Goal: Task Accomplishment & Management: Use online tool/utility

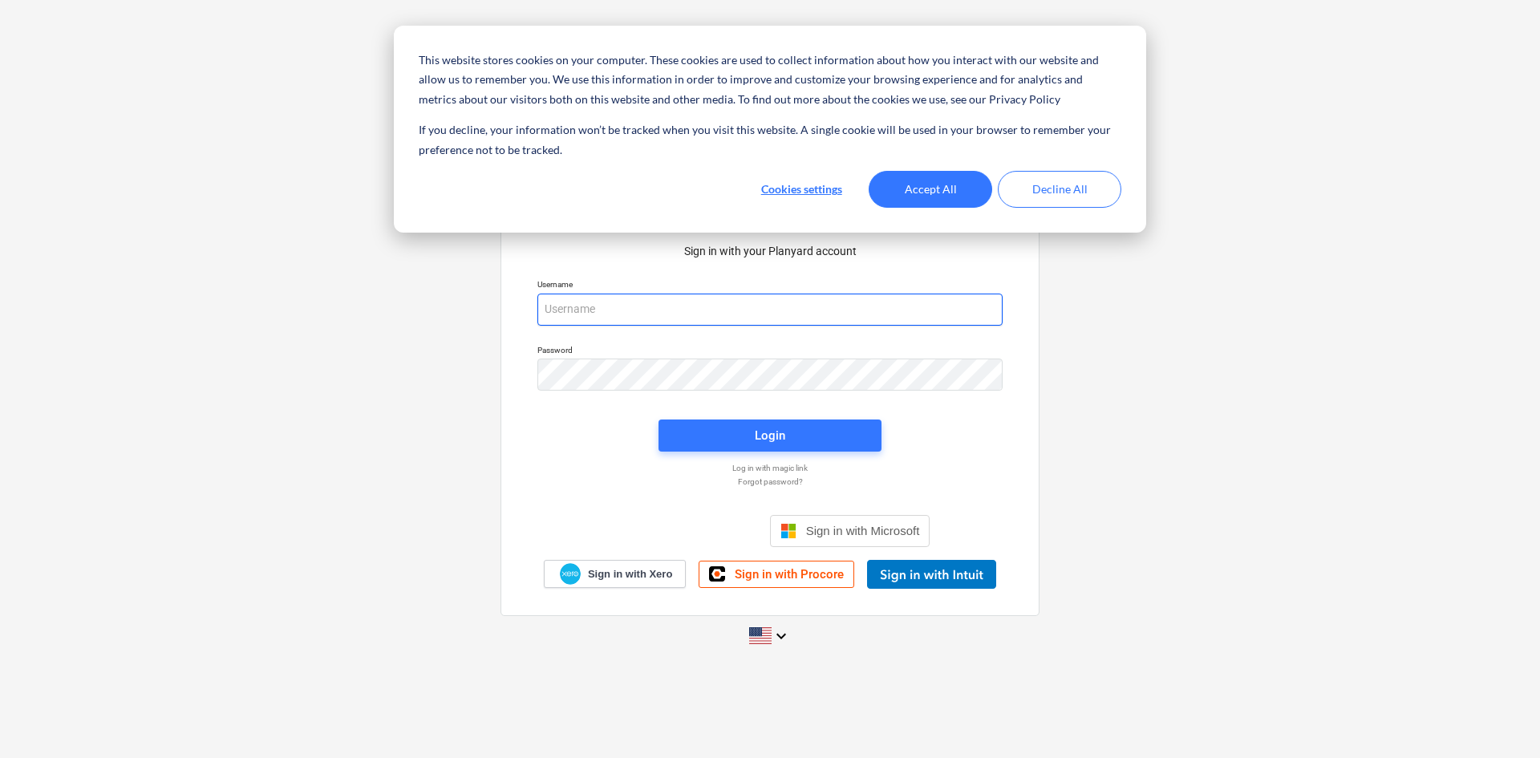
type input "[PERSON_NAME][EMAIL_ADDRESS][DOMAIN_NAME]"
click at [738, 432] on span "Login" at bounding box center [770, 435] width 184 height 21
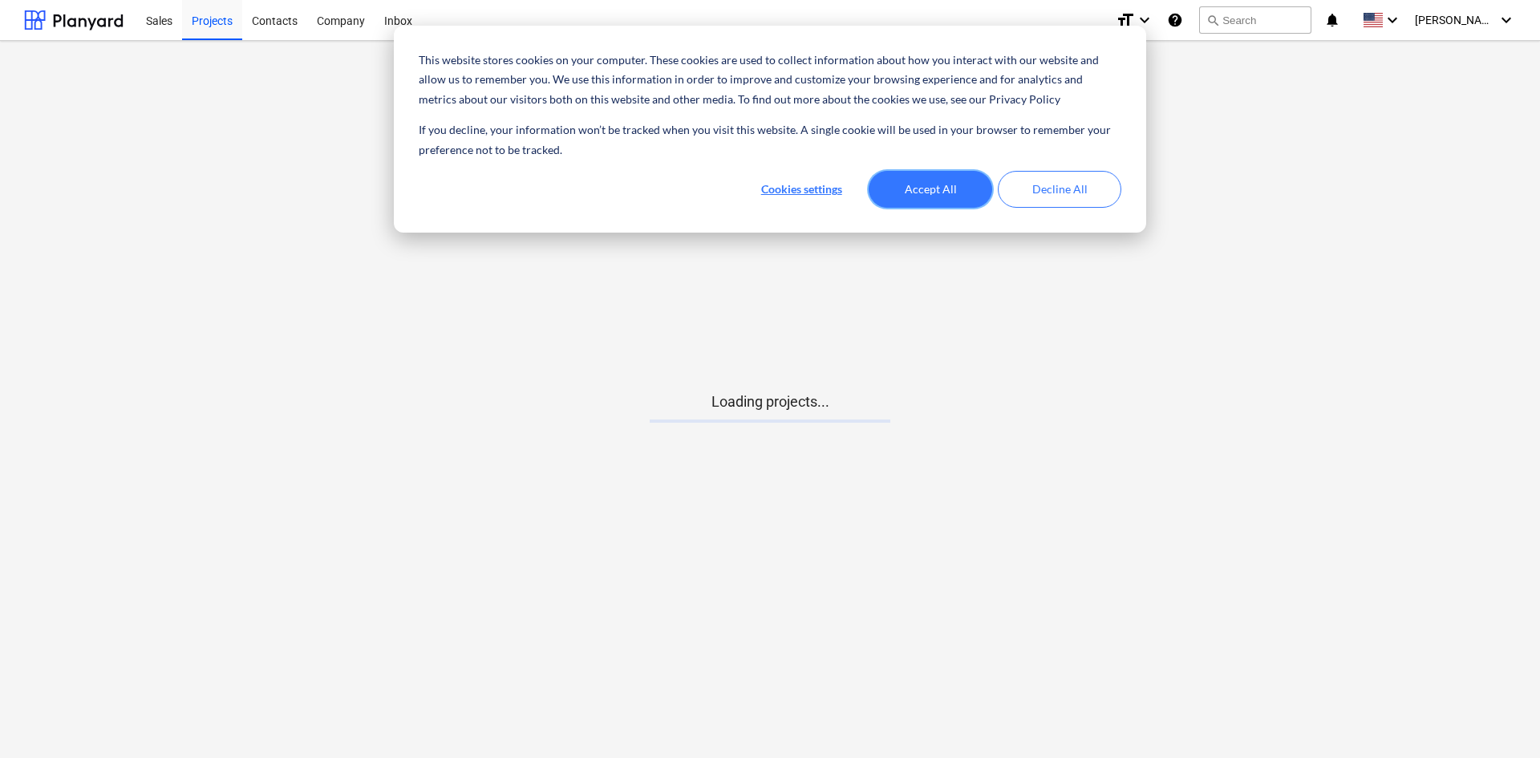
click at [969, 192] on button "Accept All" at bounding box center [931, 189] width 124 height 37
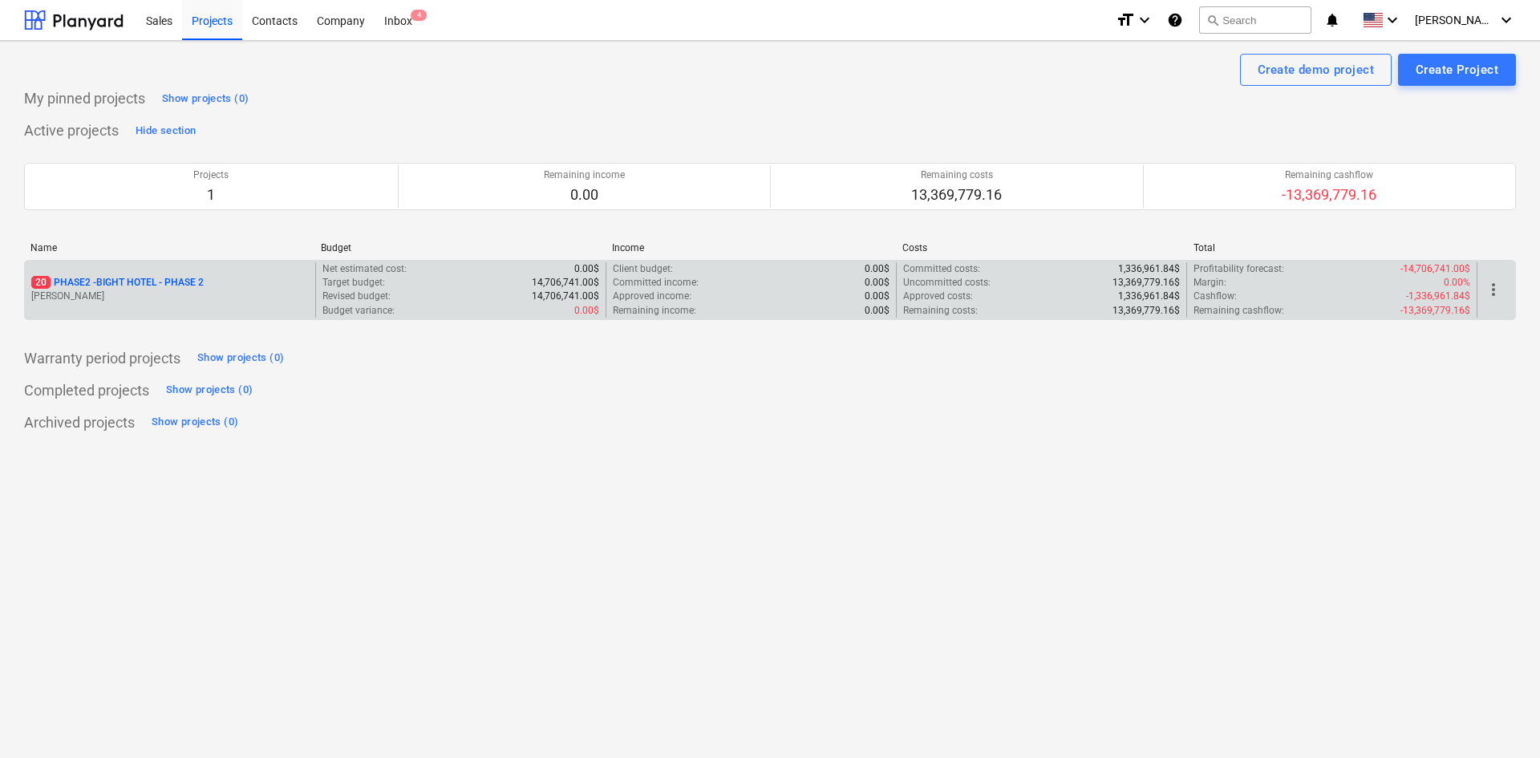
click at [91, 270] on div "20 PHASE2 - BIGHT HOTEL - PHASE 2 [PERSON_NAME]" at bounding box center [170, 289] width 290 height 55
click at [188, 282] on p "20 PHASE2 - BIGHT HOTEL - PHASE 2" at bounding box center [117, 283] width 172 height 14
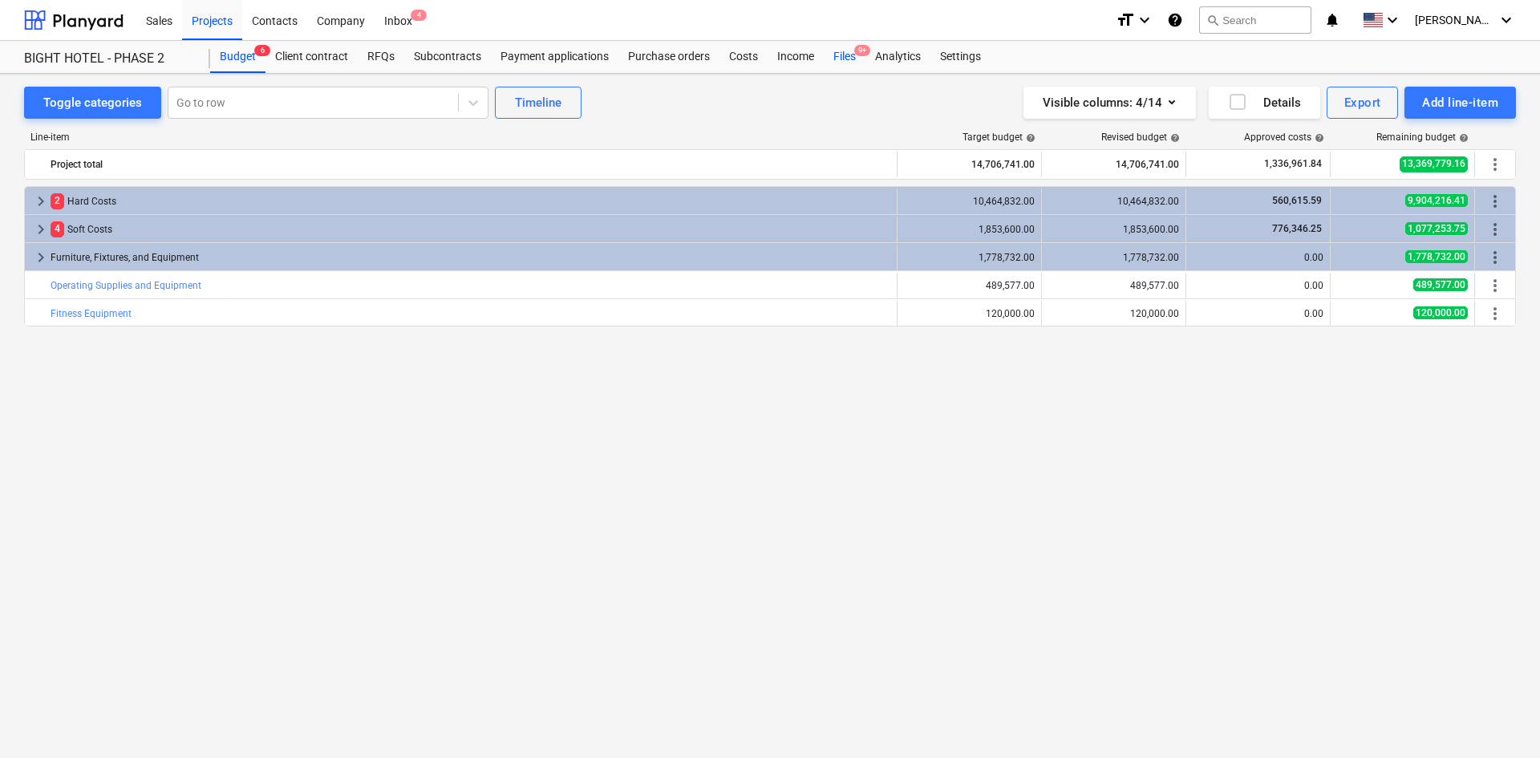
click at [835, 71] on div "Files 9+" at bounding box center [845, 57] width 42 height 32
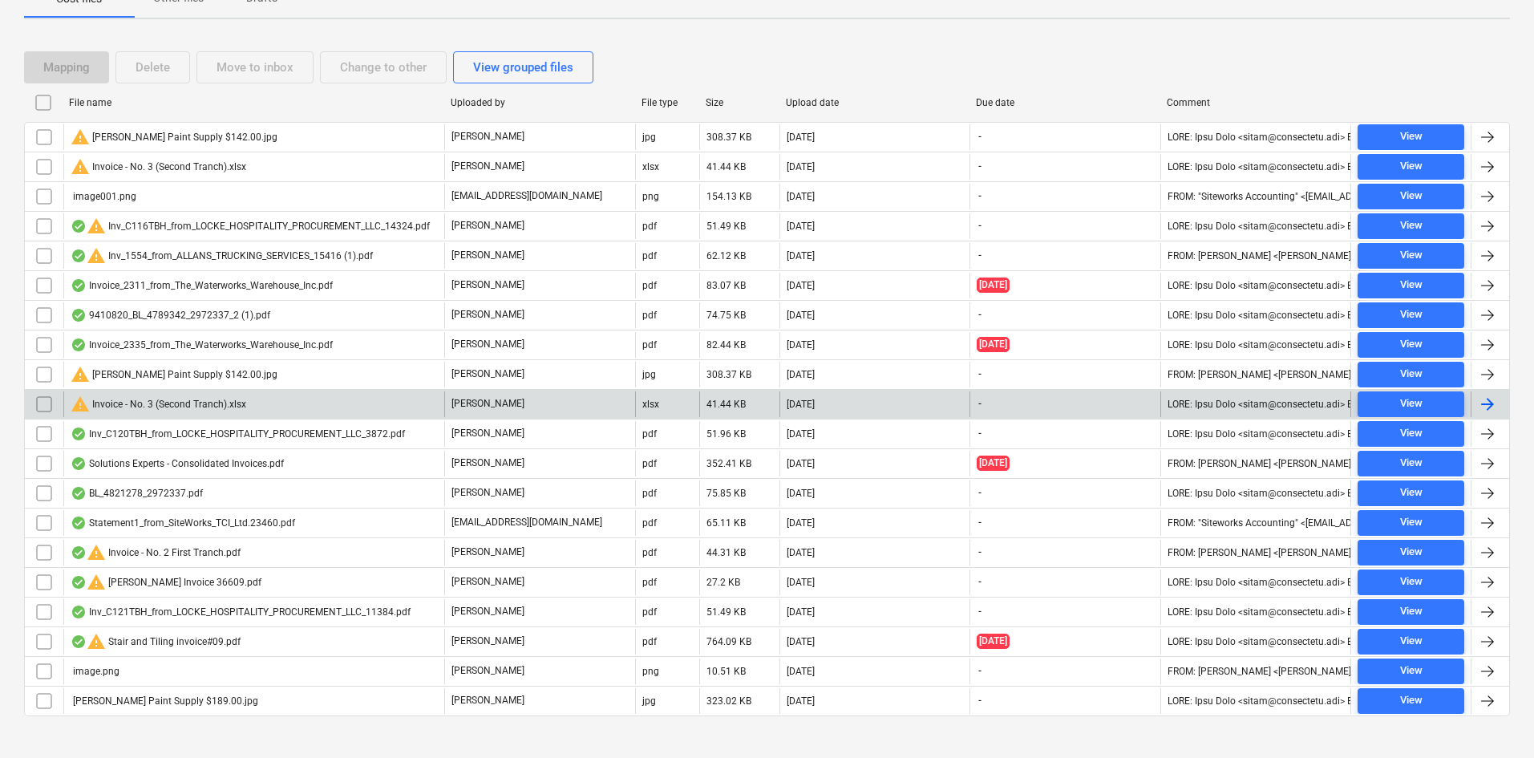
scroll to position [242, 0]
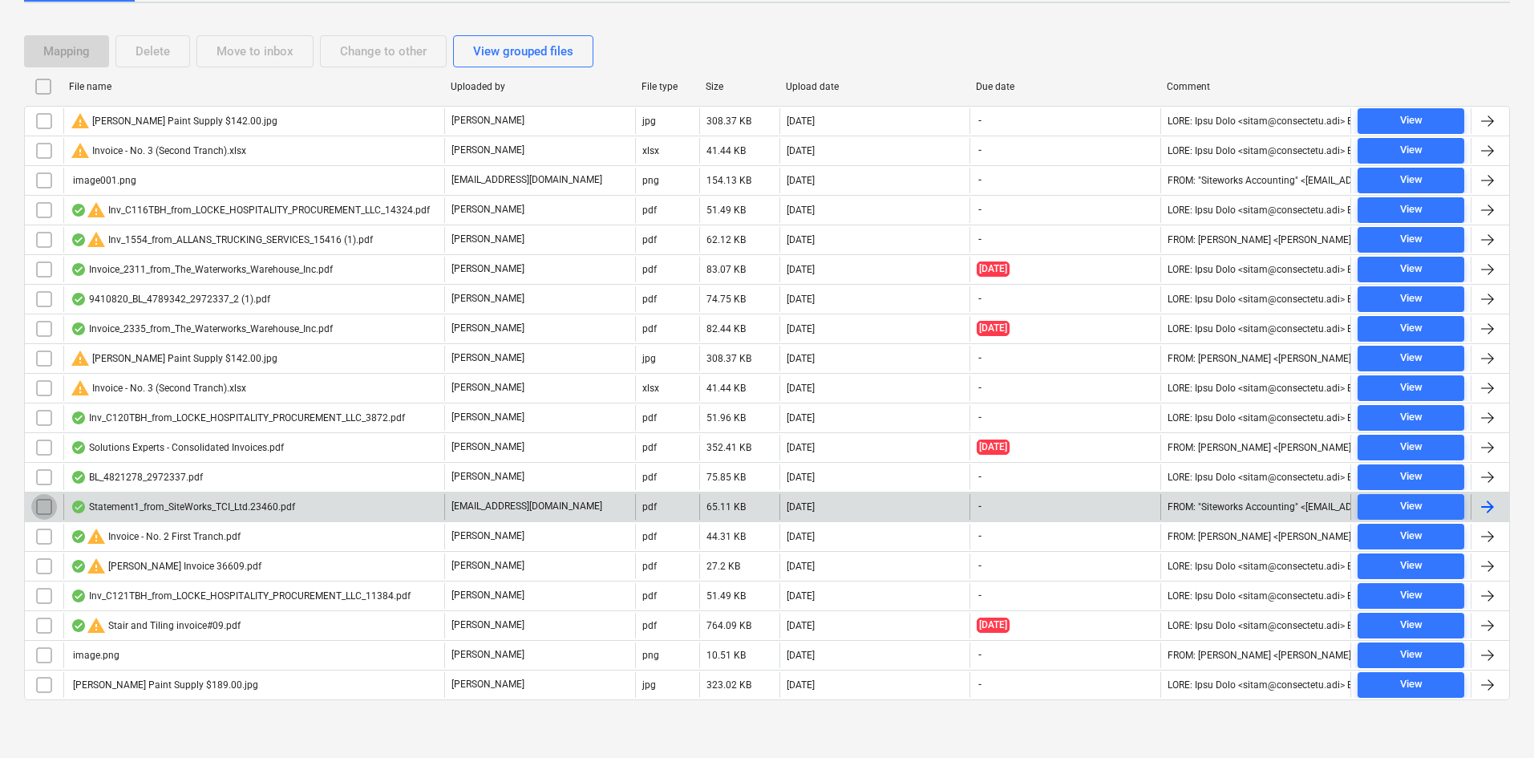
click at [51, 505] on input "checkbox" at bounding box center [44, 507] width 26 height 26
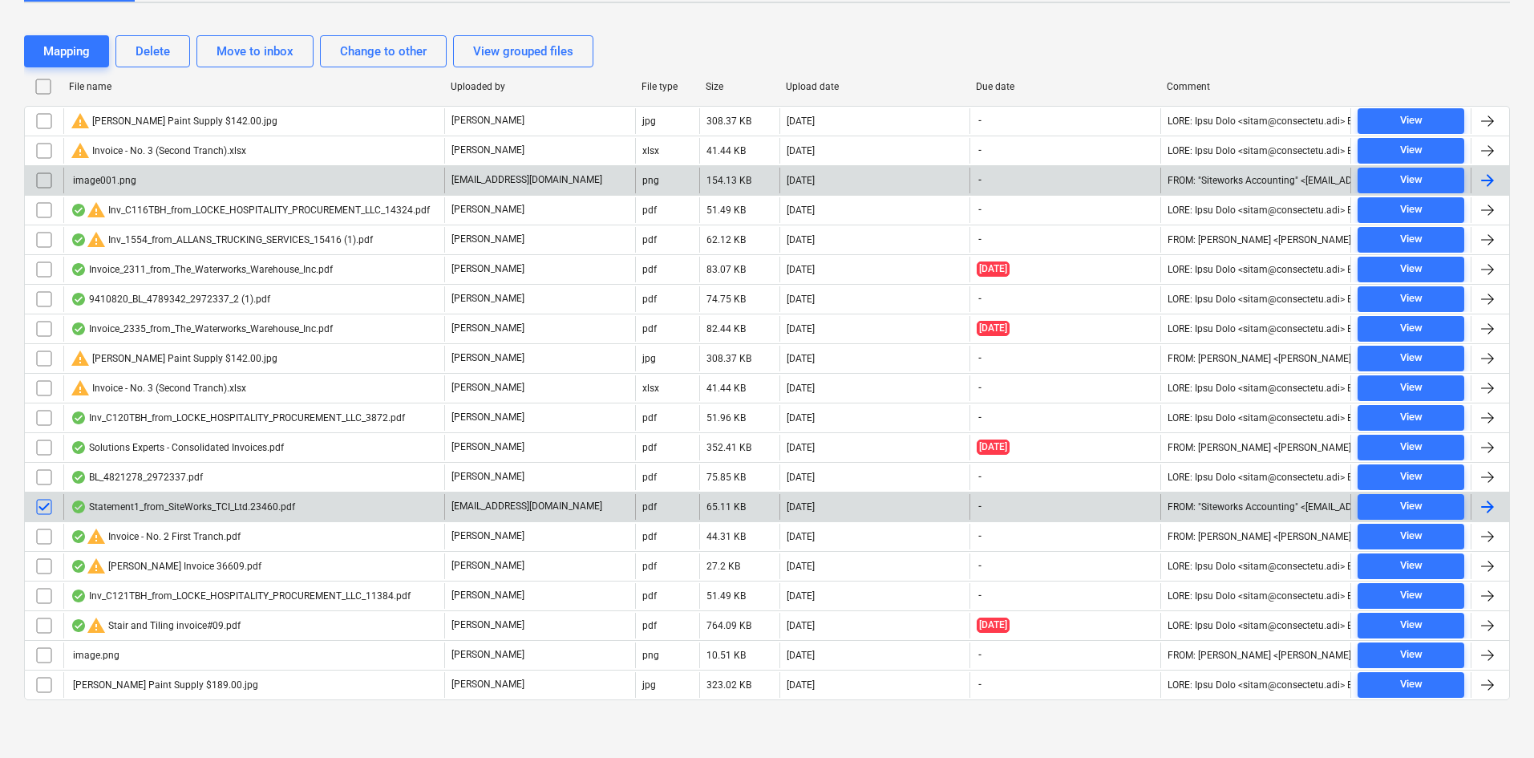
click at [43, 176] on input "checkbox" at bounding box center [44, 181] width 26 height 26
click at [140, 57] on div "Delete" at bounding box center [153, 51] width 34 height 21
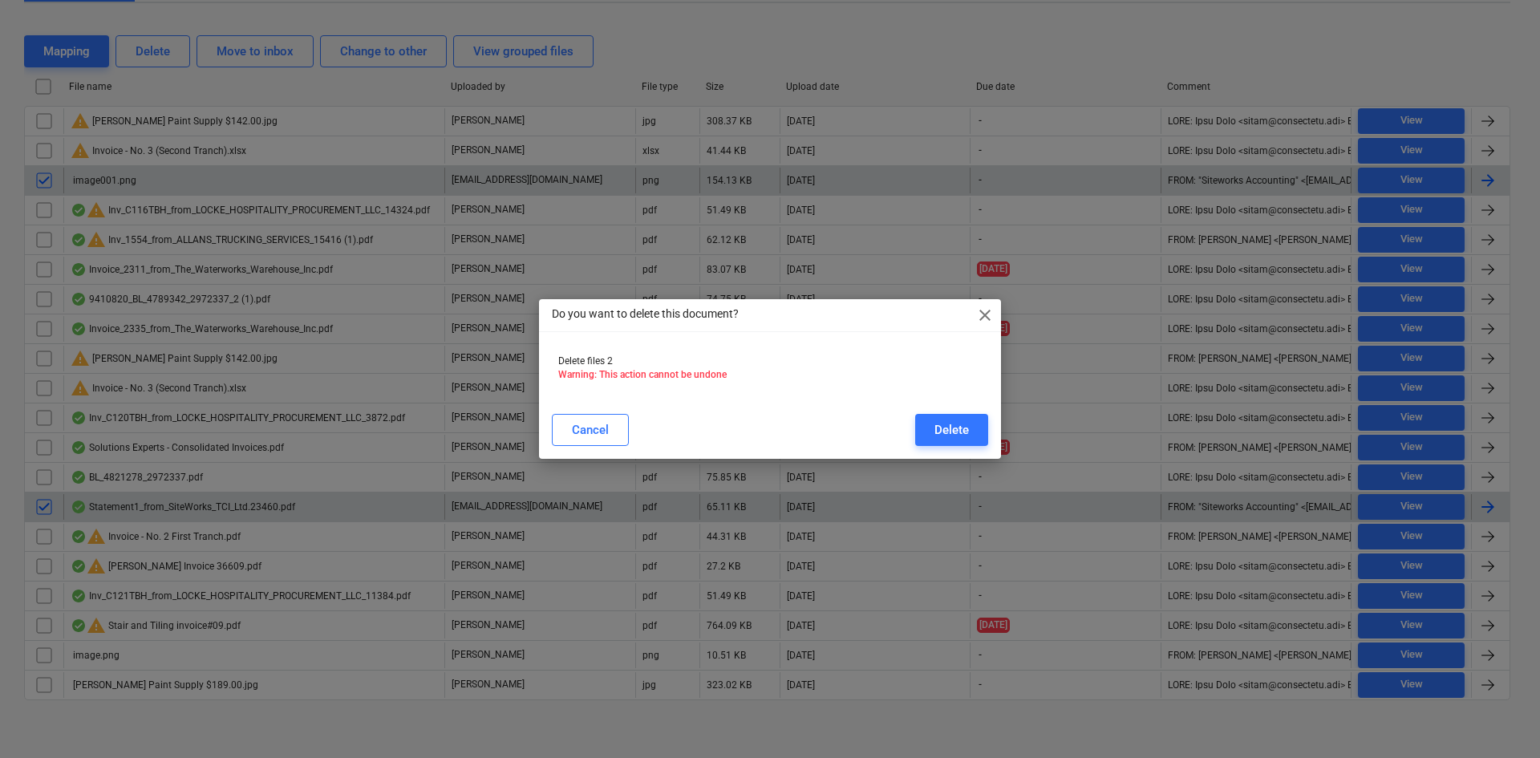
drag, startPoint x: 960, startPoint y: 430, endPoint x: 715, endPoint y: 430, distance: 244.6
click at [961, 430] on div "Delete" at bounding box center [951, 429] width 34 height 21
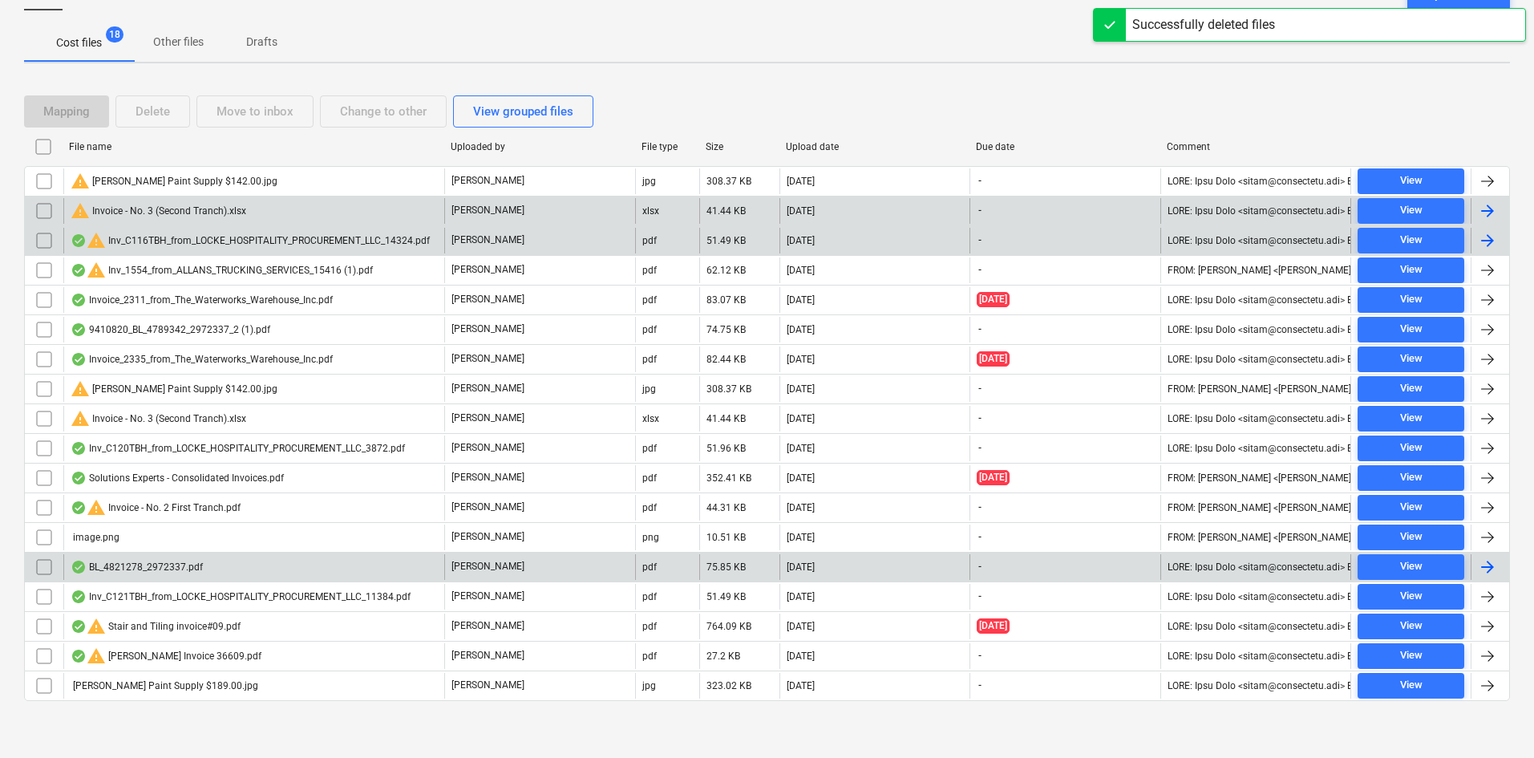
scroll to position [183, 0]
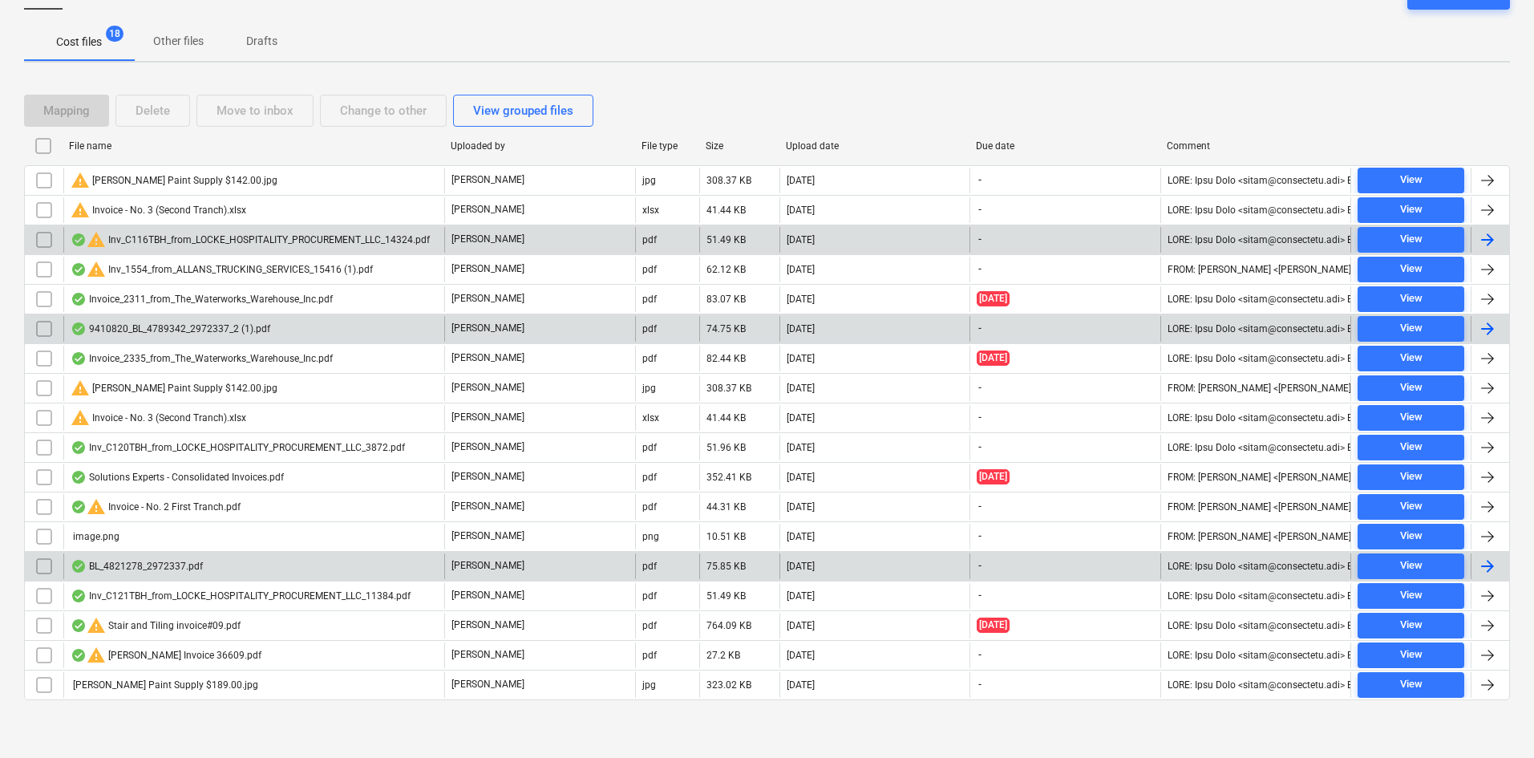
click at [236, 324] on div "9410820_BL_4789342_2972337_2 (1).pdf" at bounding box center [171, 328] width 200 height 13
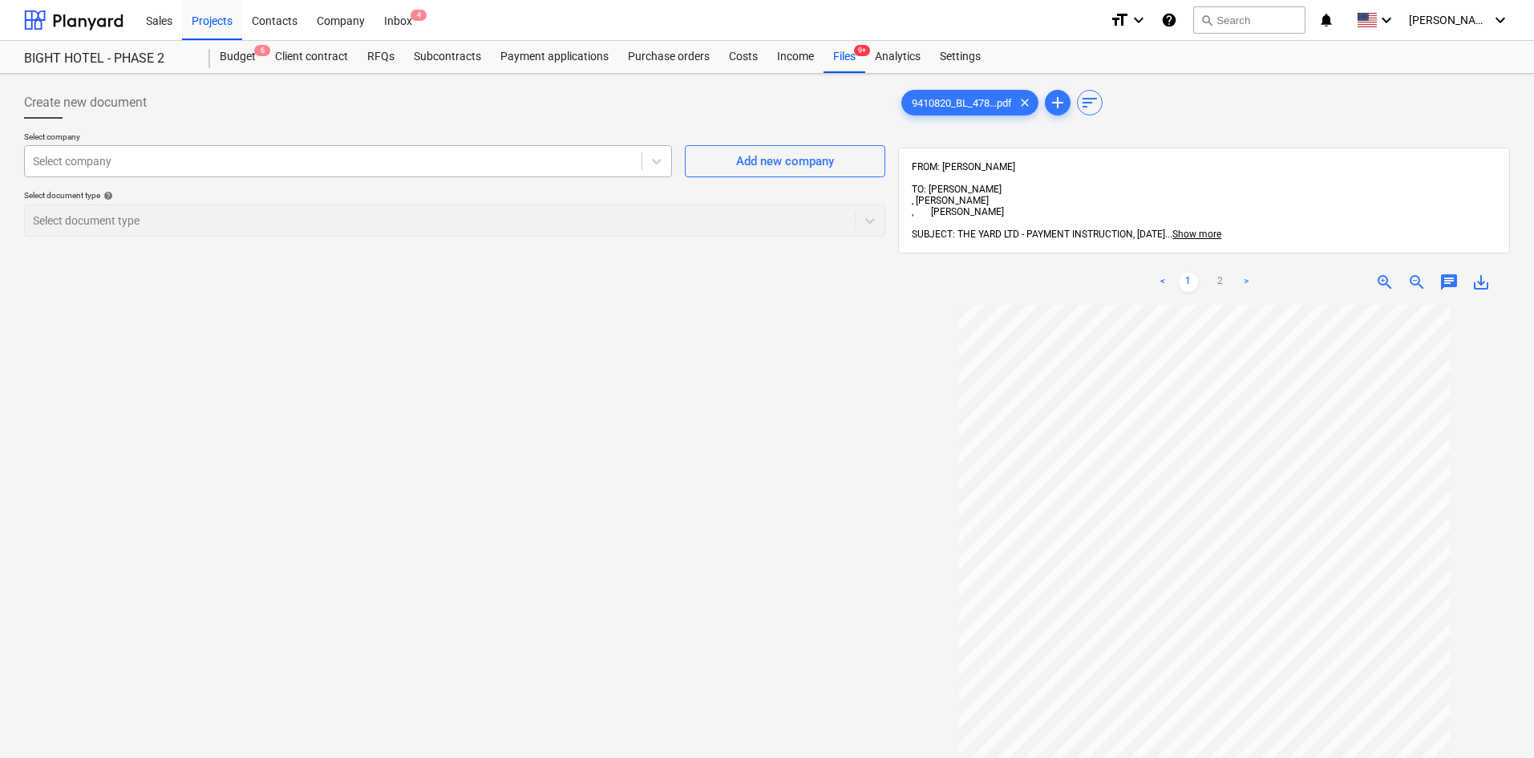
click at [404, 161] on div at bounding box center [333, 161] width 601 height 16
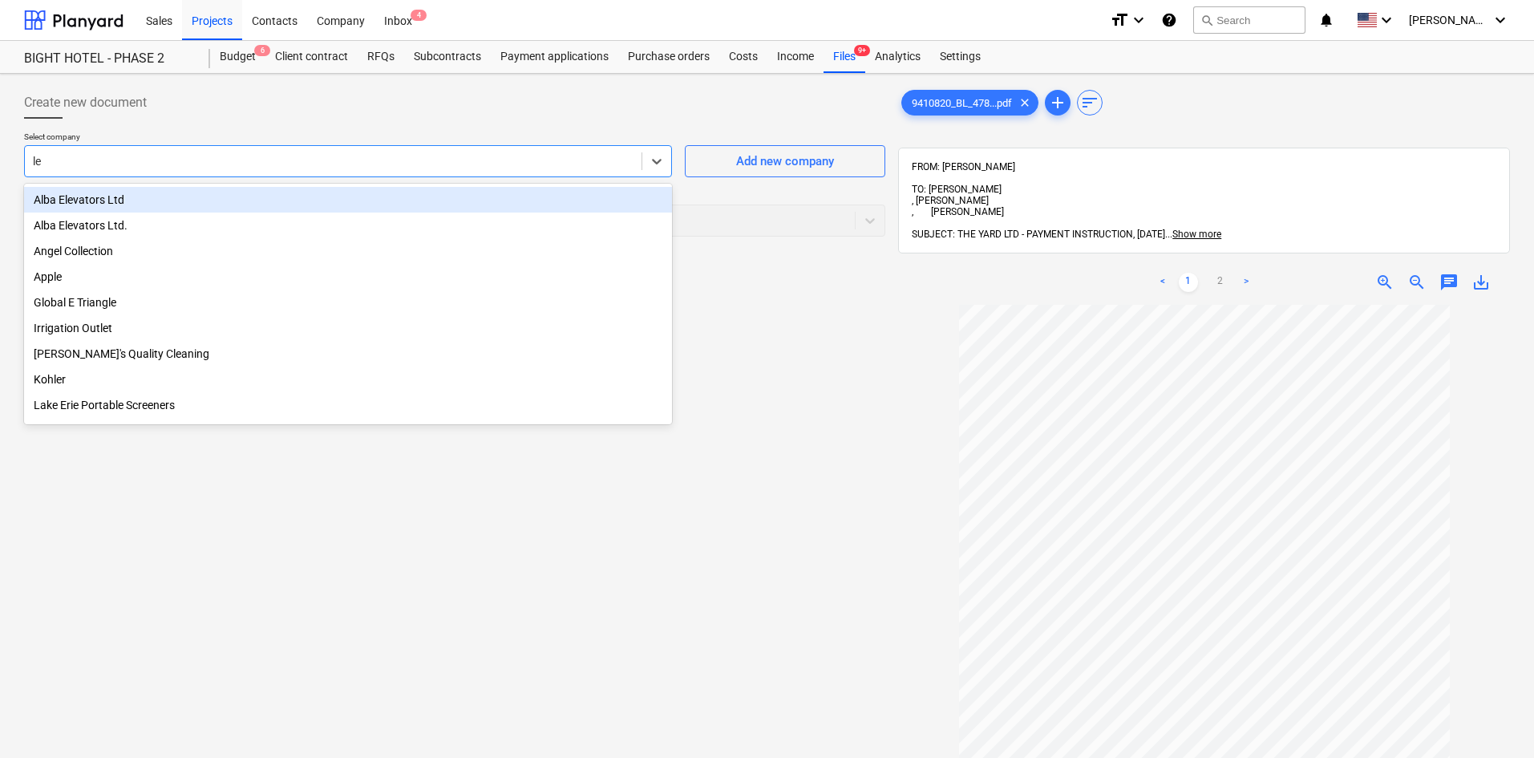
type input "l"
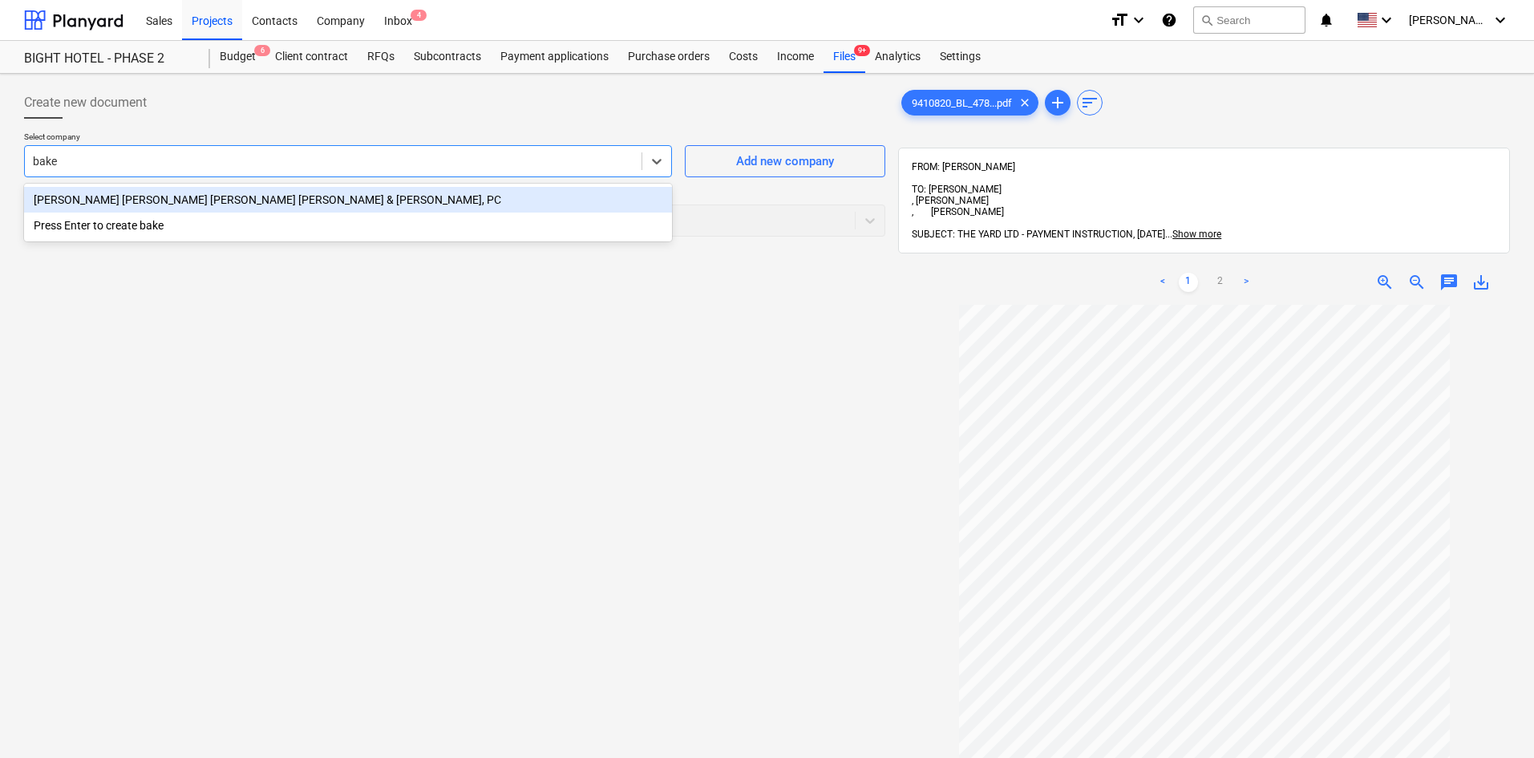
type input "[PERSON_NAME]"
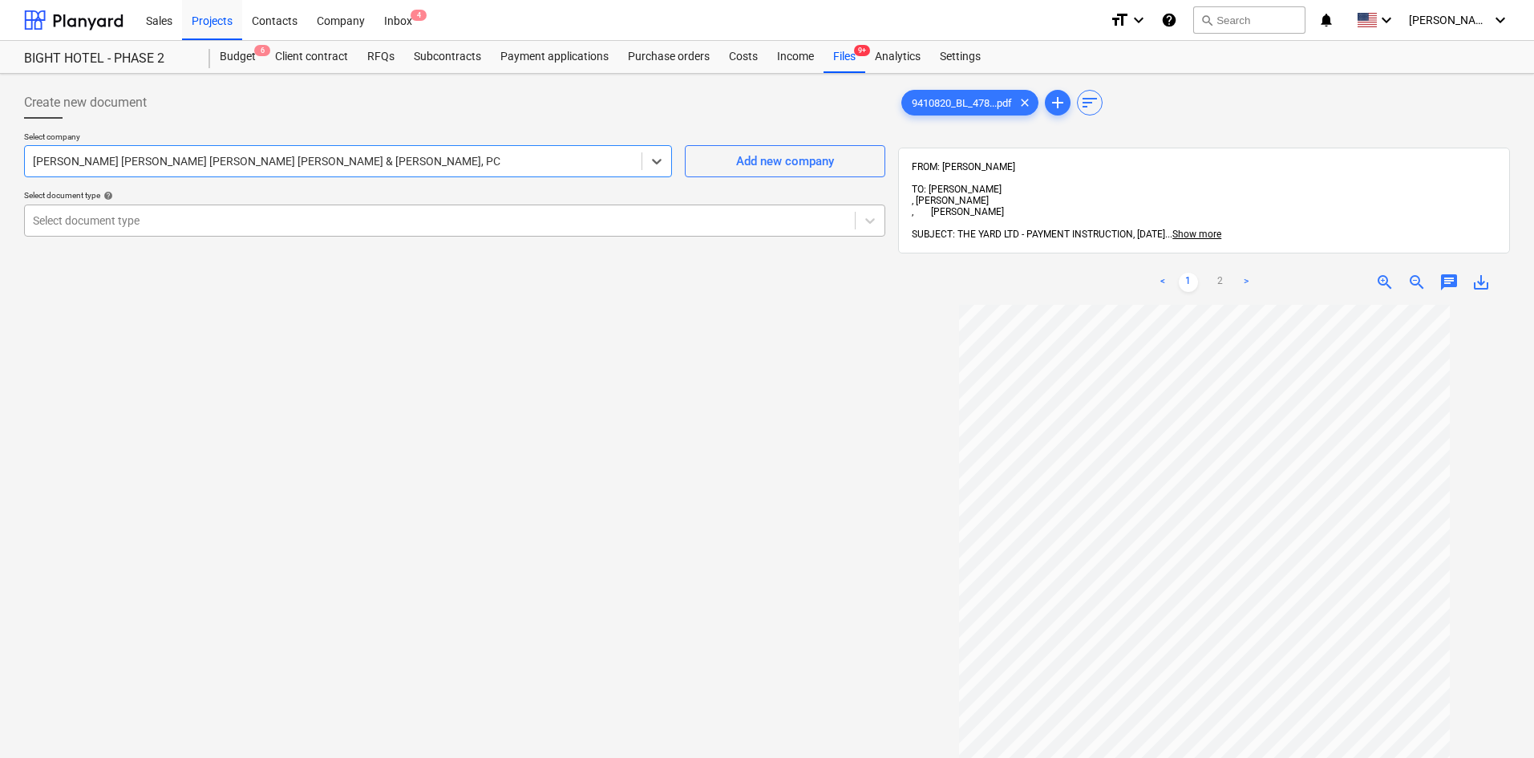
click at [402, 225] on div at bounding box center [440, 221] width 814 height 16
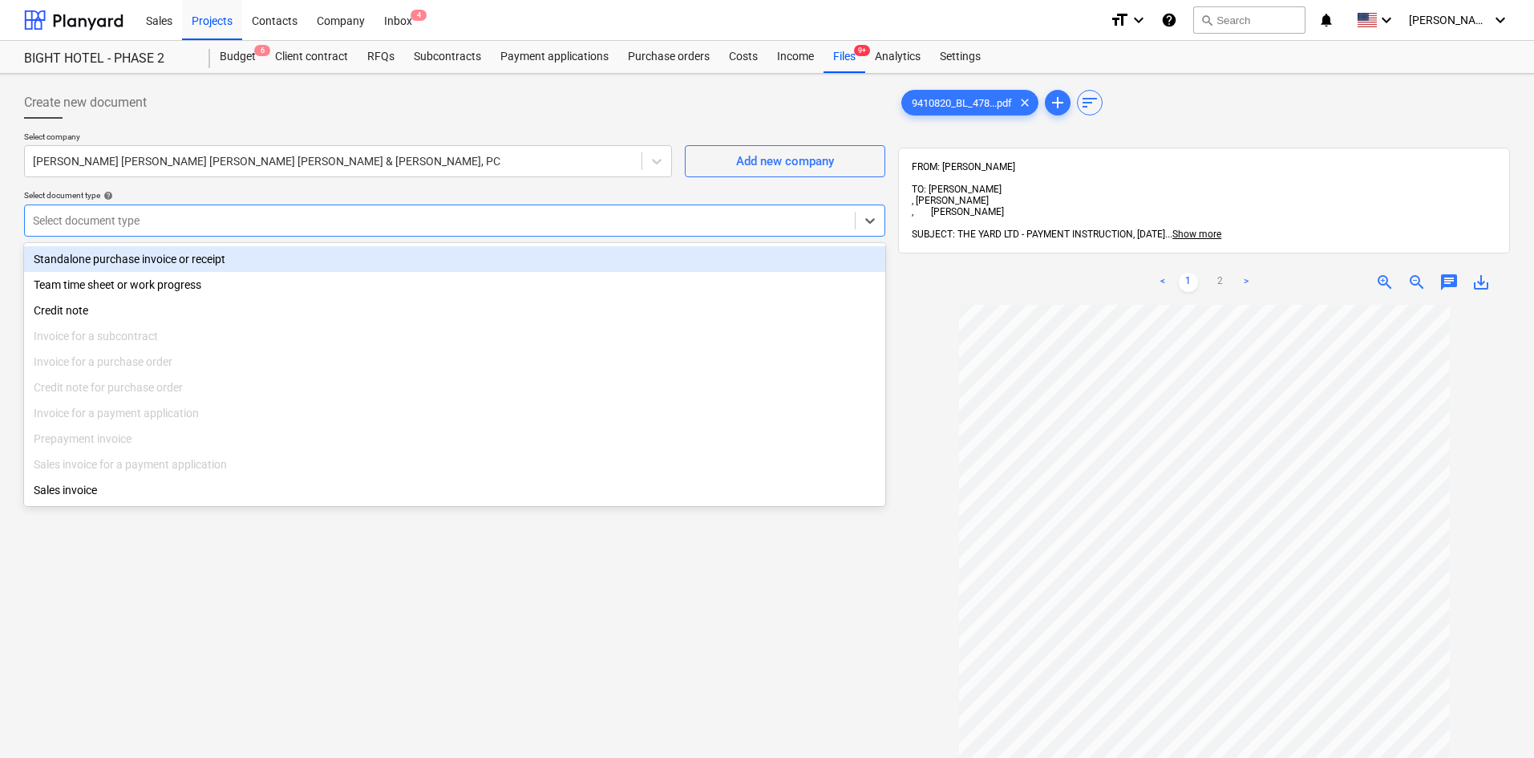
click at [373, 266] on div "Standalone purchase invoice or receipt" at bounding box center [454, 259] width 861 height 26
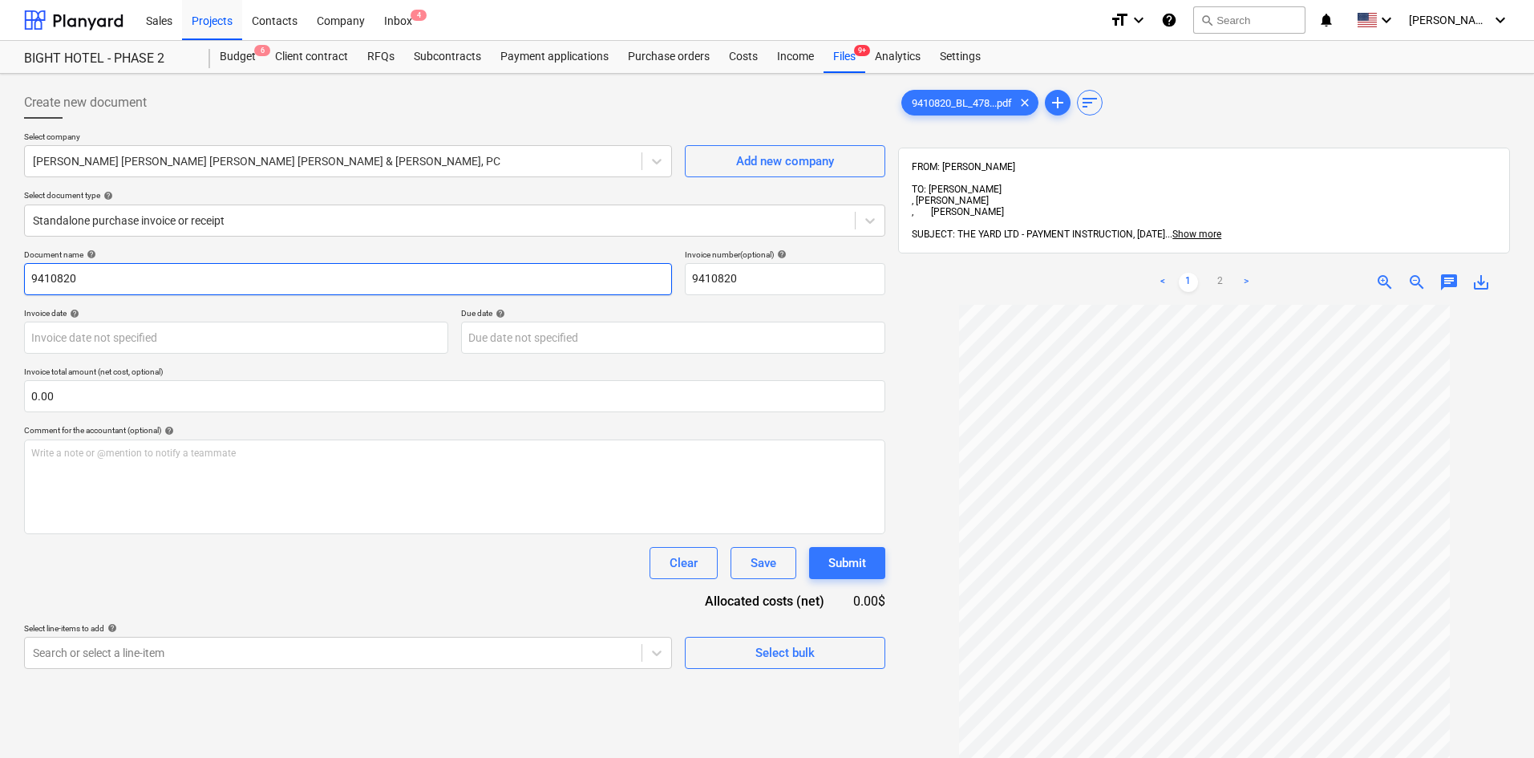
click at [229, 269] on input "9410820" at bounding box center [348, 279] width 648 height 32
click at [209, 340] on body "This website stores cookies on your computer. These cookies are used to collect…" at bounding box center [767, 379] width 1534 height 758
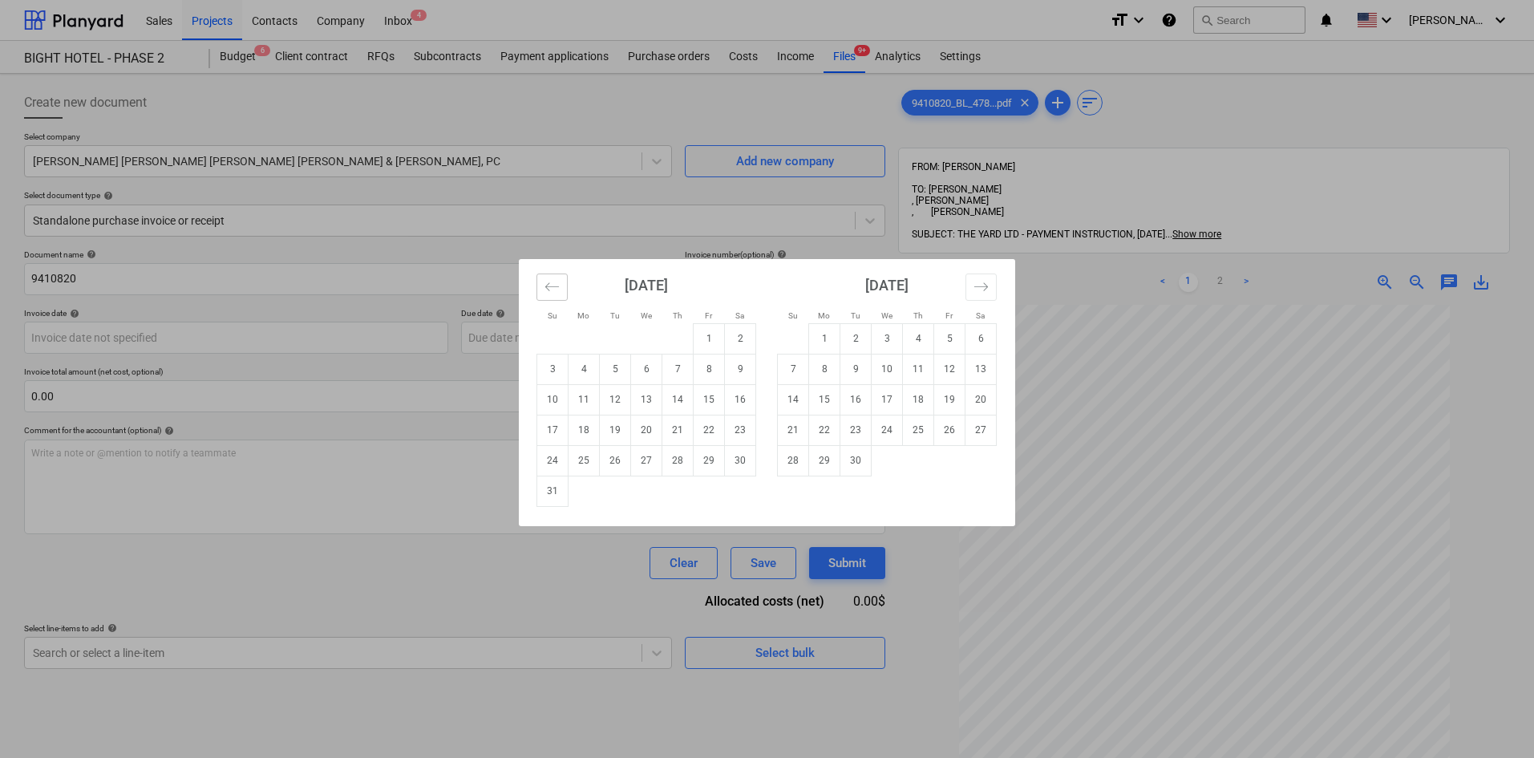
click at [556, 287] on icon "Move backward to switch to the previous month." at bounding box center [552, 286] width 15 height 15
click at [640, 405] on td "16" at bounding box center [646, 399] width 31 height 30
type input "[DATE]"
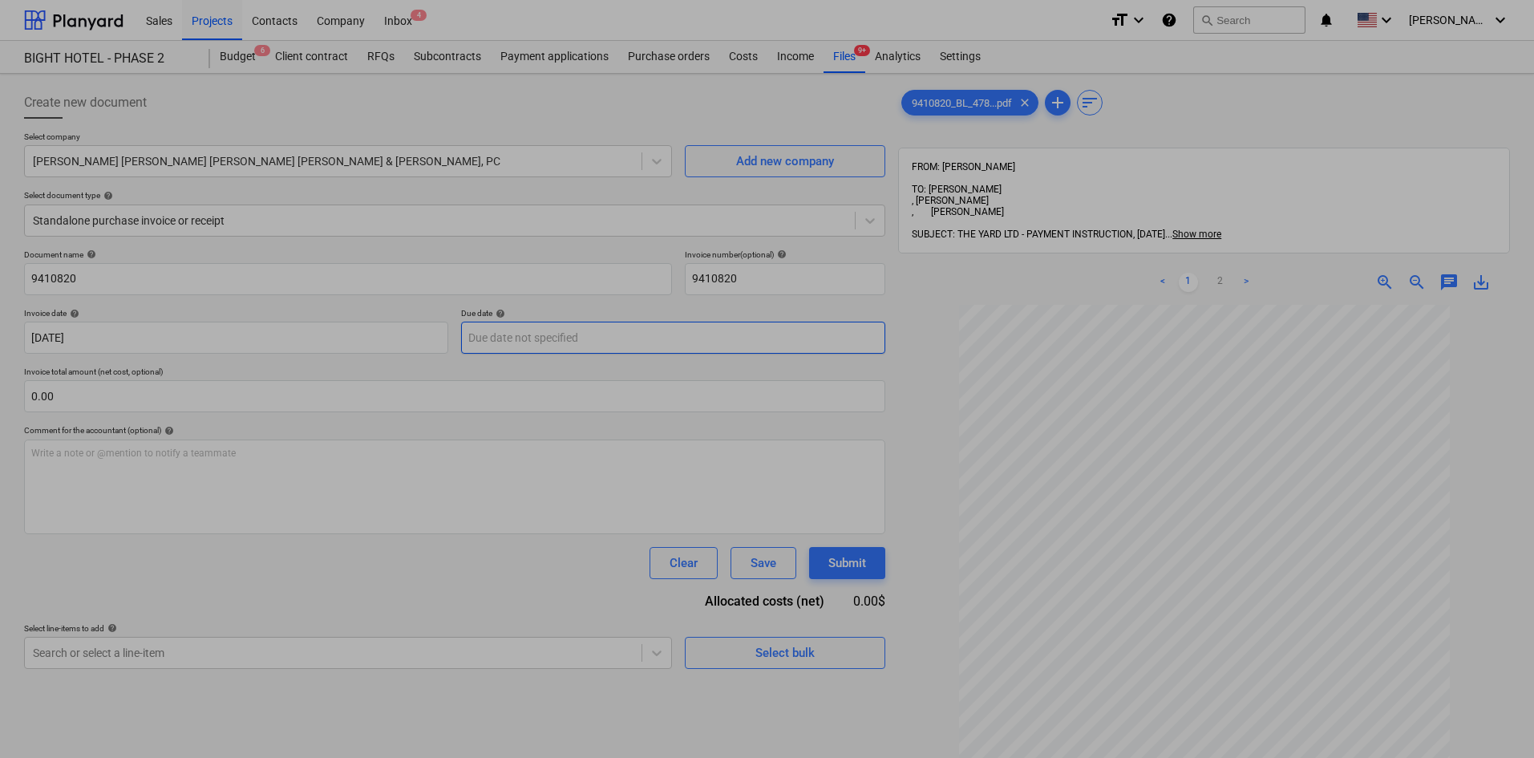
click at [515, 337] on body "This website stores cookies on your computer. These cookies are used to collect…" at bounding box center [767, 379] width 1534 height 758
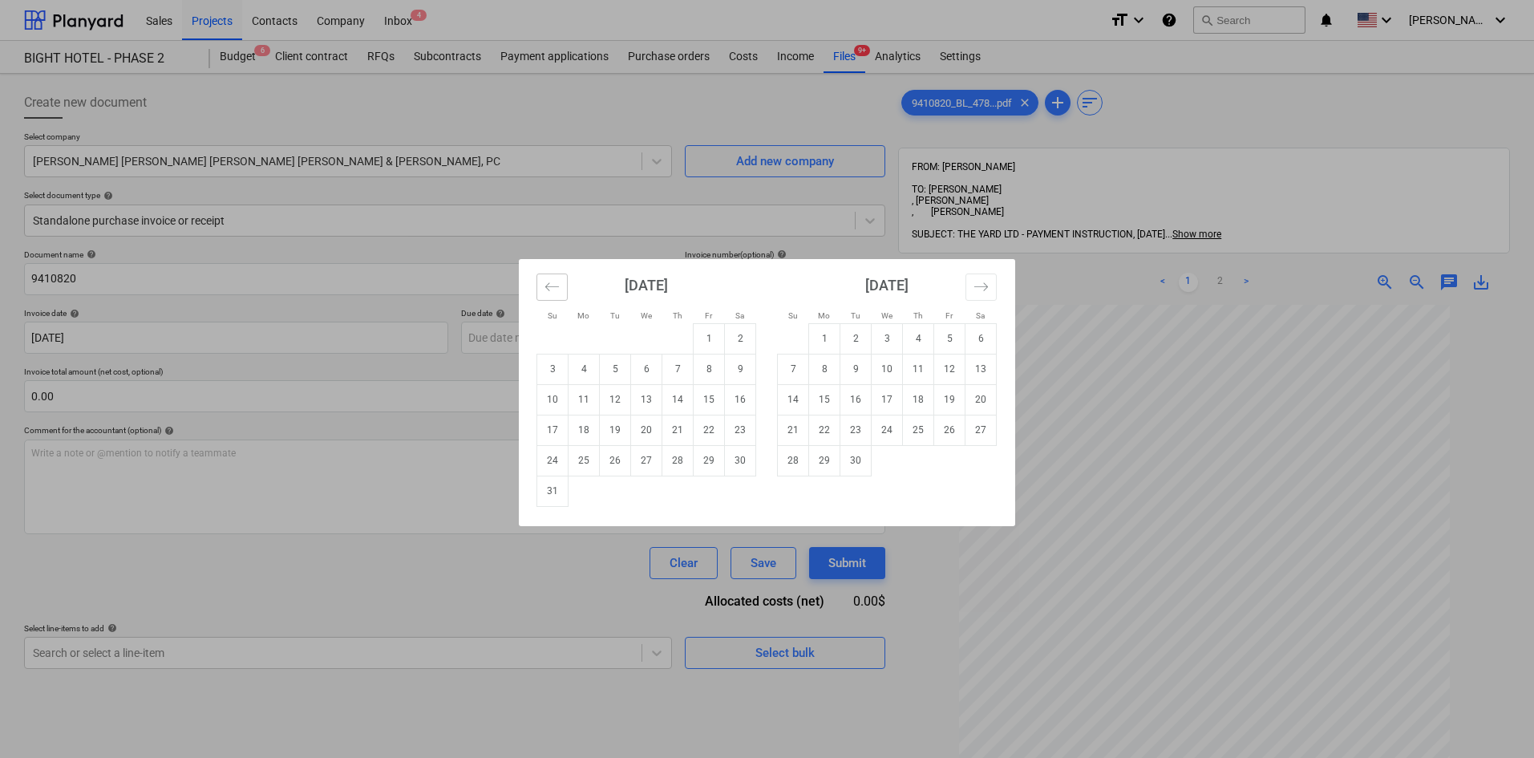
click at [553, 293] on icon "Move backward to switch to the previous month." at bounding box center [552, 286] width 15 height 15
click at [653, 399] on td "16" at bounding box center [646, 399] width 31 height 30
type input "[DATE]"
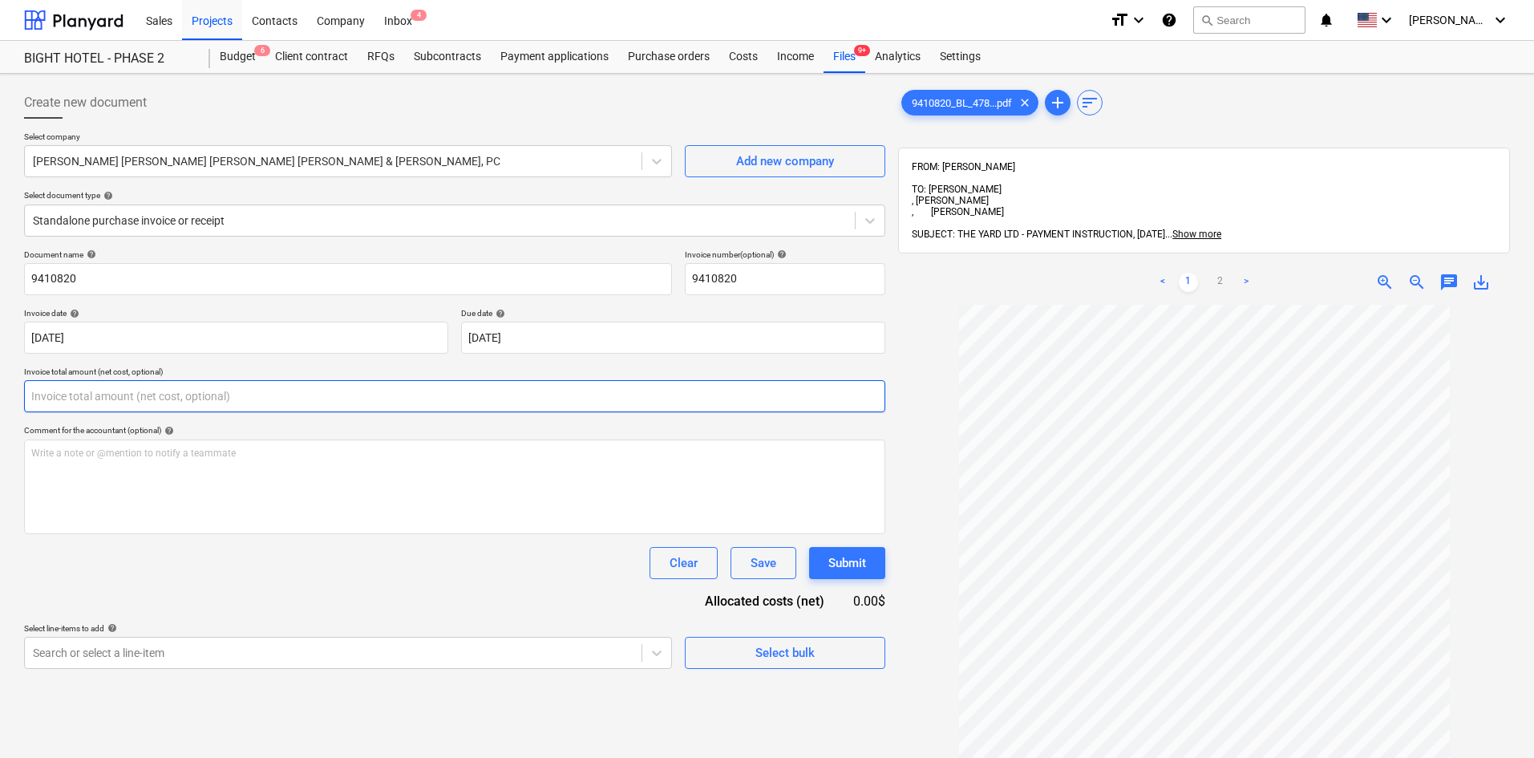
click at [389, 401] on input "text" at bounding box center [454, 396] width 861 height 32
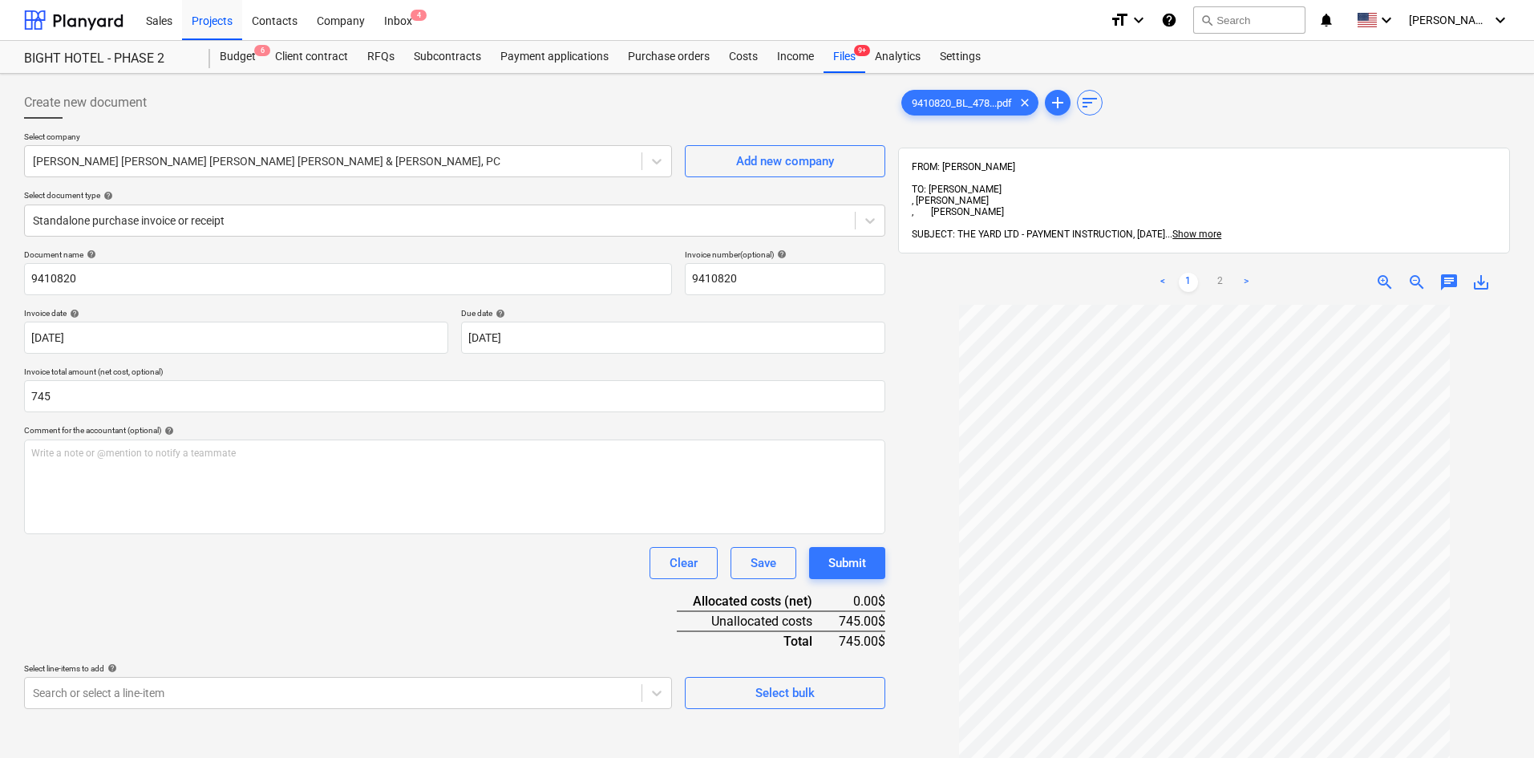
type input "745.00"
click at [347, 573] on div "Clear Save Submit" at bounding box center [454, 563] width 861 height 32
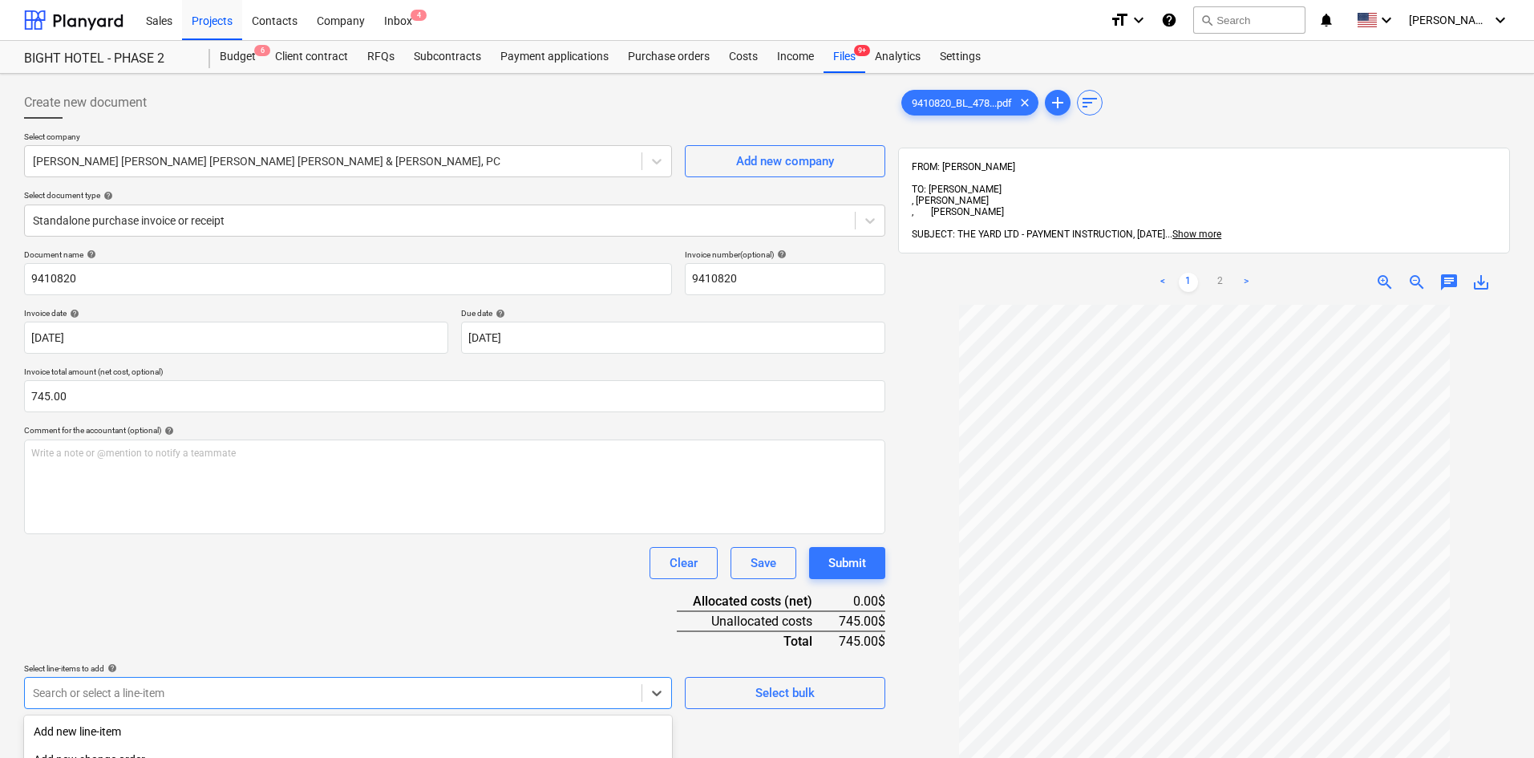
click at [366, 692] on body "This website stores cookies on your computer. These cookies are used to collect…" at bounding box center [767, 379] width 1534 height 758
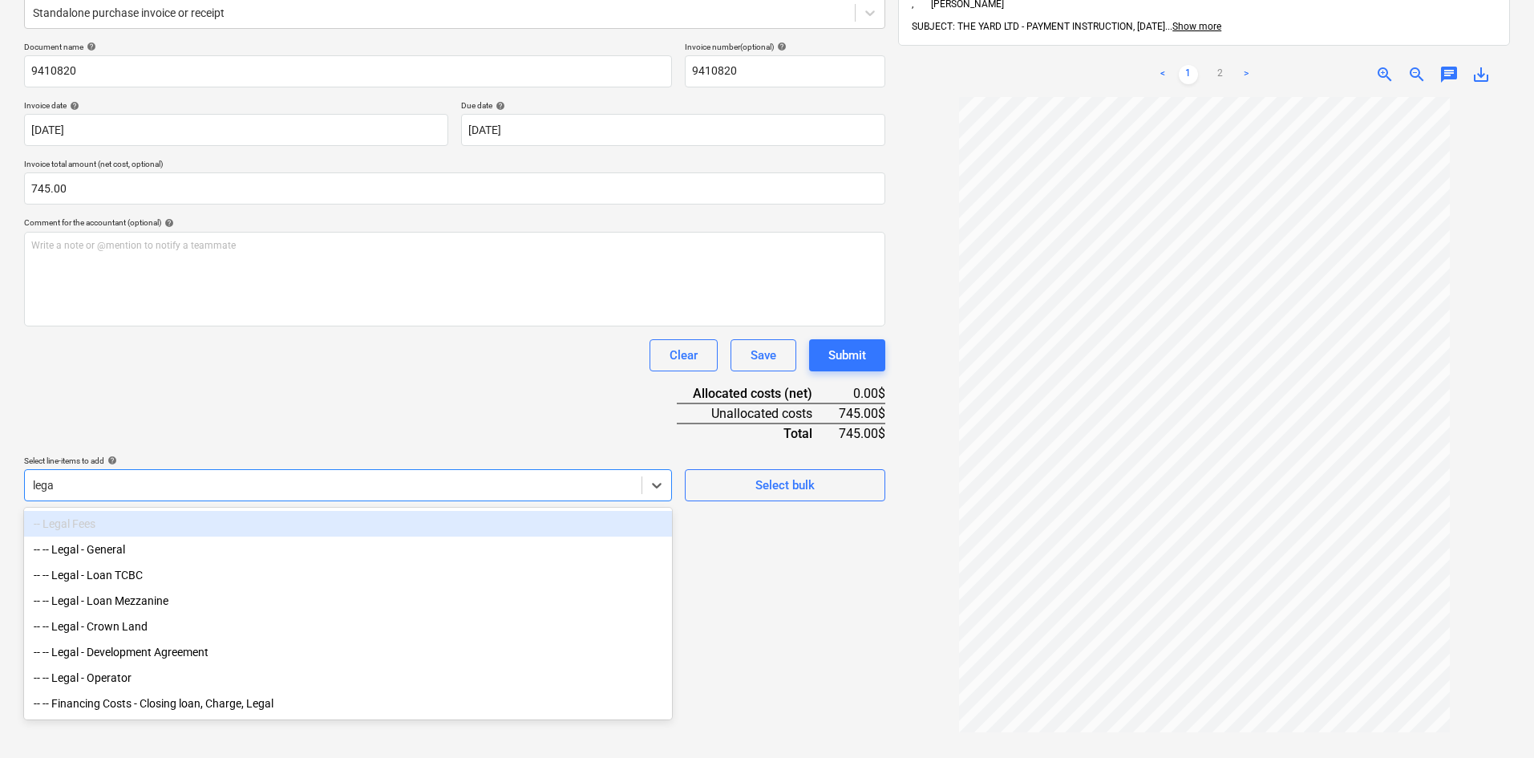
type input "legal"
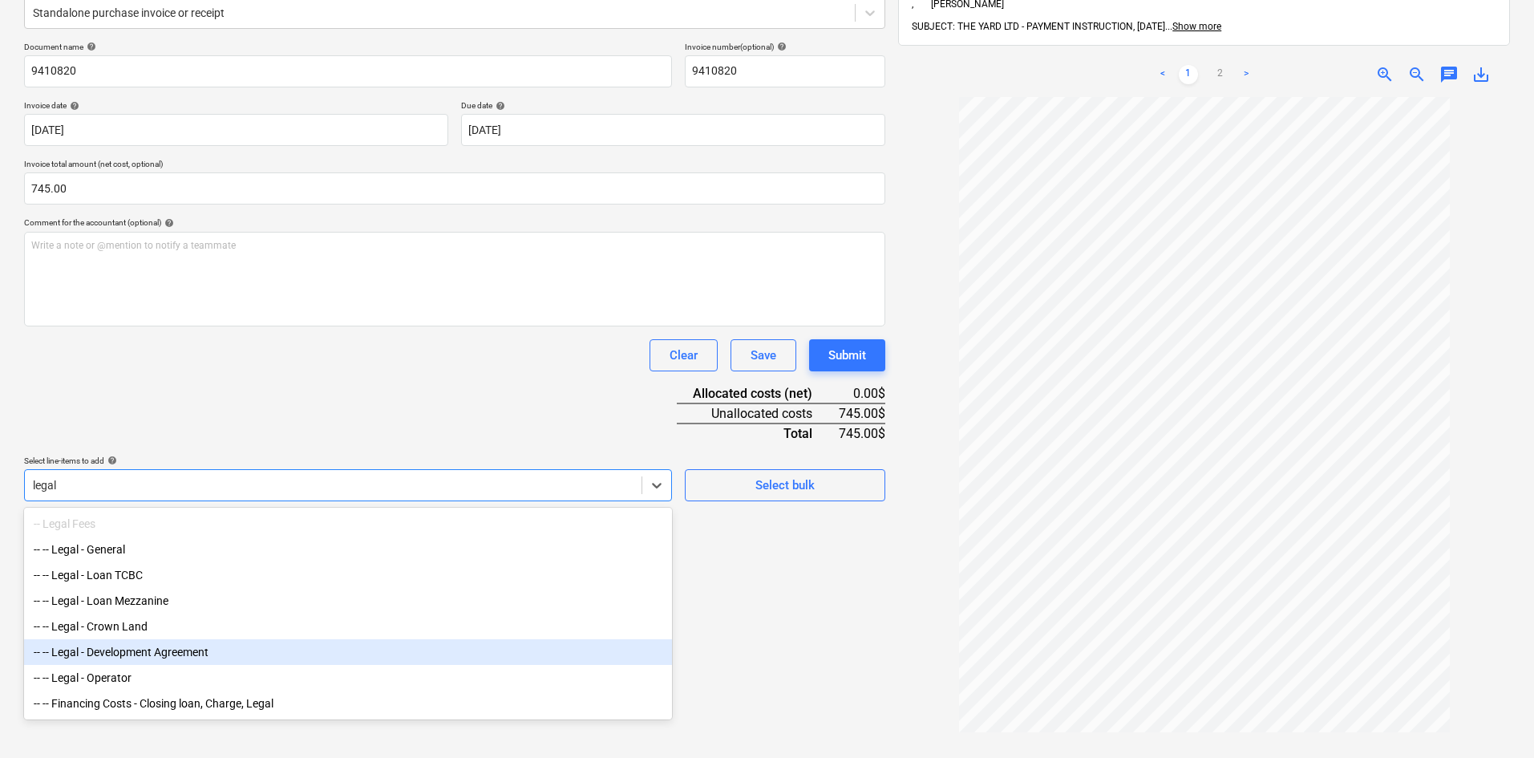
click at [232, 650] on div "-- -- Legal - Development Agreement" at bounding box center [348, 652] width 648 height 26
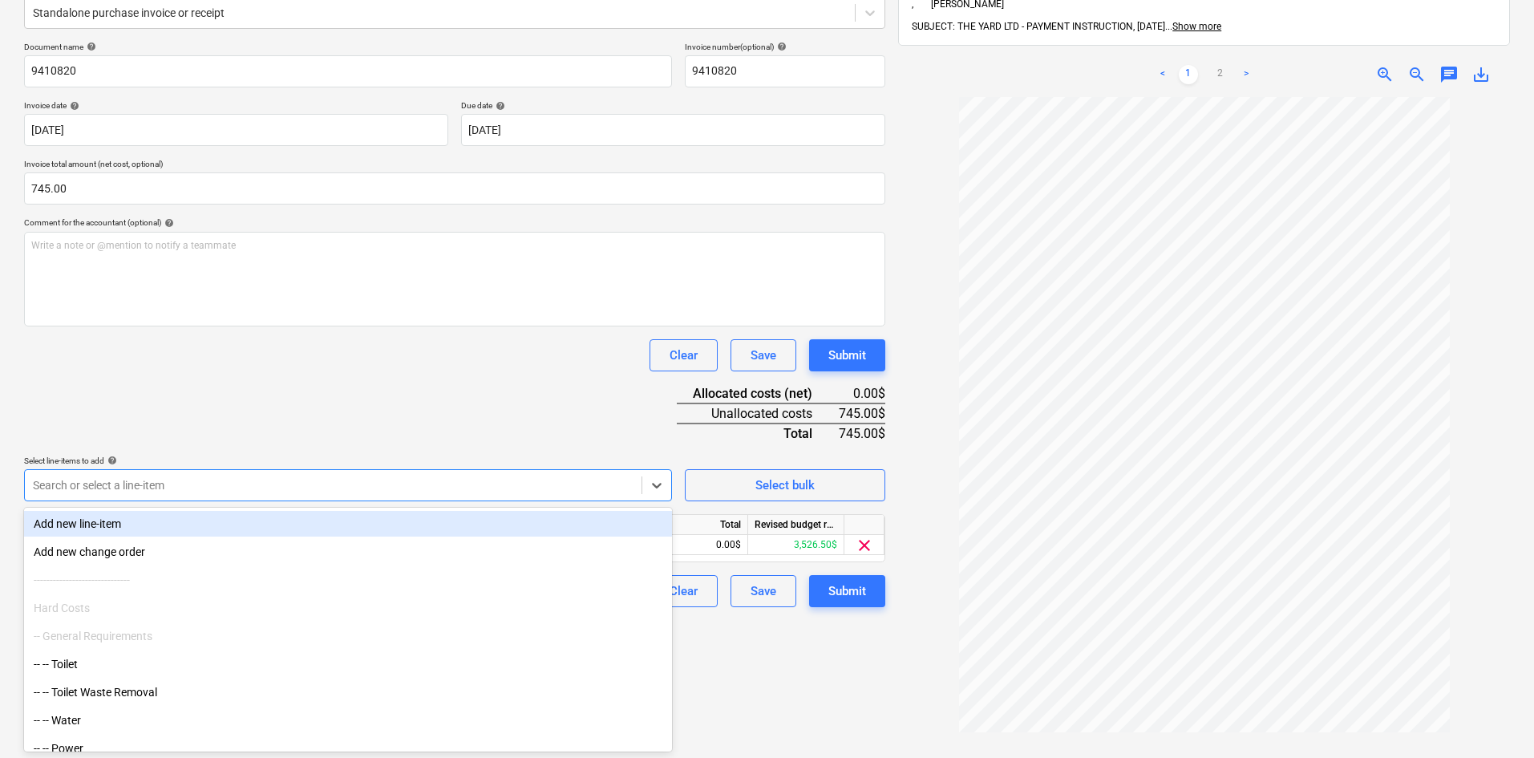
click at [368, 446] on div "Document name help 9410820 Invoice number (optional) help 9410820 Invoice date …" at bounding box center [454, 324] width 861 height 565
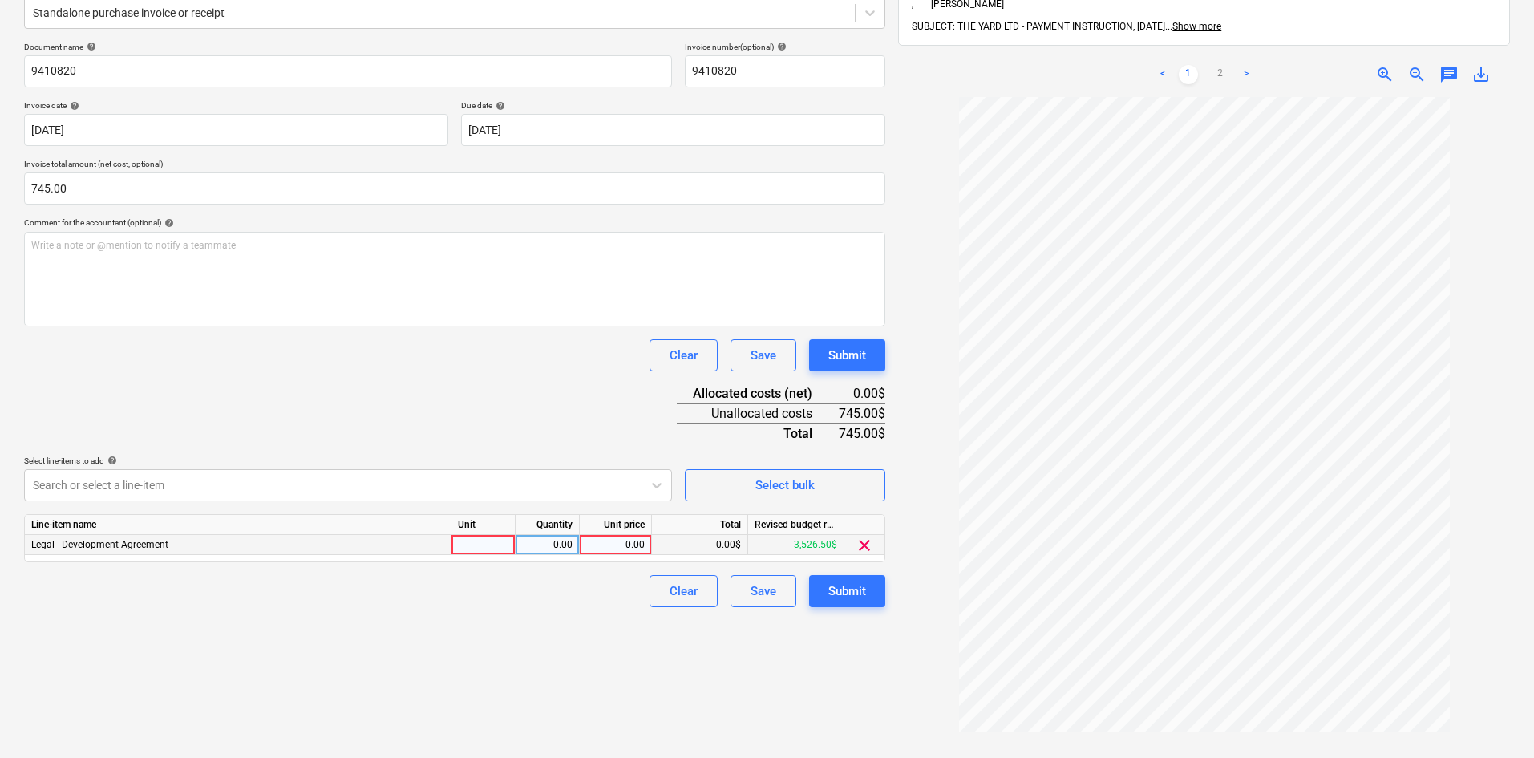
click at [488, 548] on div at bounding box center [484, 545] width 64 height 20
type input "hrs"
type input "745"
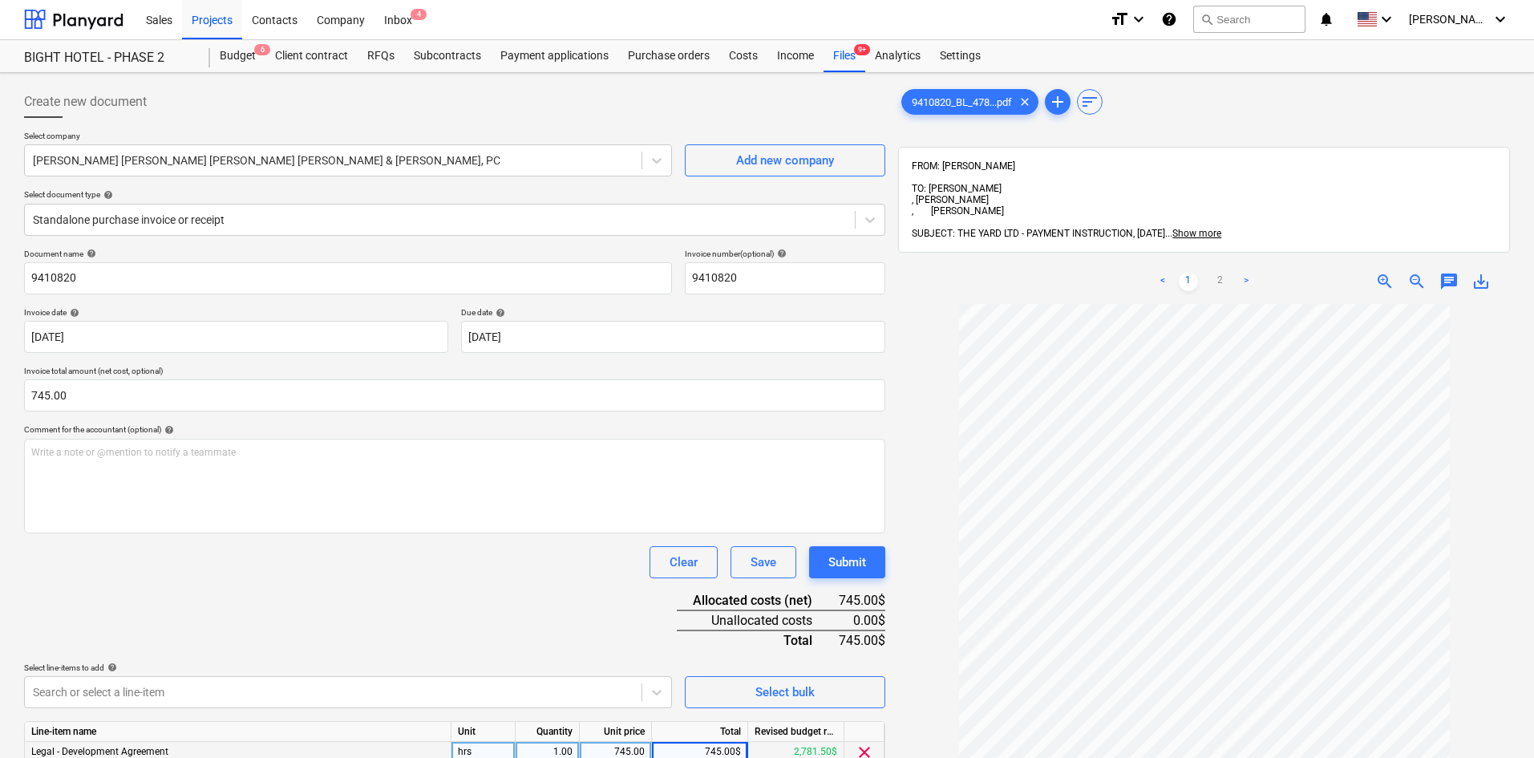
scroll to position [0, 0]
click at [1249, 273] on link ">" at bounding box center [1246, 282] width 19 height 19
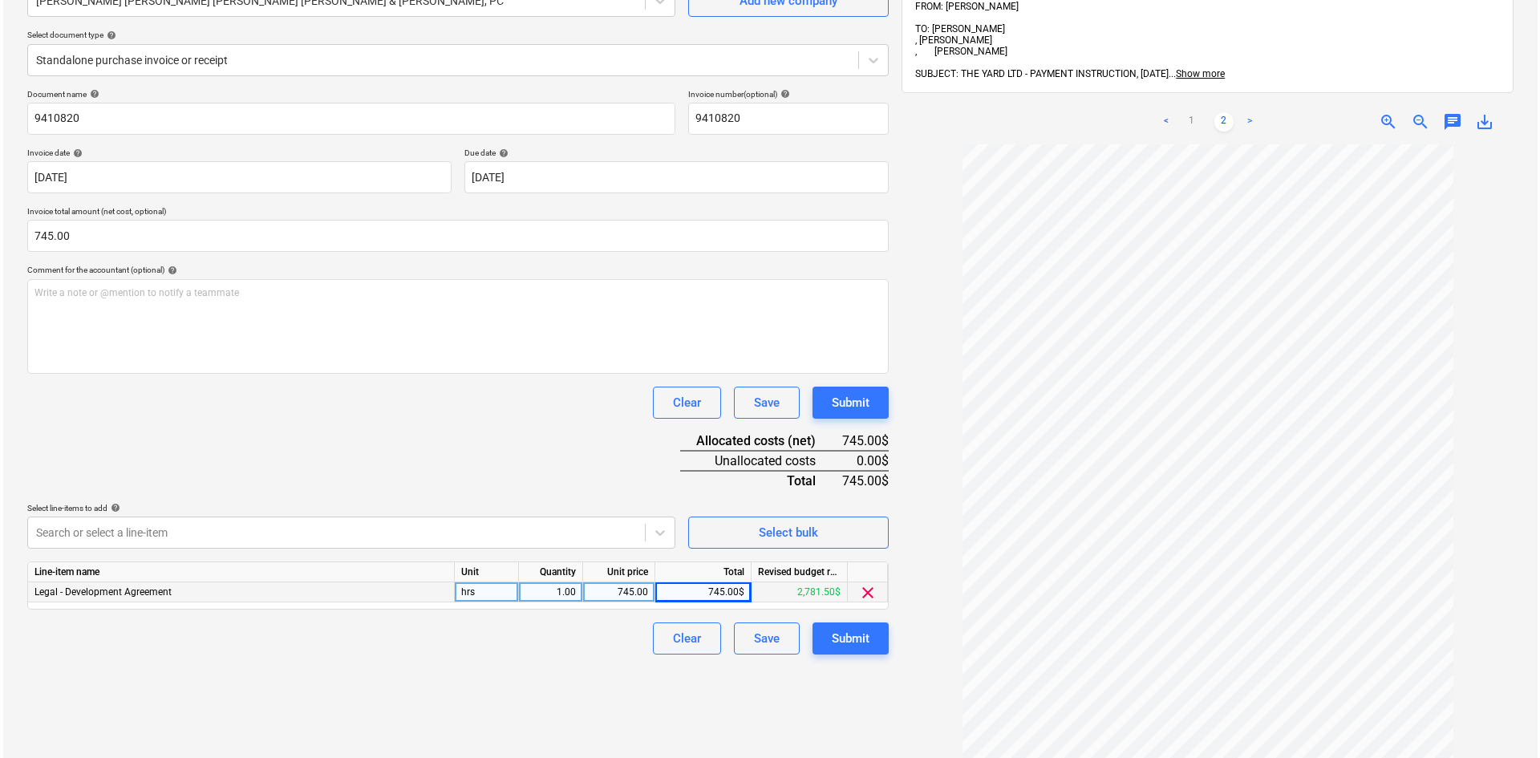
scroll to position [228, 0]
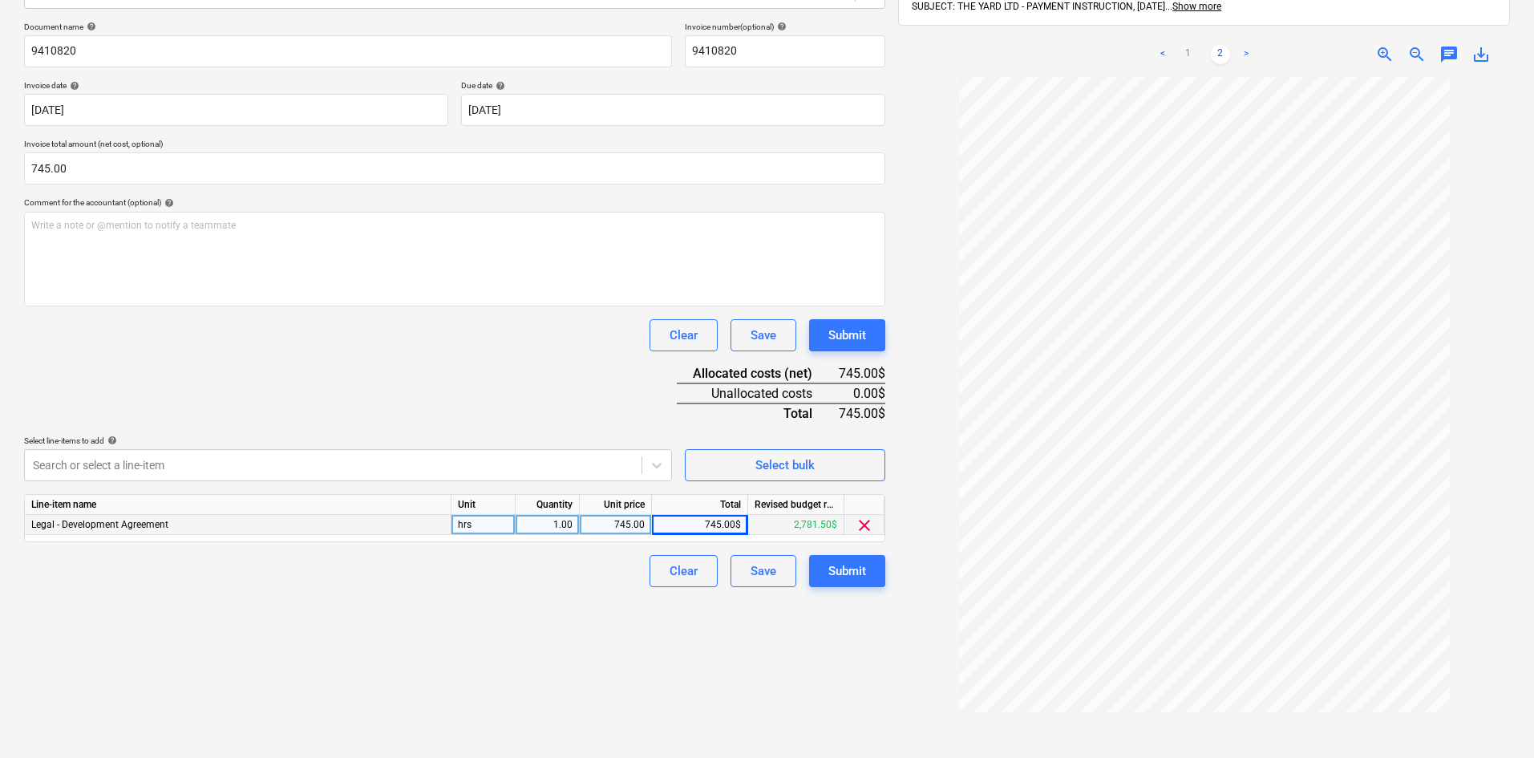
click at [798, 649] on div "Create new document Select company [PERSON_NAME] [PERSON_NAME] [PERSON_NAME] [P…" at bounding box center [455, 324] width 874 height 944
click at [847, 561] on div "Submit" at bounding box center [848, 571] width 38 height 21
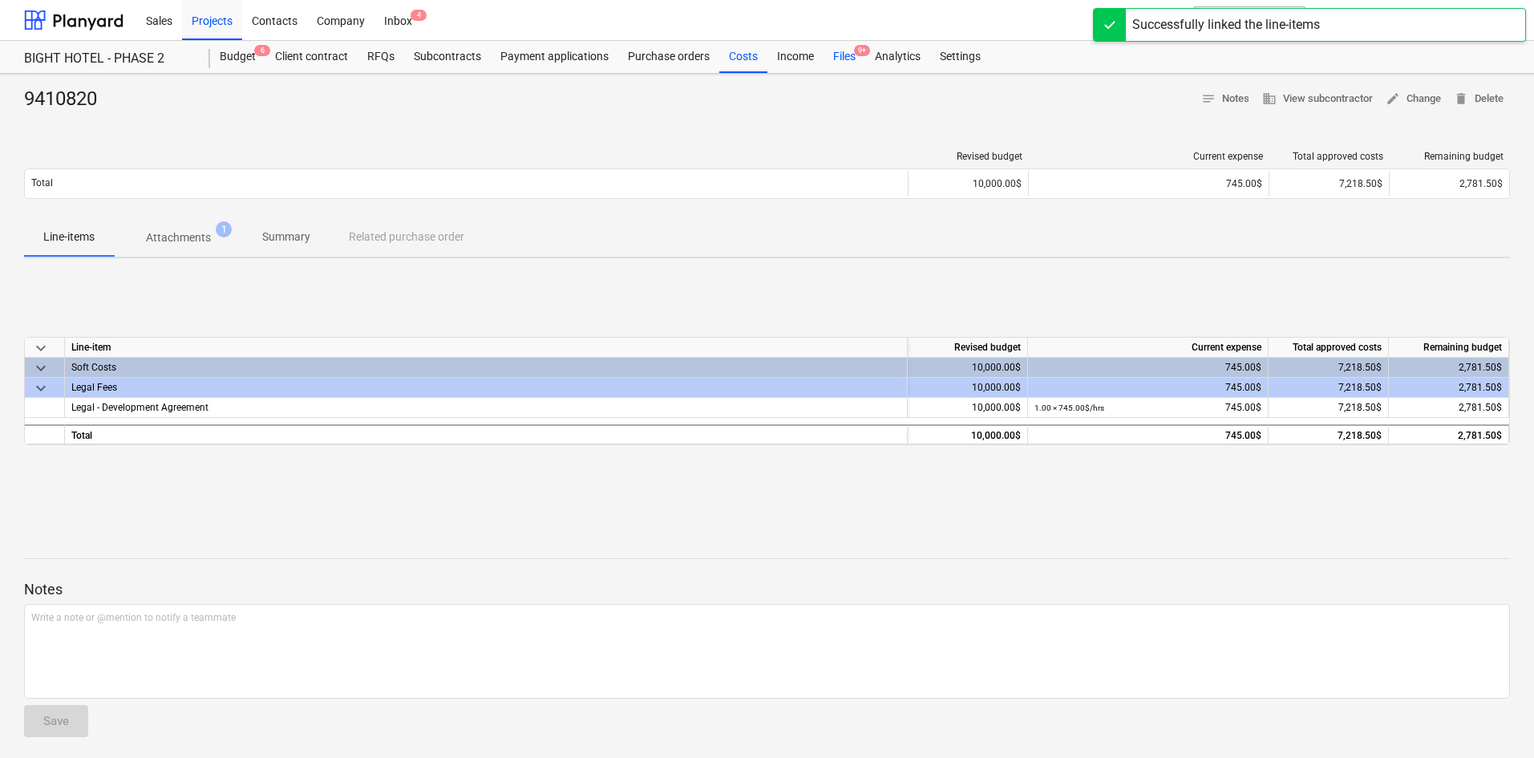
click at [858, 59] on div "Files 9+" at bounding box center [845, 57] width 42 height 32
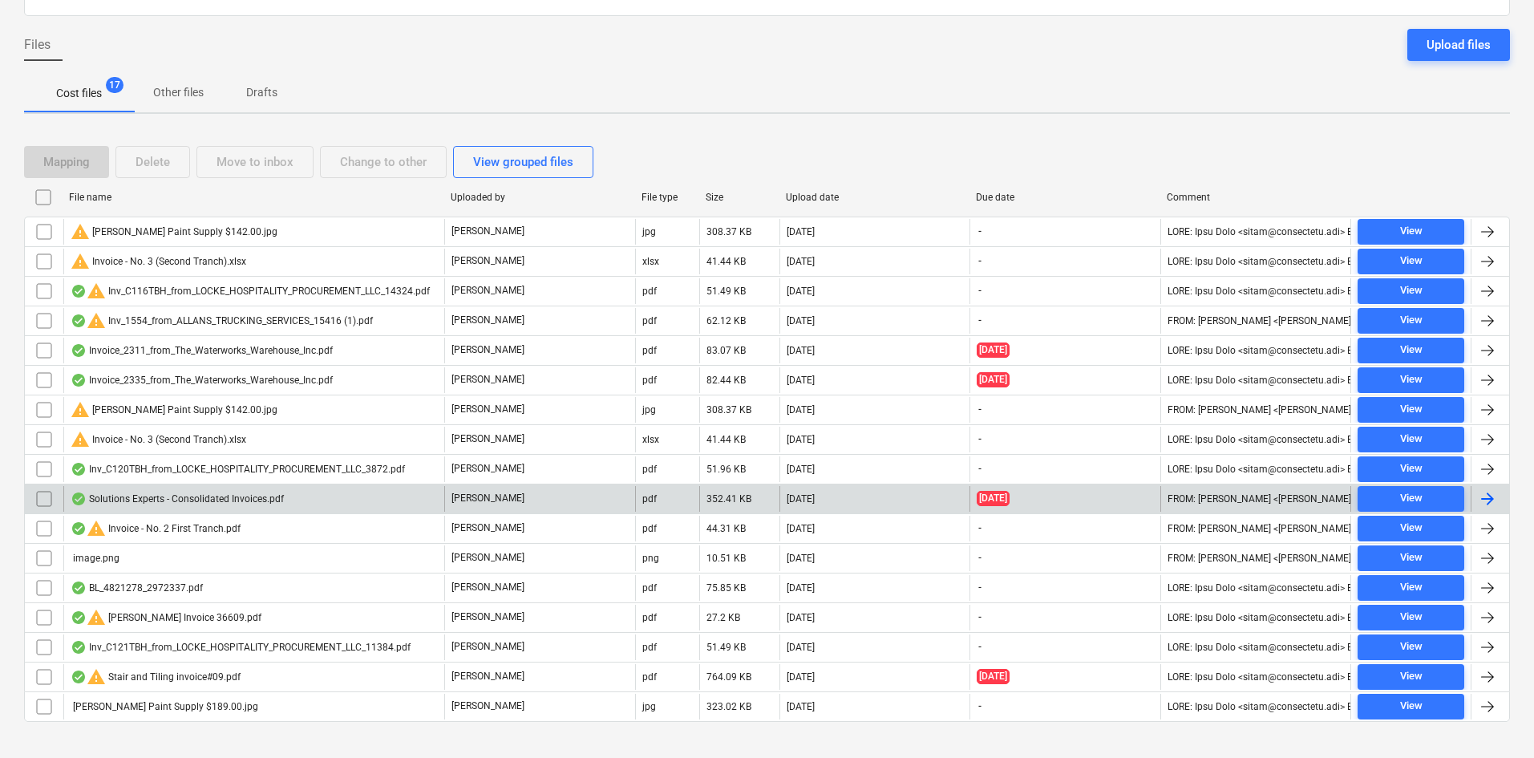
scroll to position [153, 0]
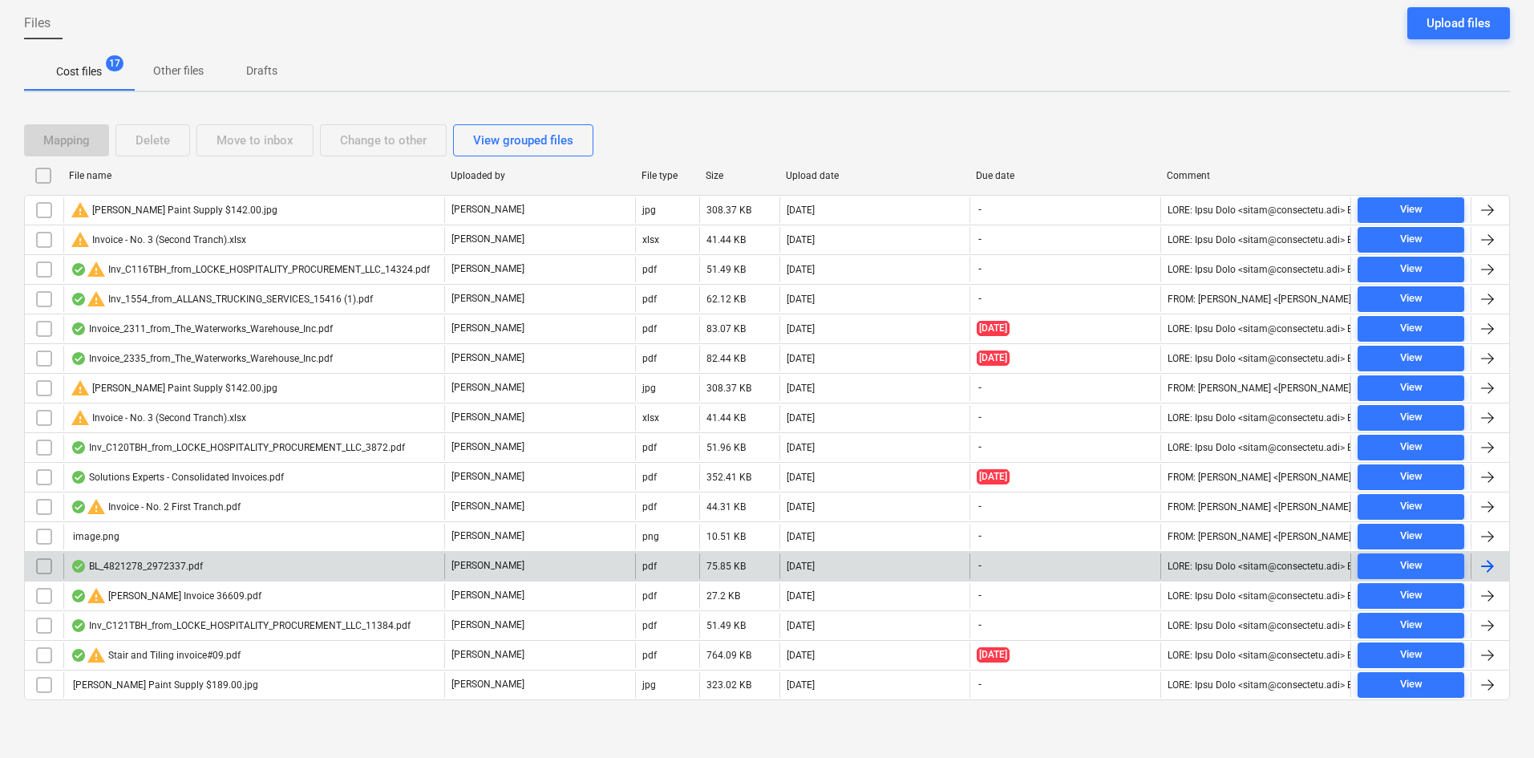
click at [309, 565] on div "BL_4821278_2972337.pdf" at bounding box center [253, 566] width 381 height 26
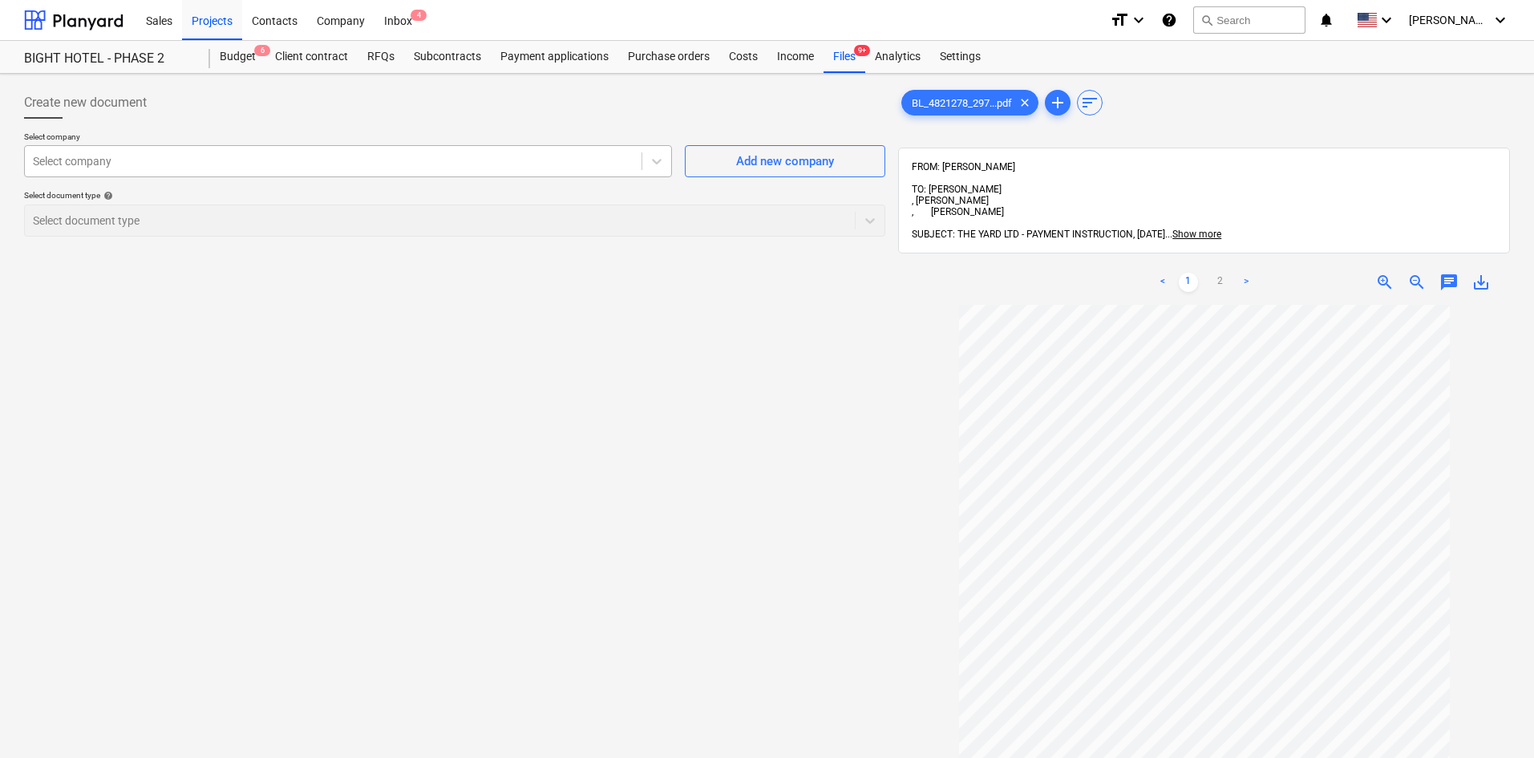
click at [135, 165] on div at bounding box center [333, 161] width 601 height 16
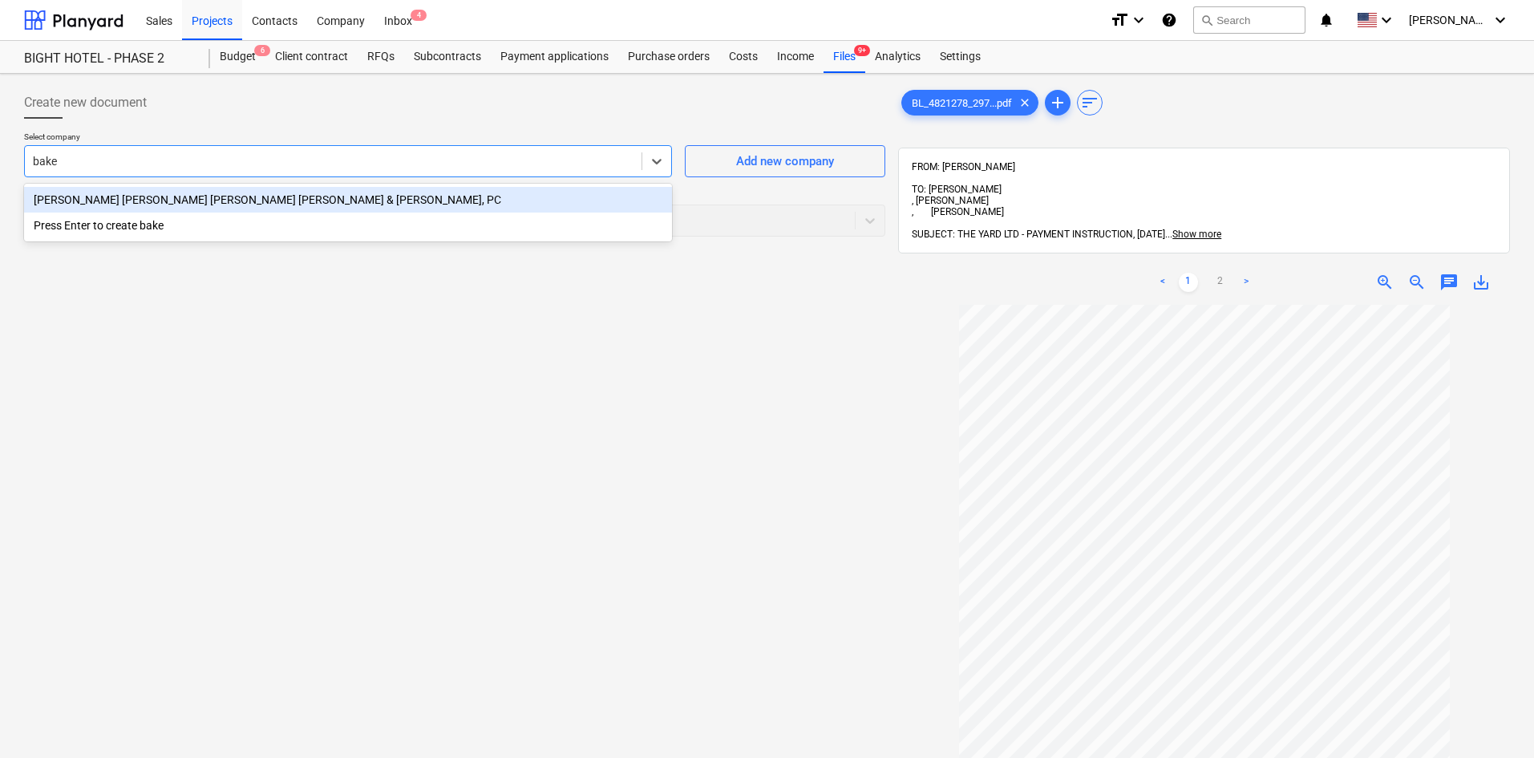
type input "[PERSON_NAME]"
click at [143, 196] on div "[PERSON_NAME] [PERSON_NAME] [PERSON_NAME] [PERSON_NAME] & [PERSON_NAME], PC" at bounding box center [348, 200] width 648 height 26
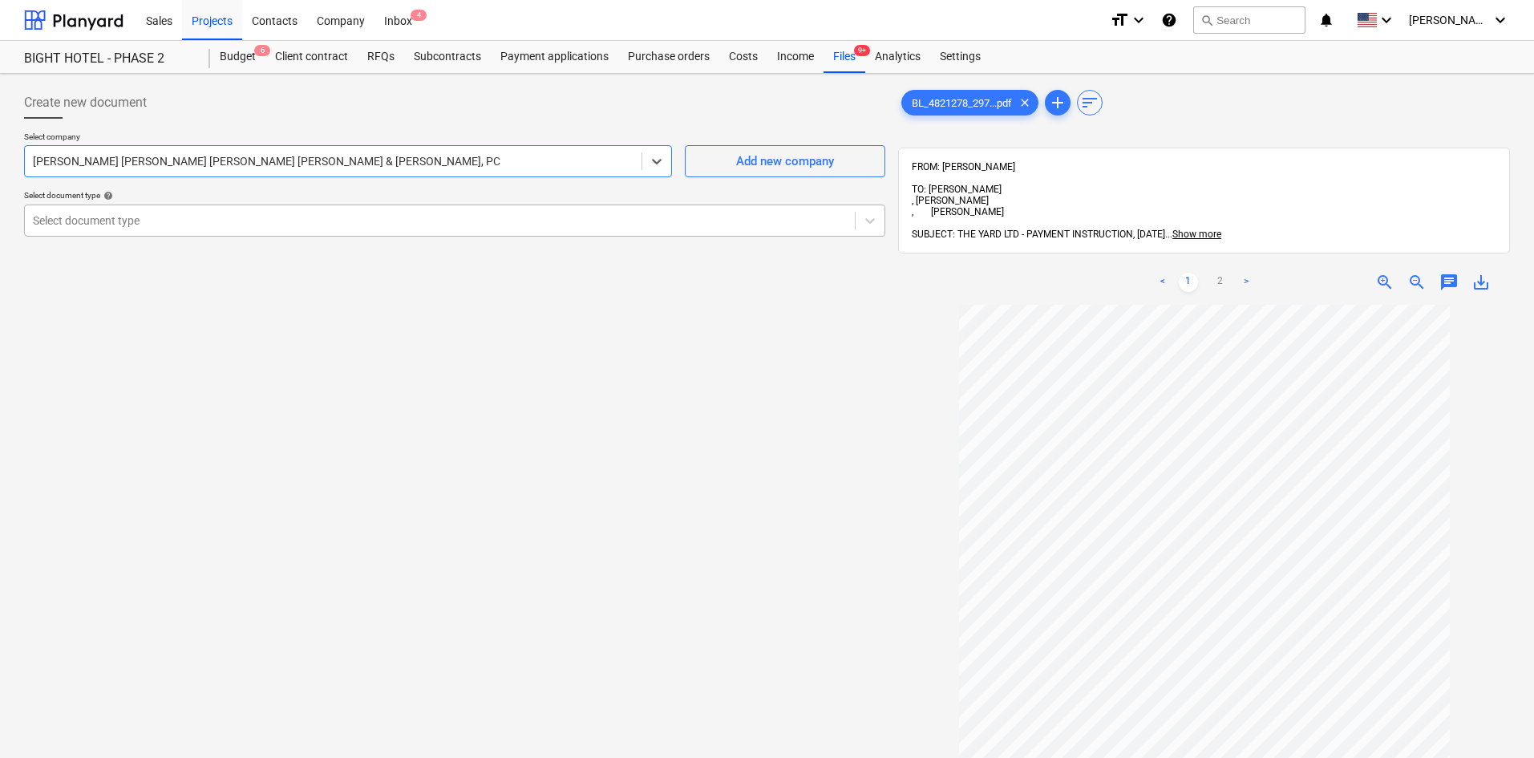
click at [128, 217] on div at bounding box center [440, 221] width 814 height 16
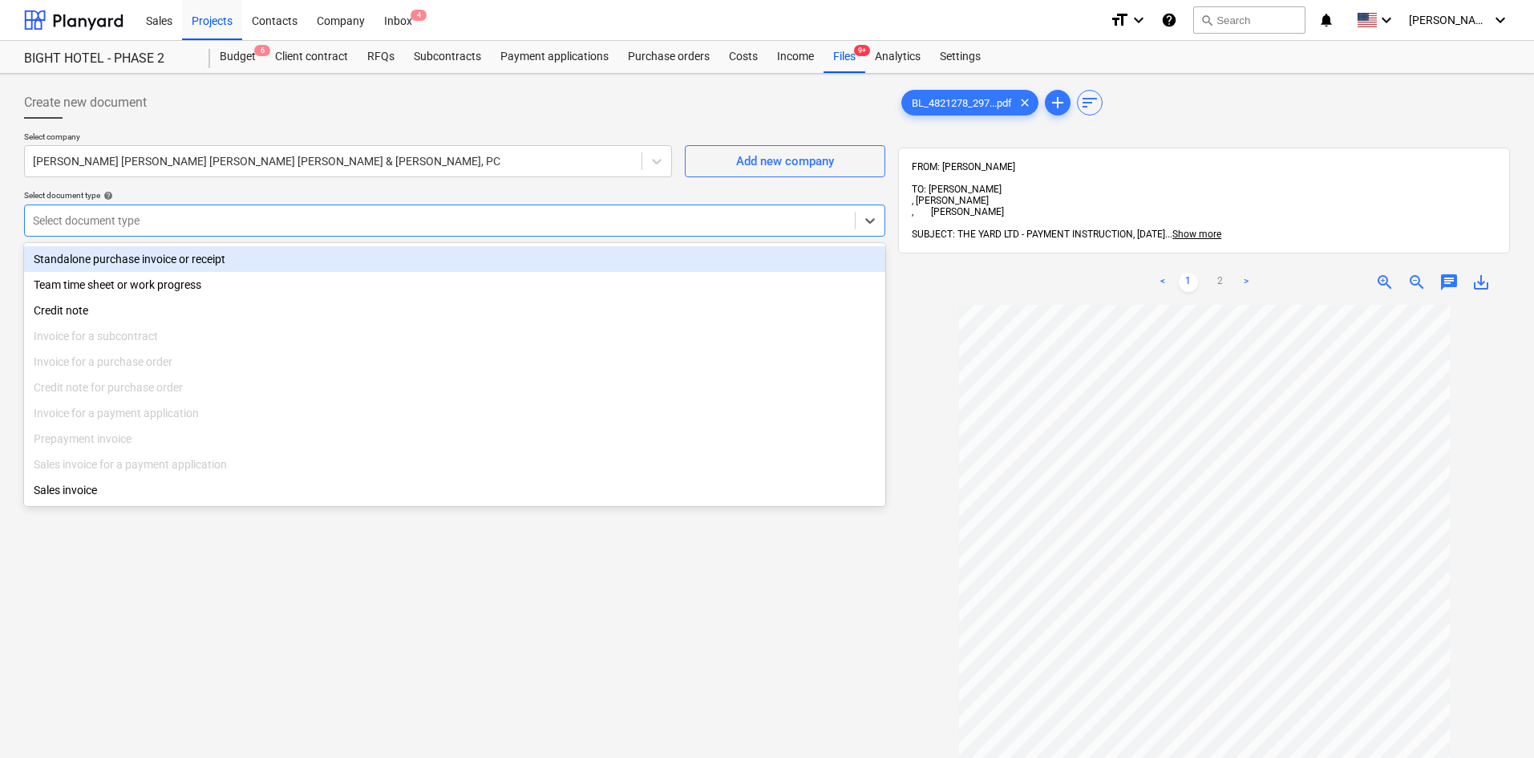
click at [128, 261] on div "Standalone purchase invoice or receipt" at bounding box center [454, 259] width 861 height 26
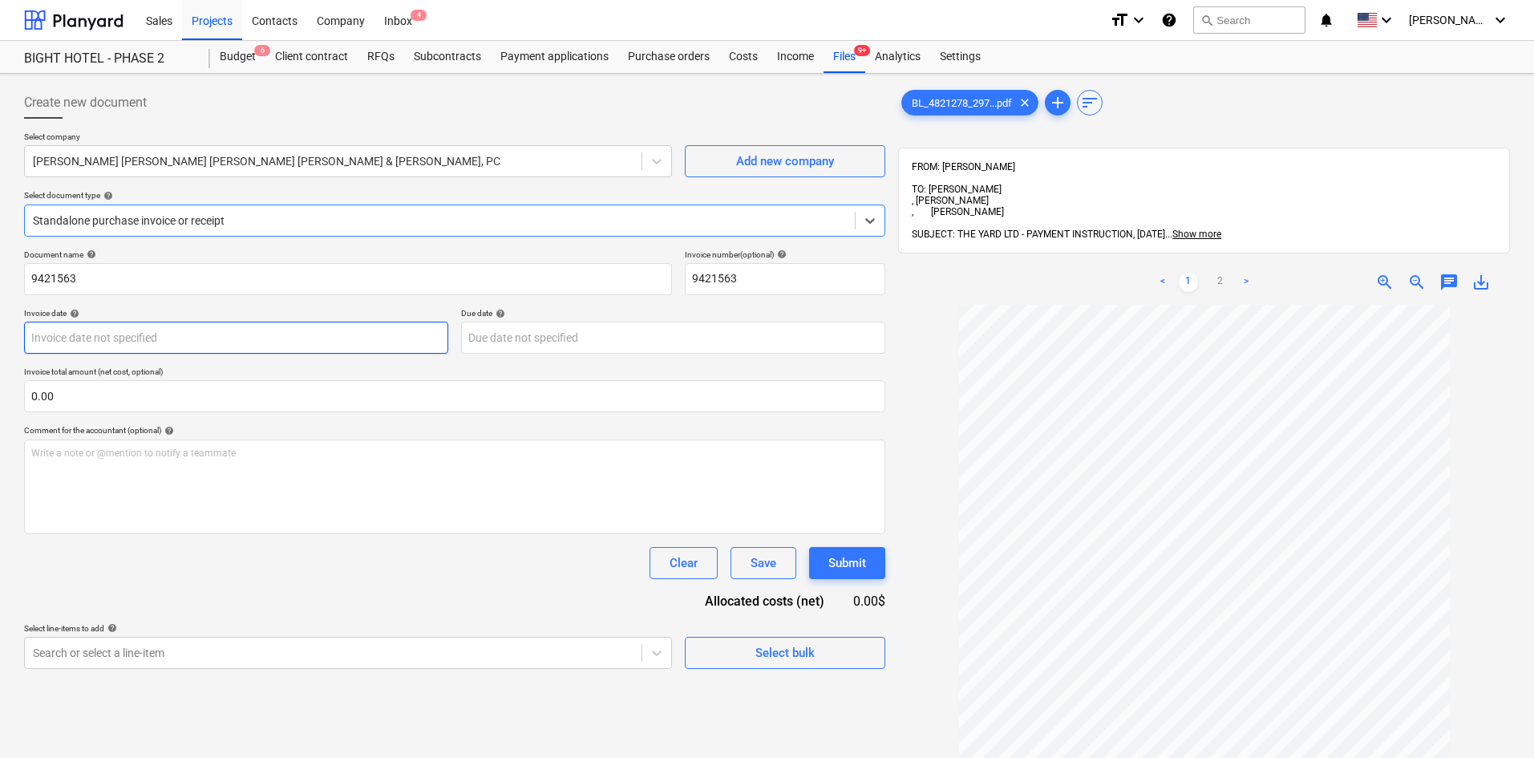
click at [104, 326] on body "This website stores cookies on your computer. These cookies are used to collect…" at bounding box center [767, 379] width 1534 height 758
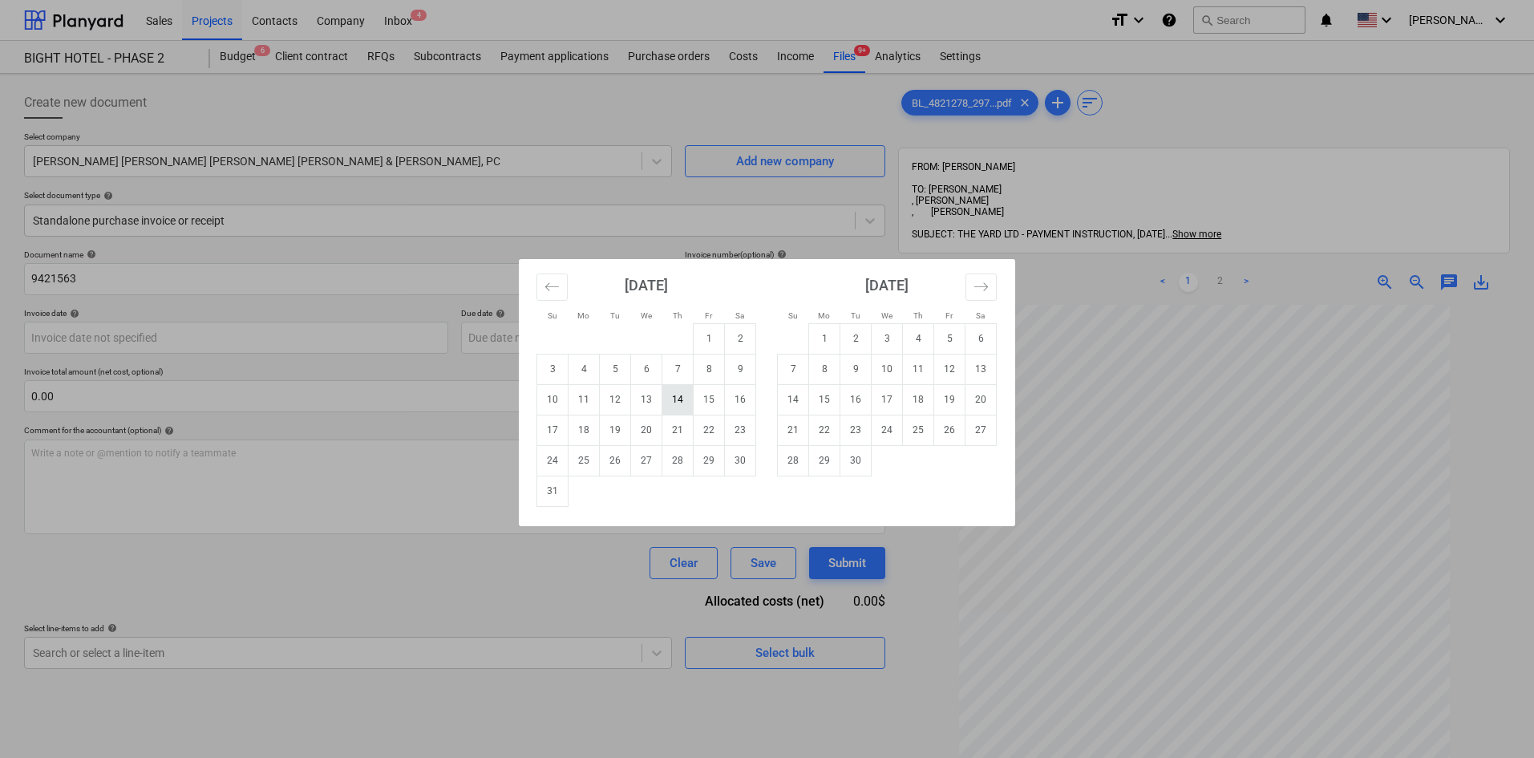
click at [675, 399] on td "14" at bounding box center [677, 399] width 31 height 30
type input "[DATE]"
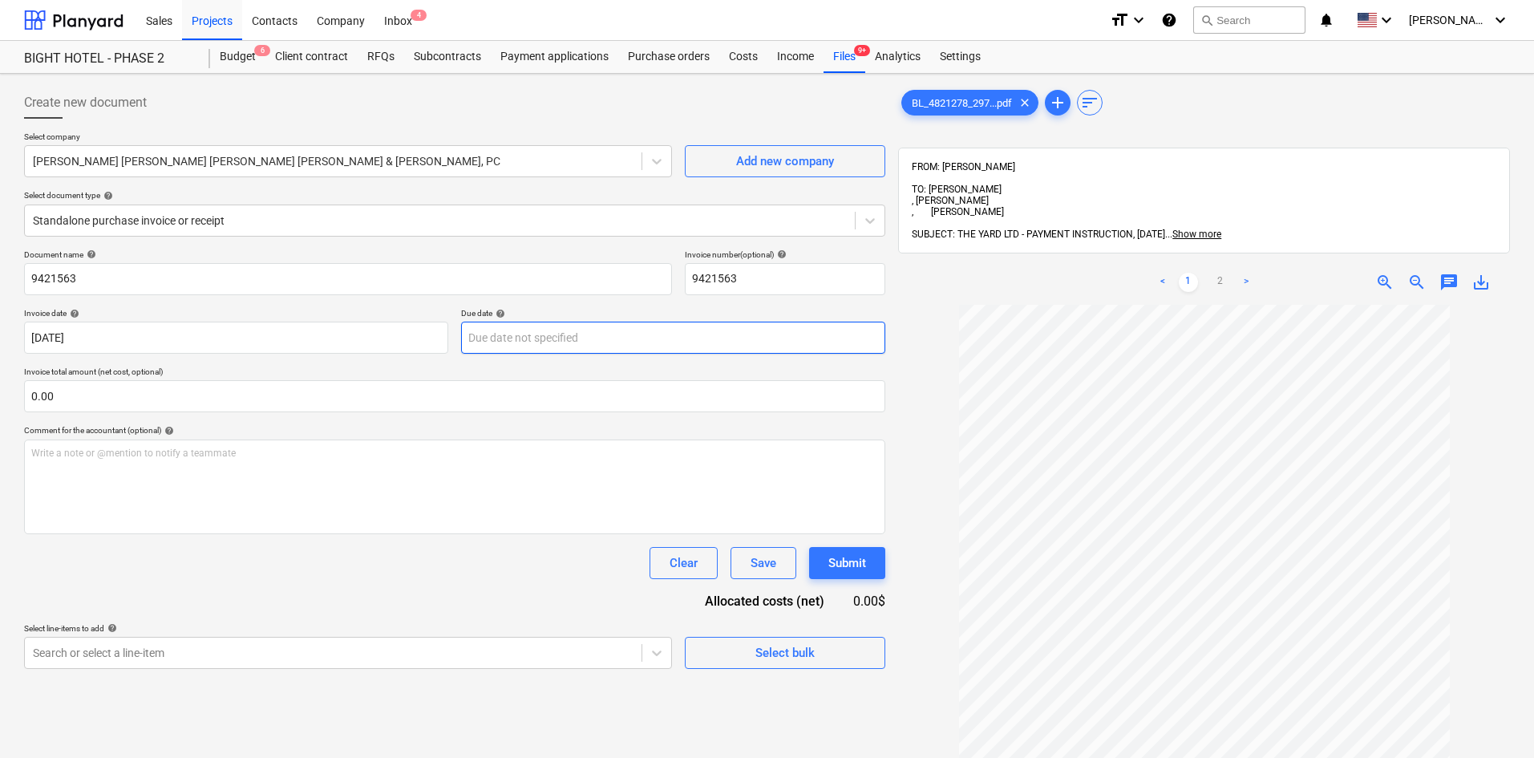
click at [544, 337] on body "This website stores cookies on your computer. These cookies are used to collect…" at bounding box center [767, 379] width 1534 height 758
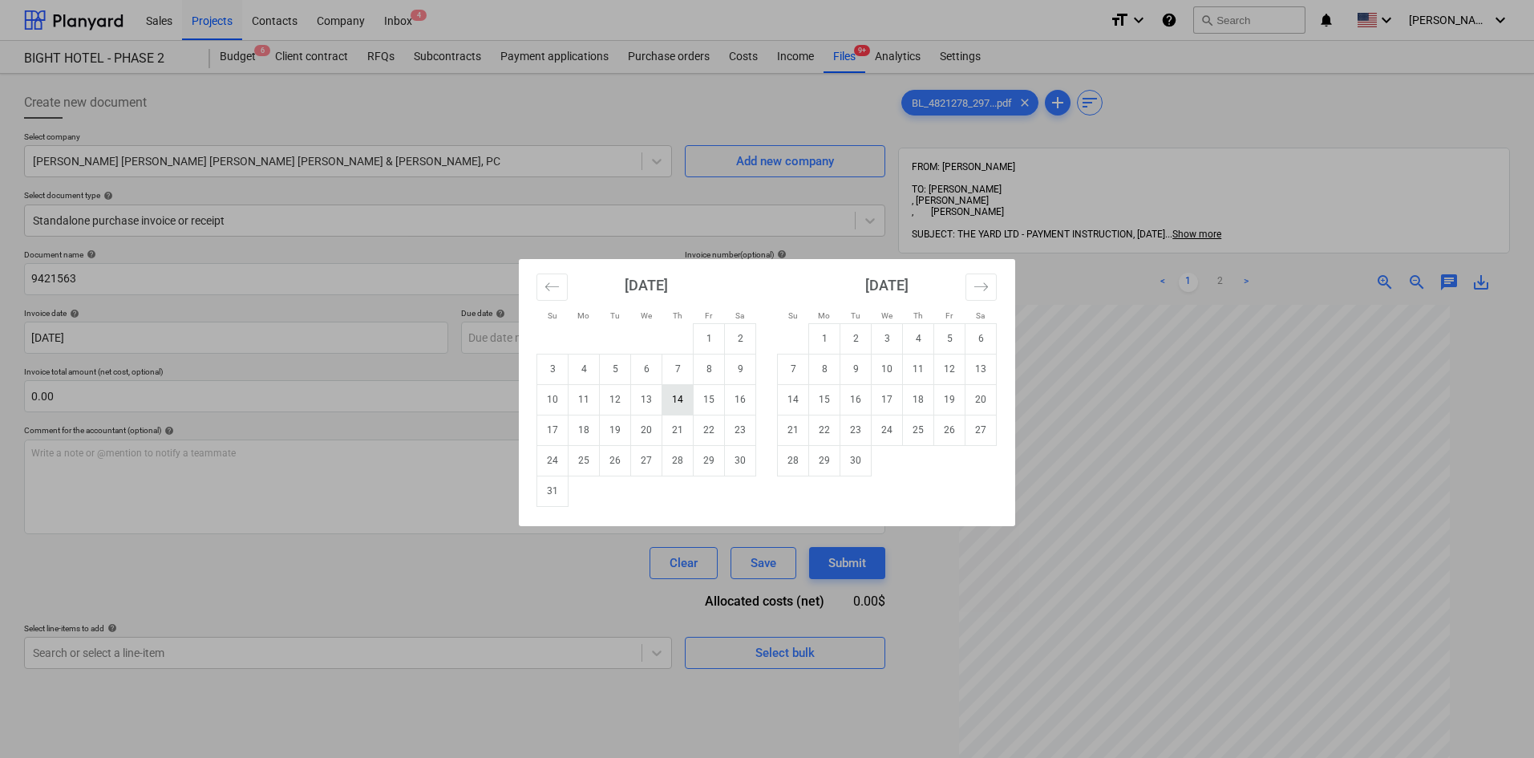
click at [682, 403] on td "14" at bounding box center [677, 399] width 31 height 30
type input "[DATE]"
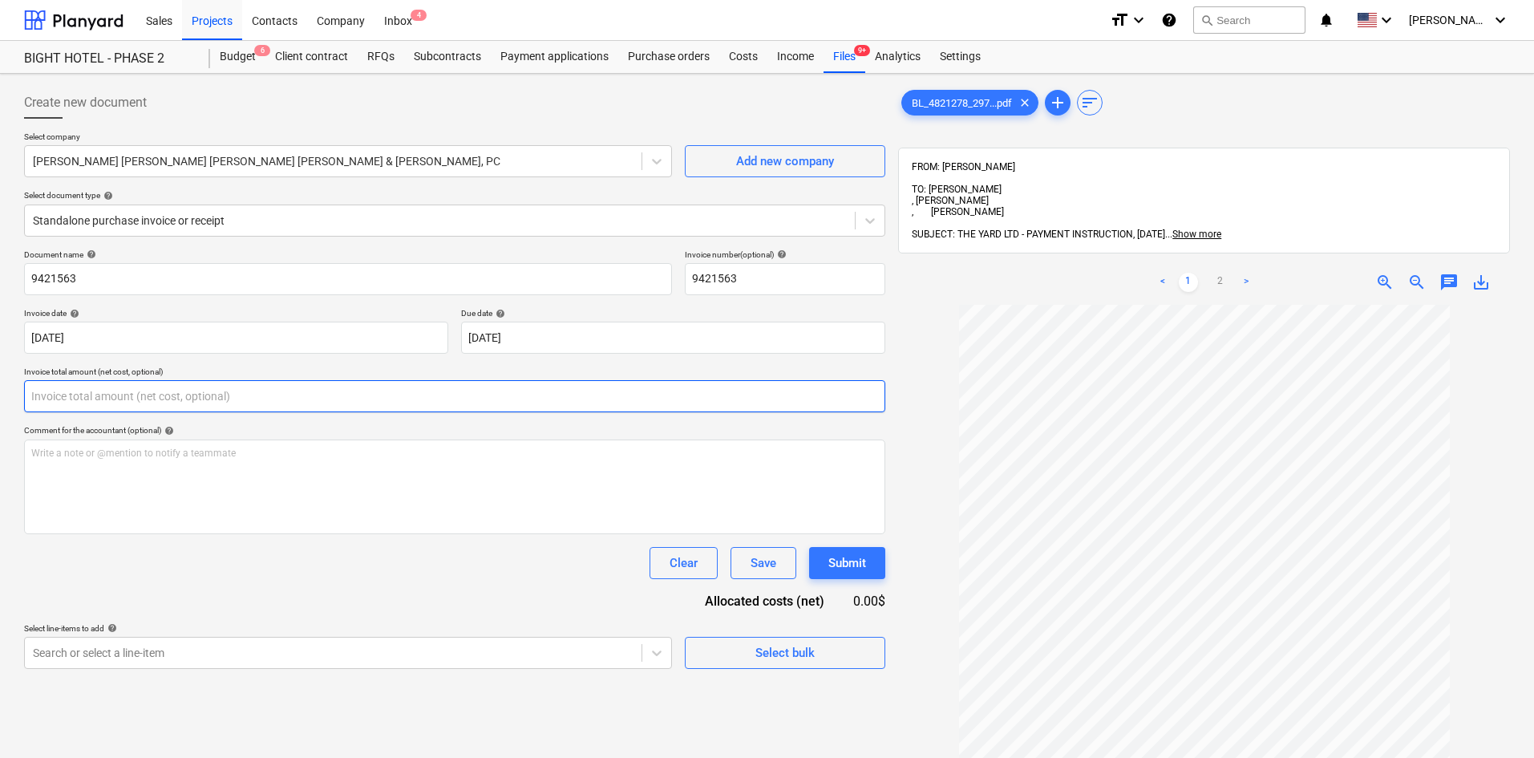
drag, startPoint x: 336, startPoint y: 403, endPoint x: -318, endPoint y: 394, distance: 654.5
click at [0, 394] on html "This website stores cookies on your computer. These cookies are used to collect…" at bounding box center [767, 379] width 1534 height 758
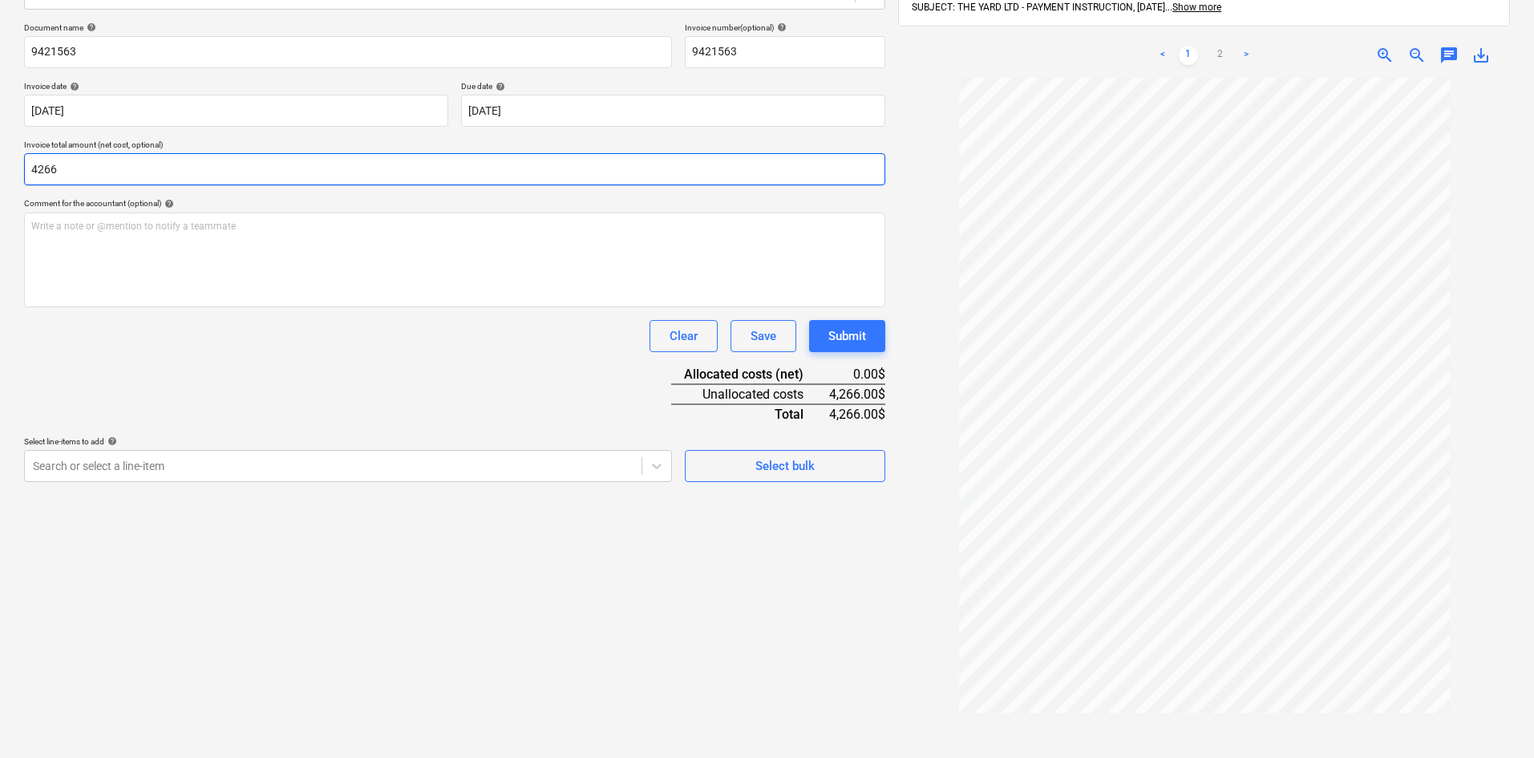
scroll to position [228, 0]
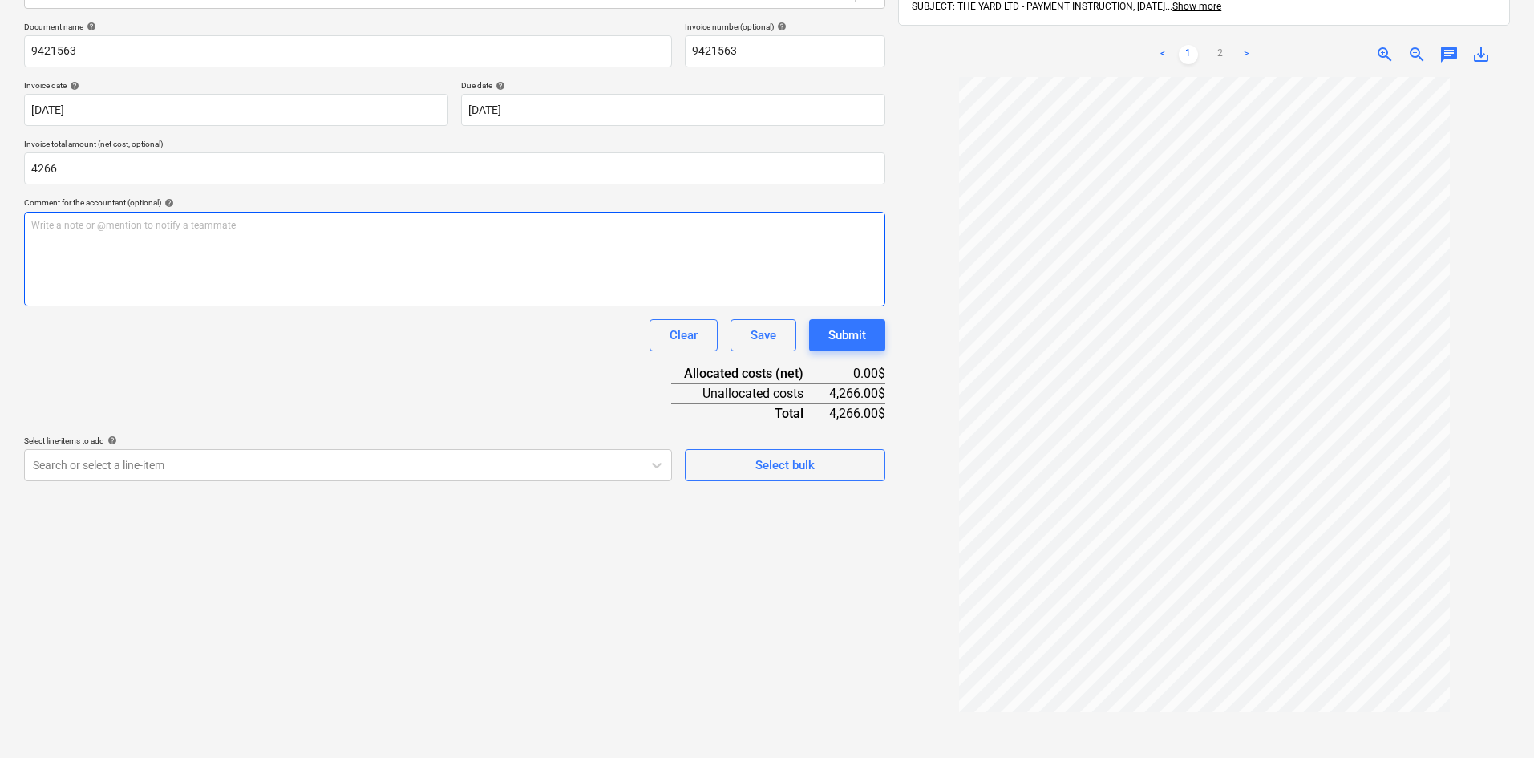
type input "4,266.00"
click at [166, 258] on div "Write a note or @mention to notify a teammate [PERSON_NAME]" at bounding box center [454, 259] width 861 height 95
click at [114, 471] on div at bounding box center [333, 465] width 601 height 16
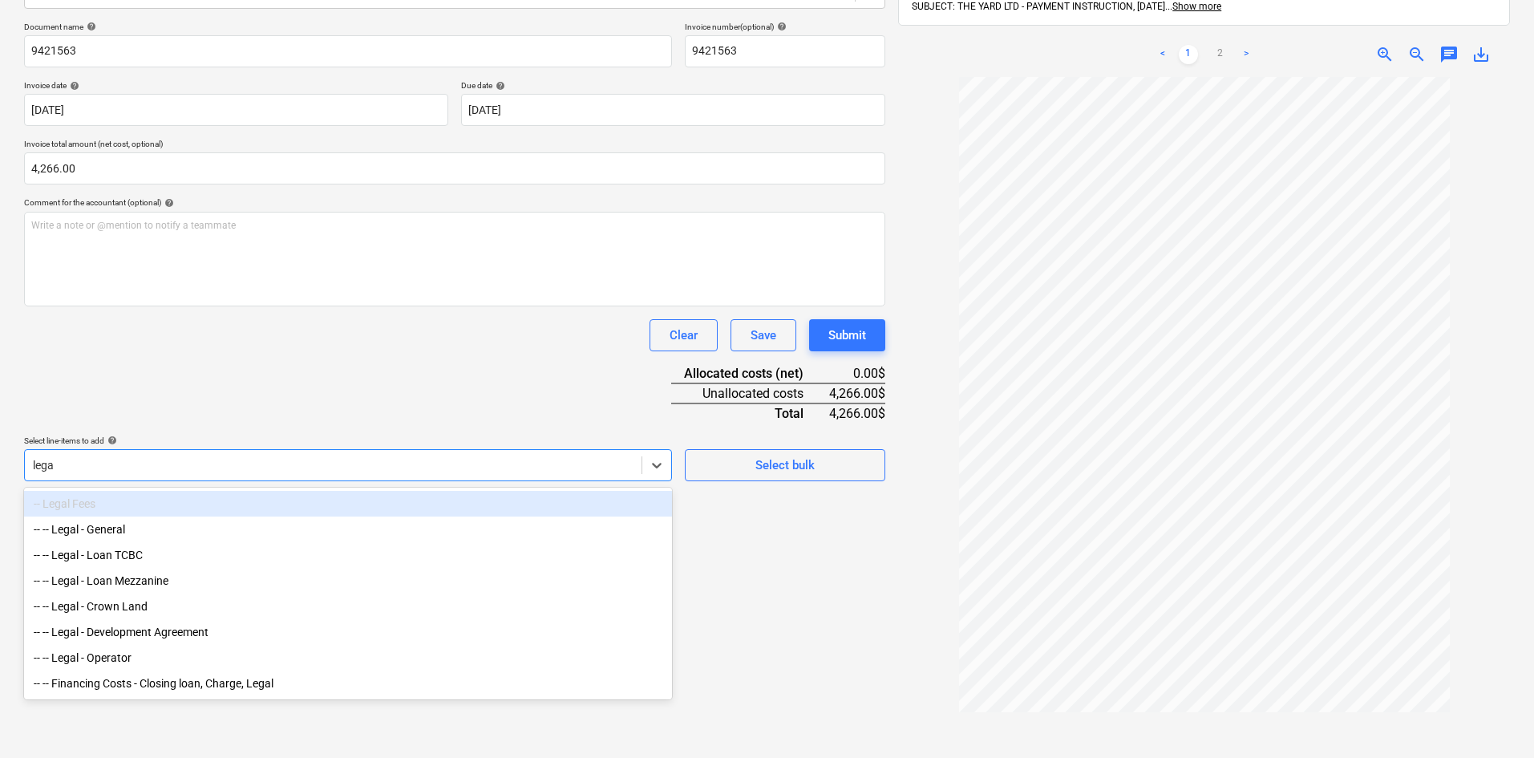
type input "legal"
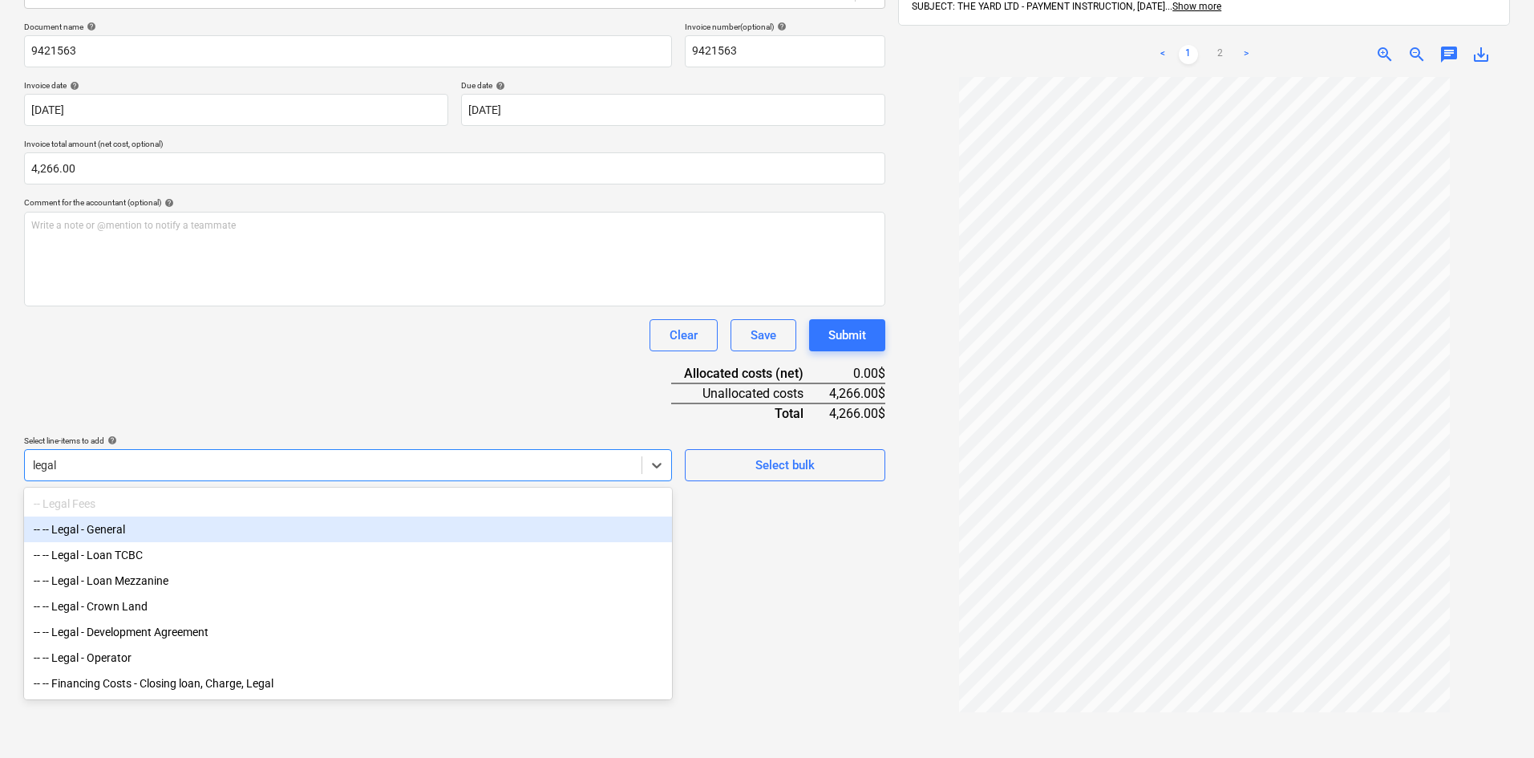
click at [174, 533] on div "-- -- Legal - General" at bounding box center [348, 530] width 648 height 26
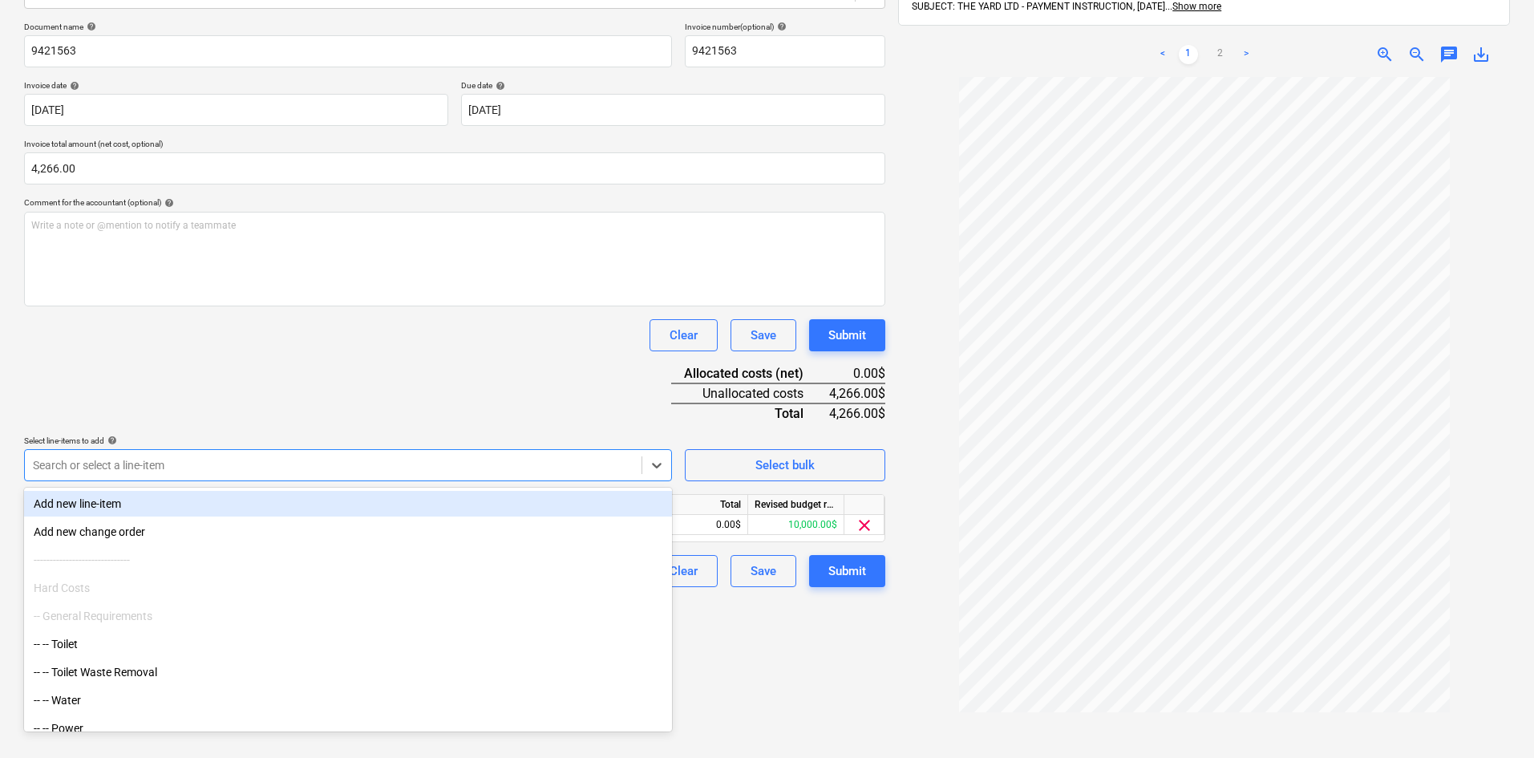
click at [185, 391] on div "Document name help 9421563 Invoice number (optional) help 9421563 Invoice date …" at bounding box center [454, 304] width 861 height 565
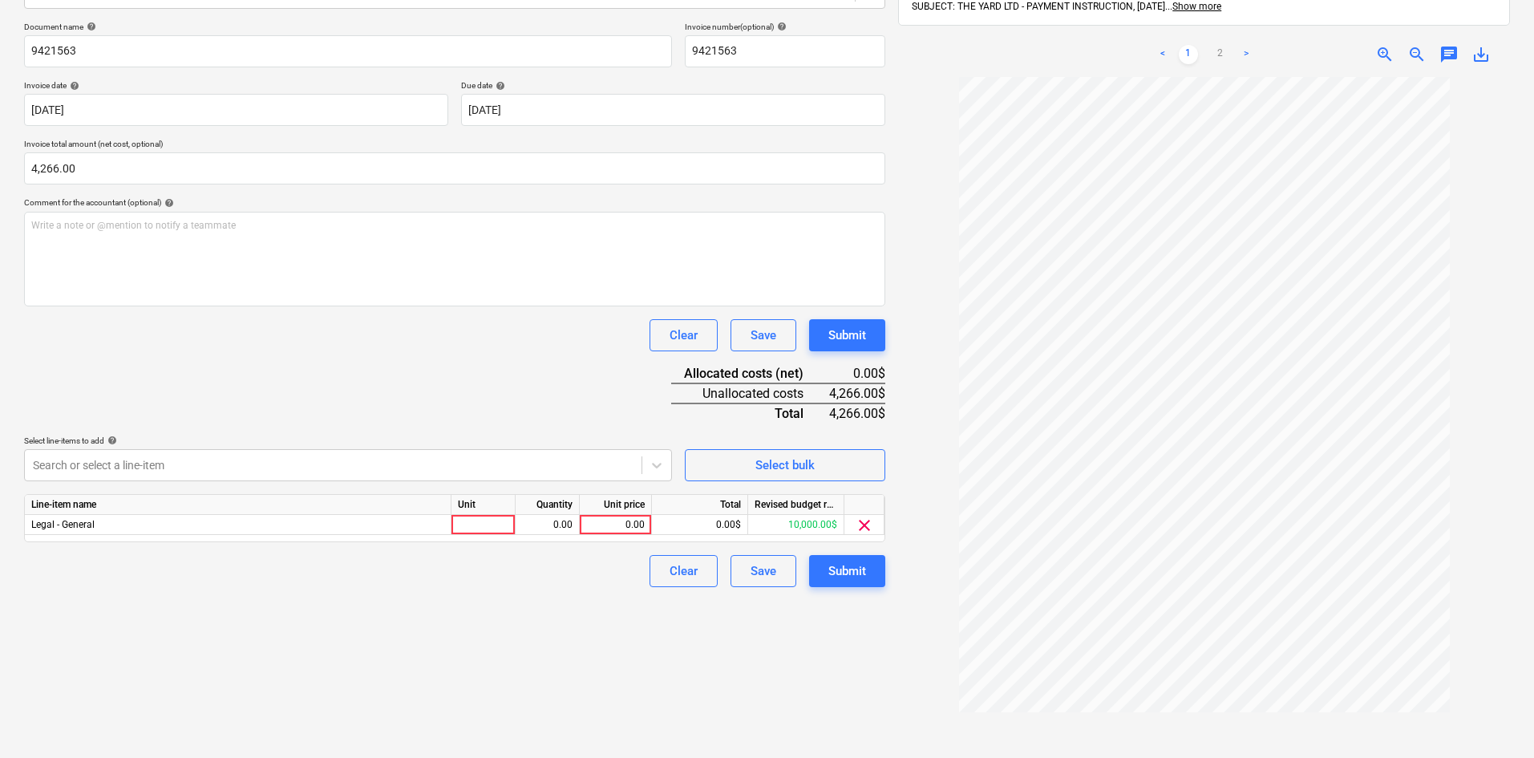
click at [341, 509] on div "Line-item name" at bounding box center [238, 505] width 427 height 20
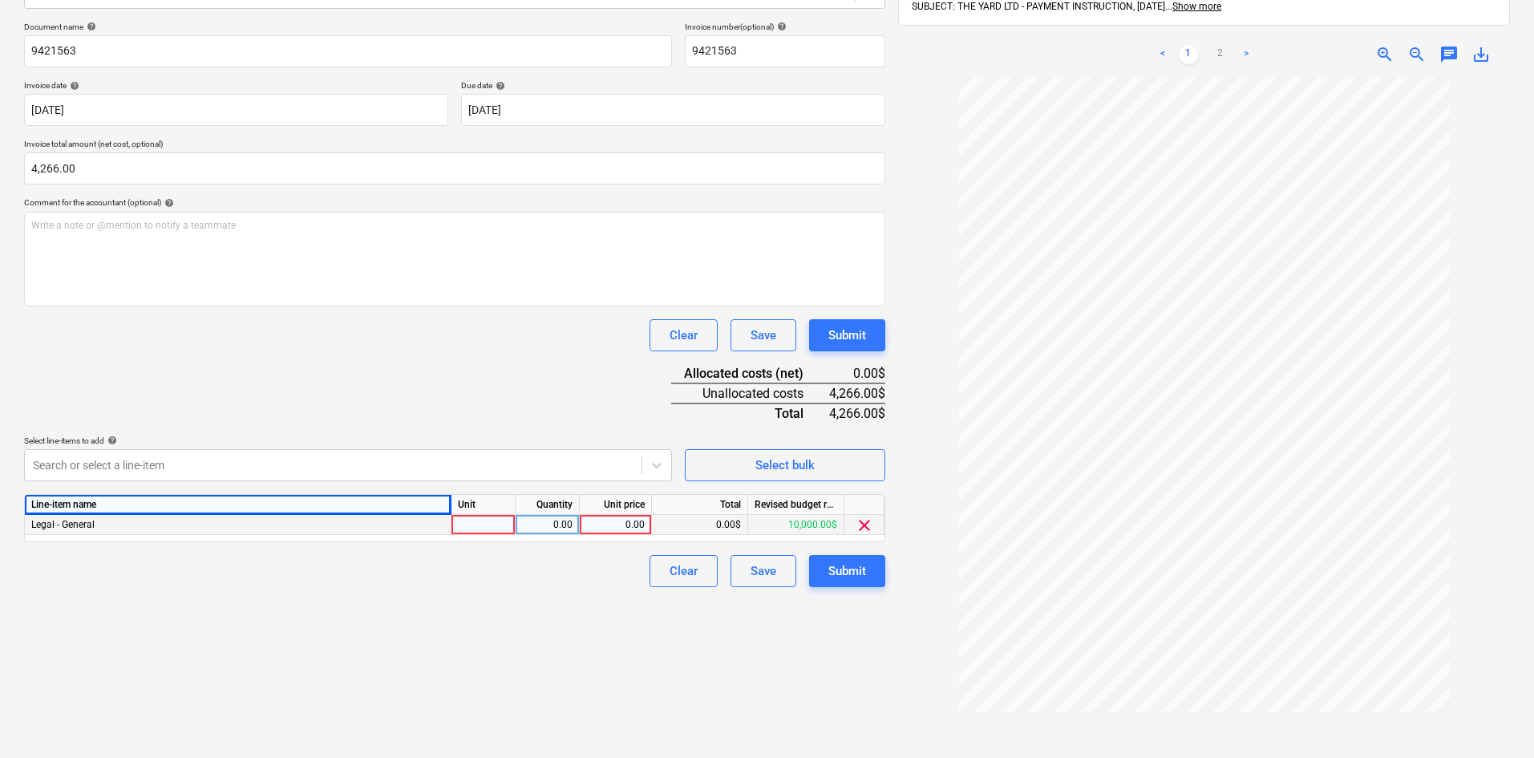
click at [316, 526] on div "Legal - General" at bounding box center [238, 525] width 427 height 20
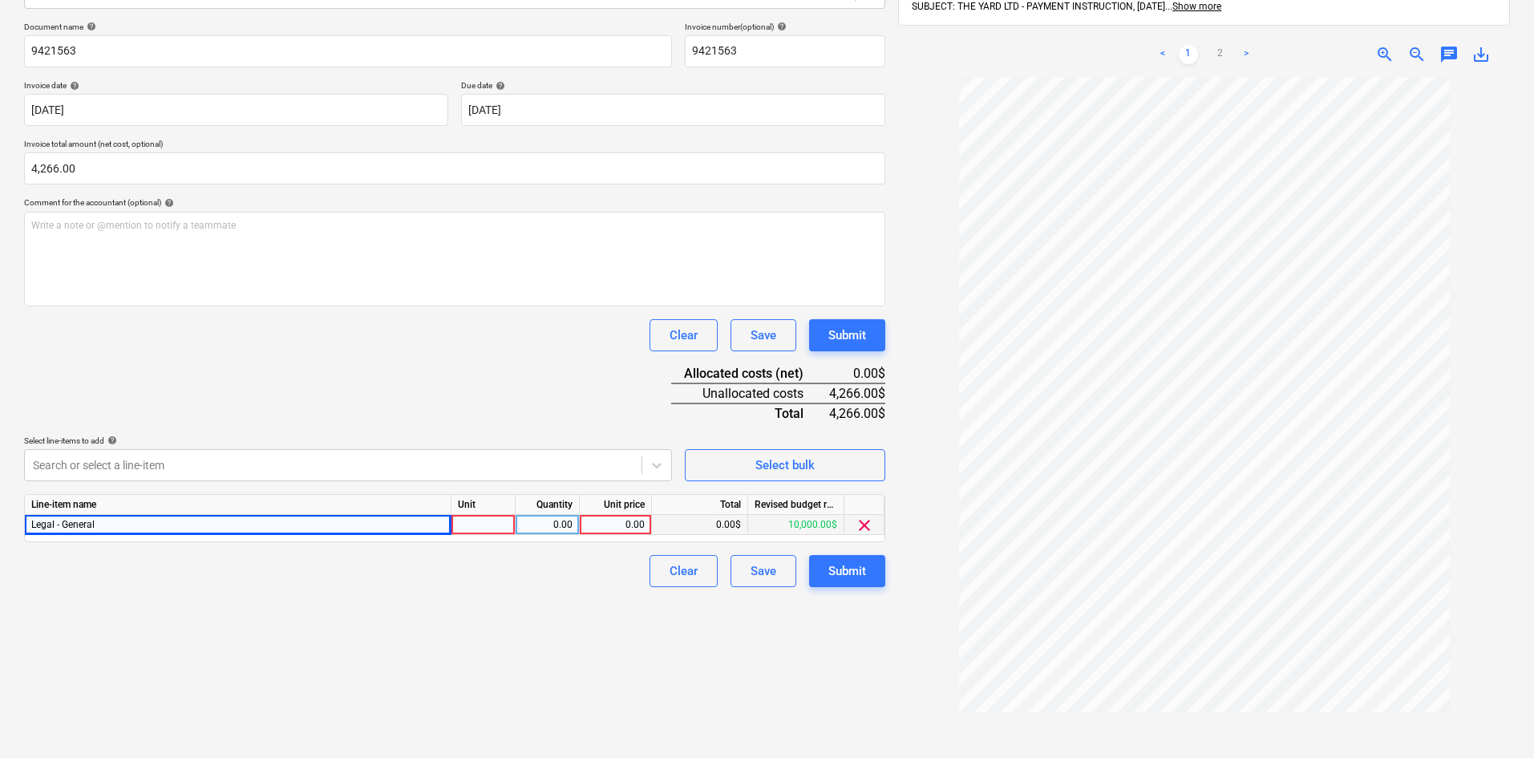
click at [863, 521] on span "clear" at bounding box center [864, 525] width 19 height 19
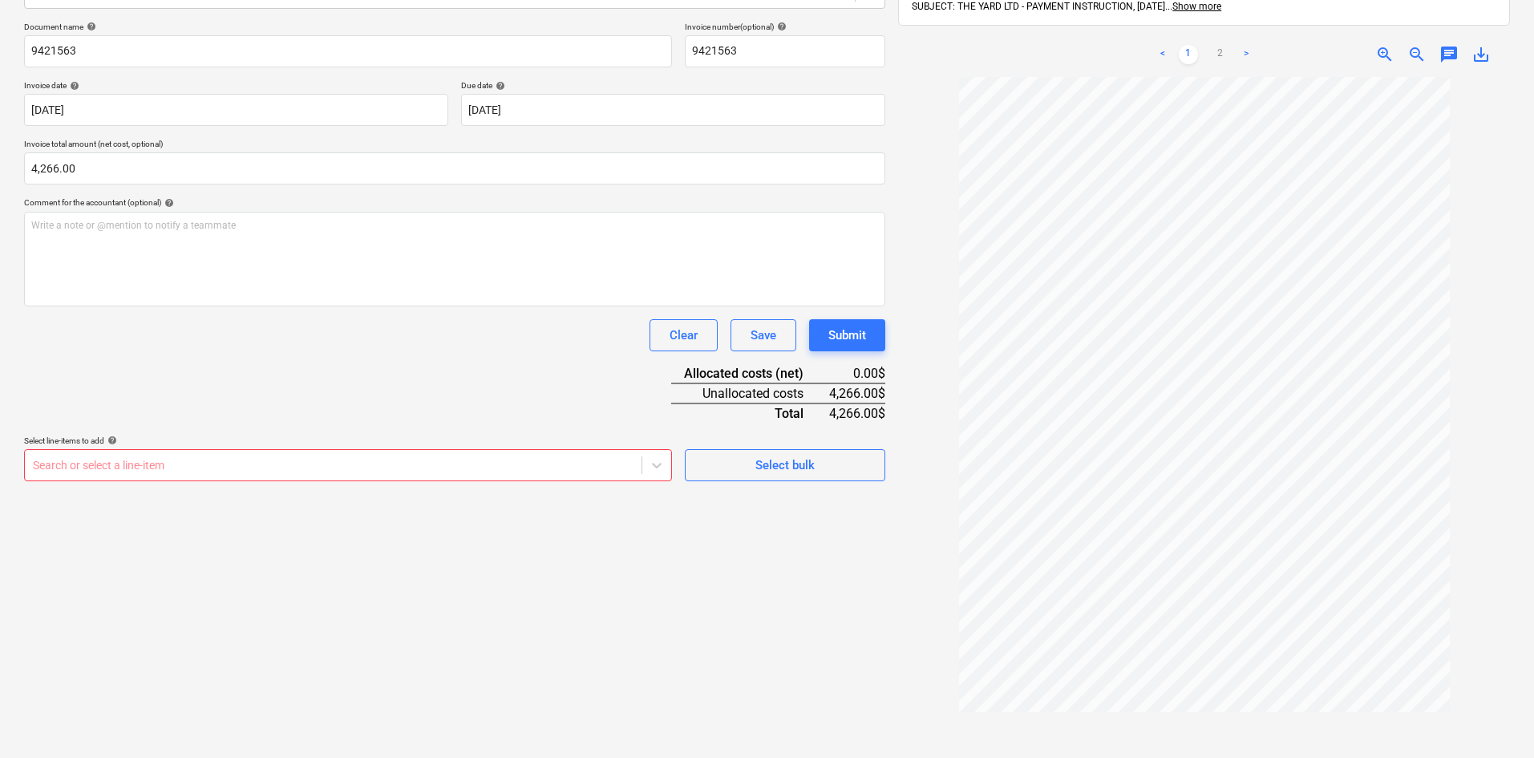
click at [385, 458] on div at bounding box center [333, 465] width 601 height 16
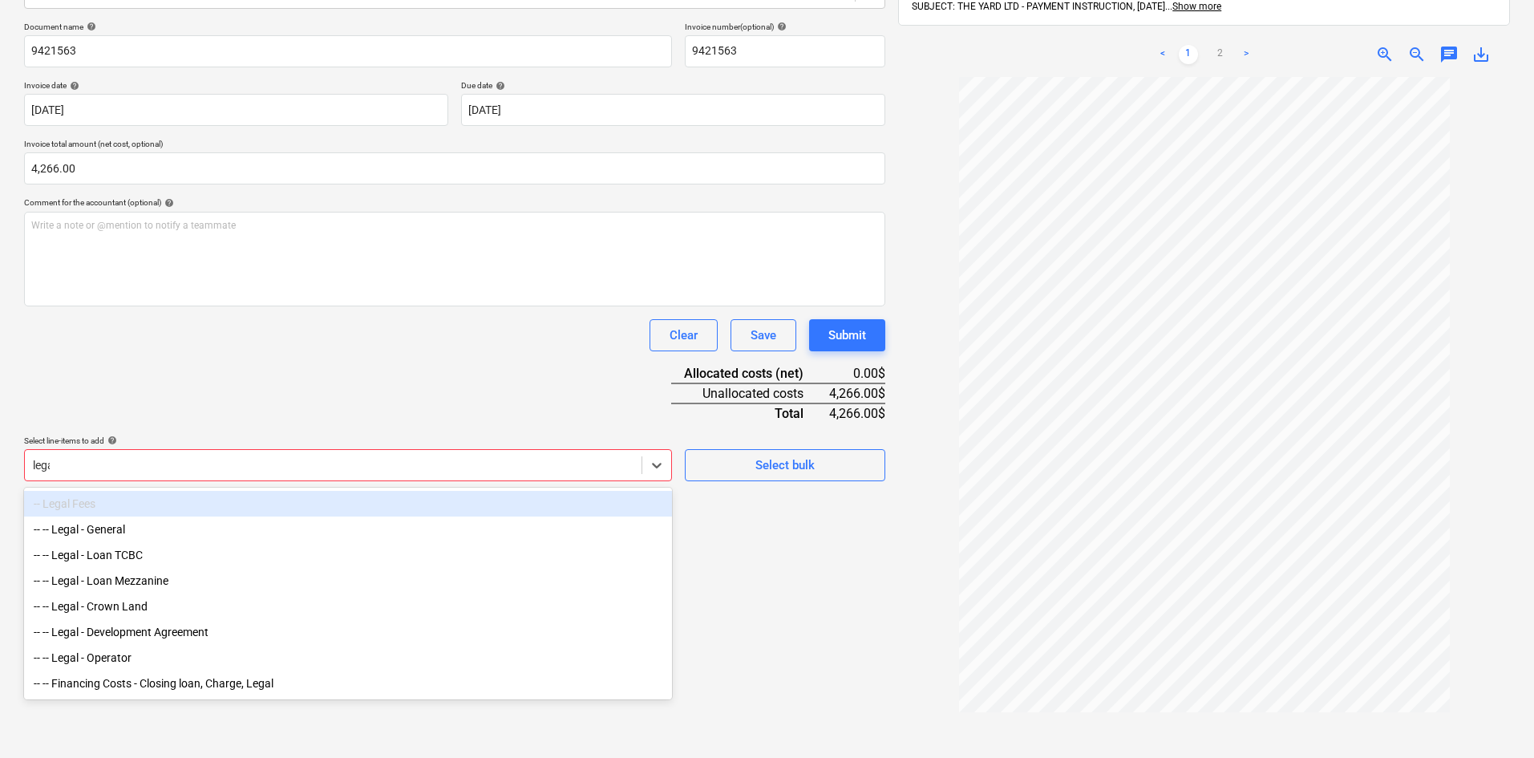
type input "legal"
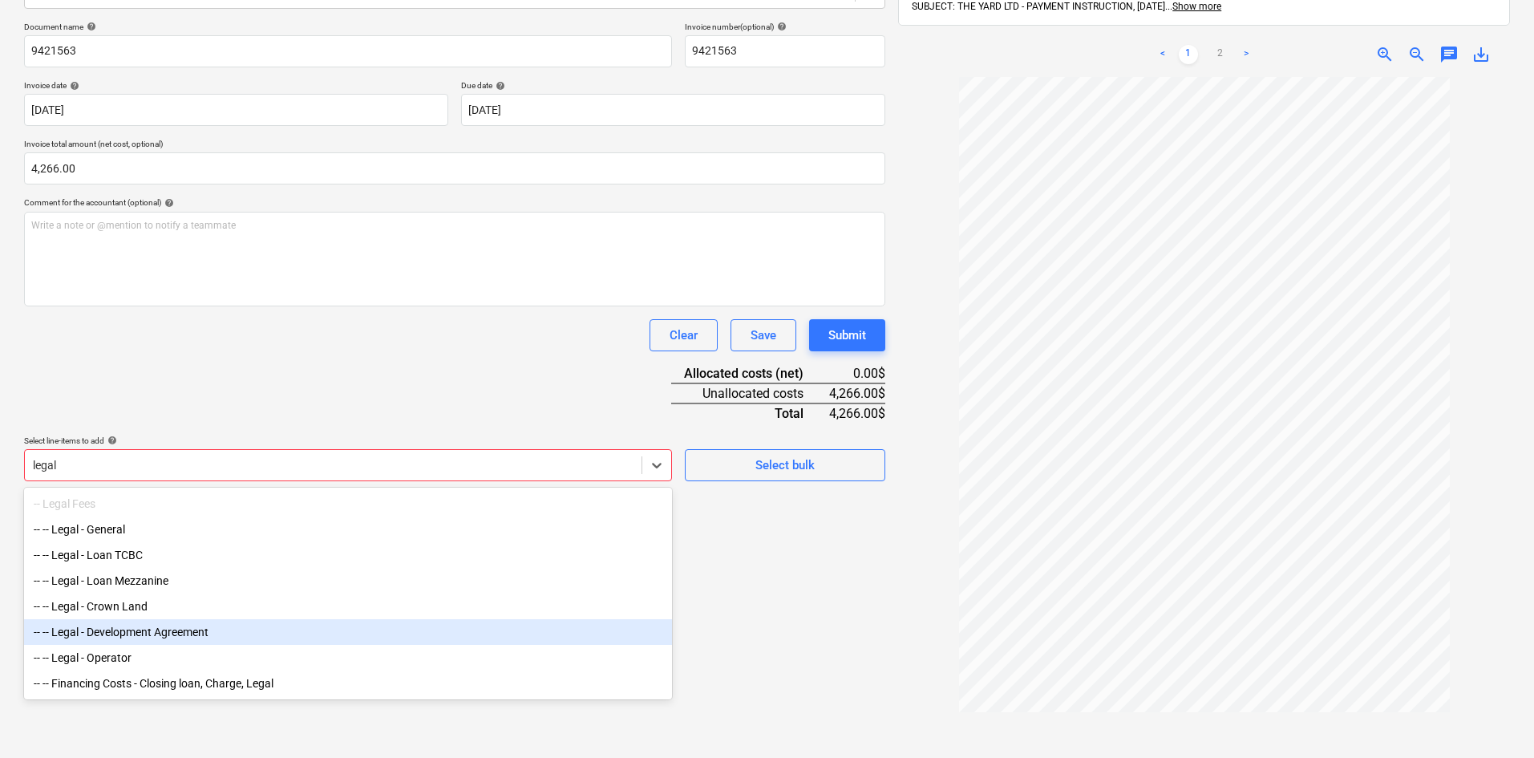
click at [237, 644] on div "-- -- Legal - Development Agreement" at bounding box center [348, 632] width 648 height 26
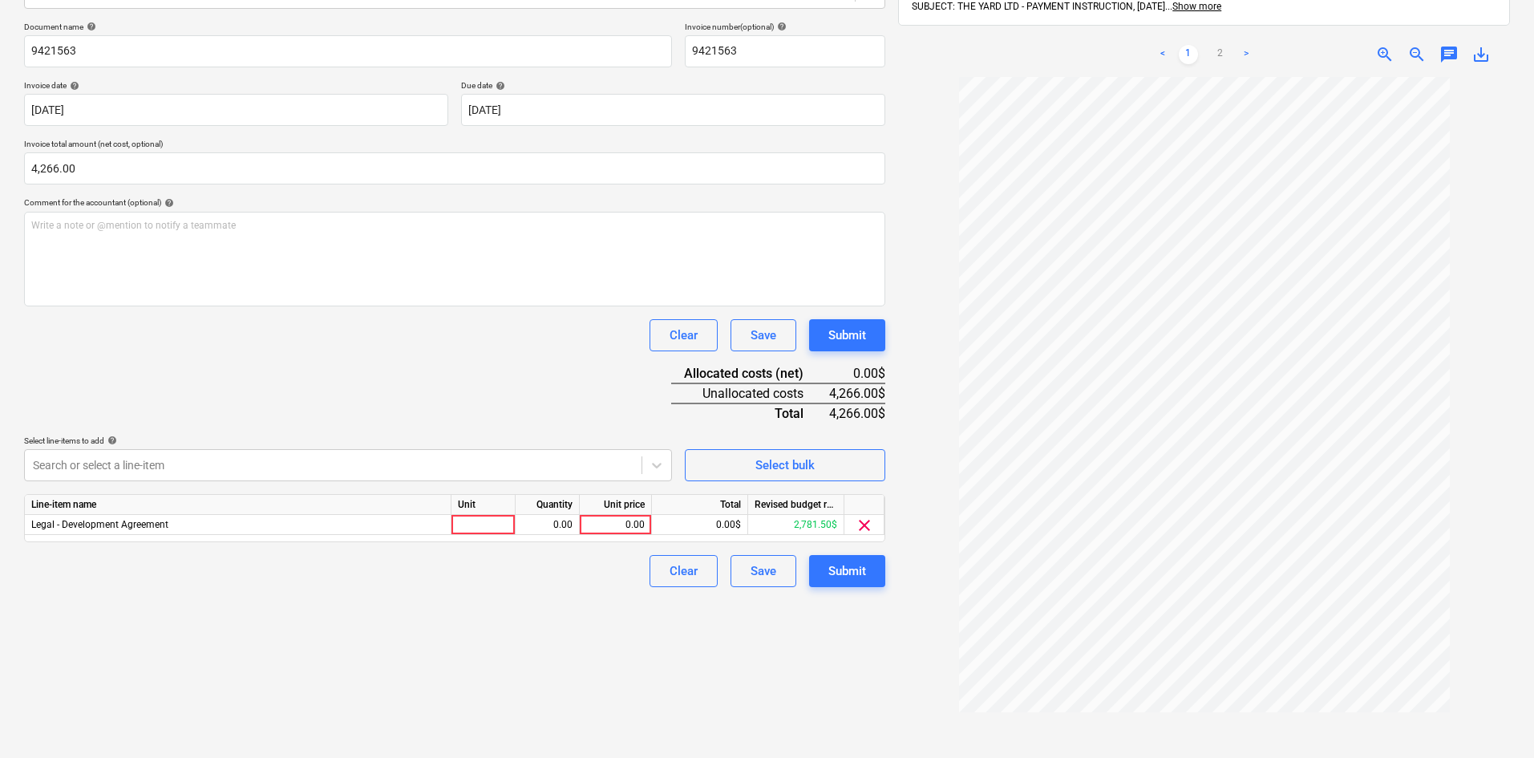
click at [292, 352] on div "Document name help 9421563 Invoice number (optional) help 9421563 Invoice date …" at bounding box center [454, 304] width 861 height 565
click at [477, 517] on div at bounding box center [484, 525] width 64 height 20
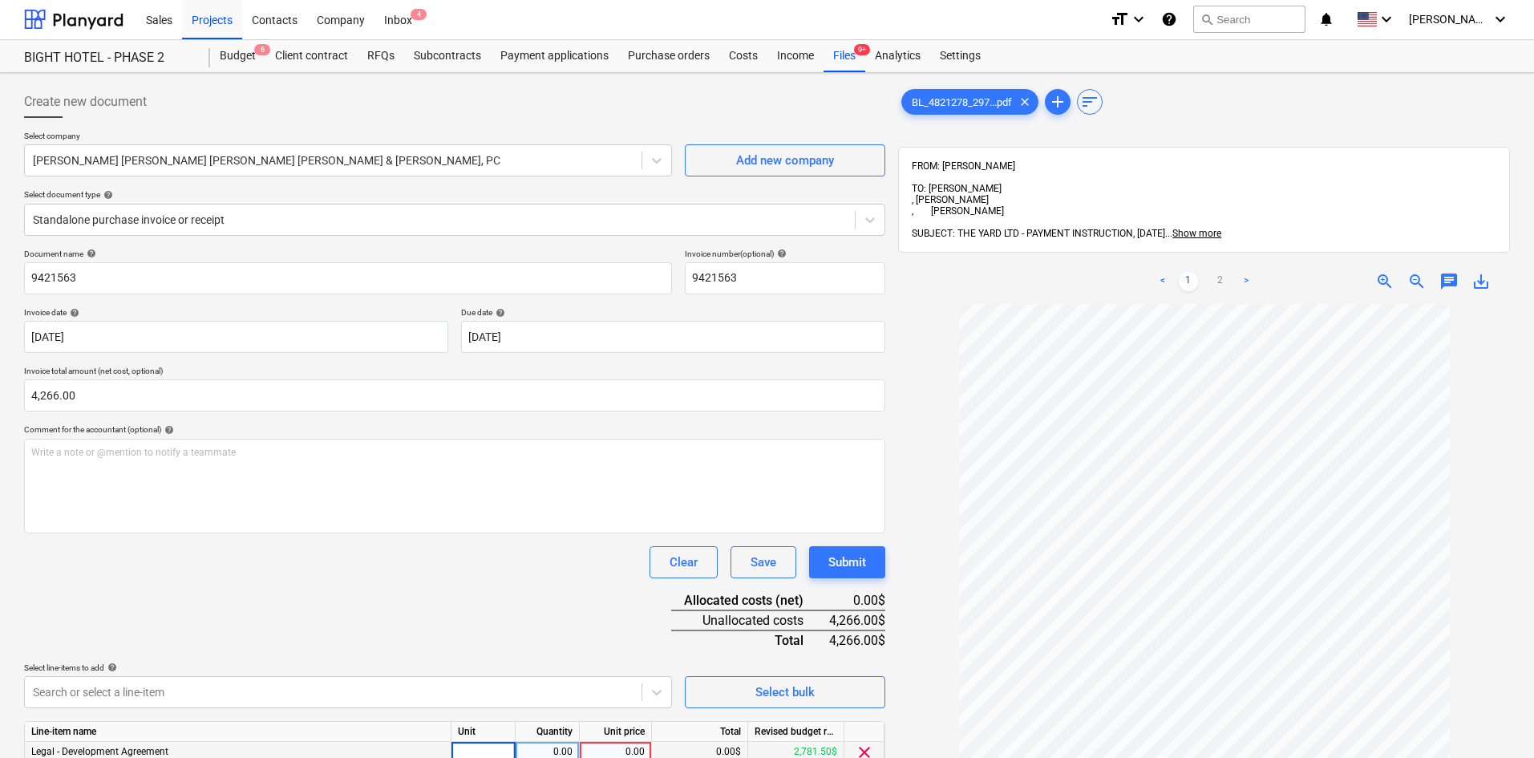
scroll to position [0, 0]
click at [1242, 273] on link ">" at bounding box center [1246, 282] width 19 height 19
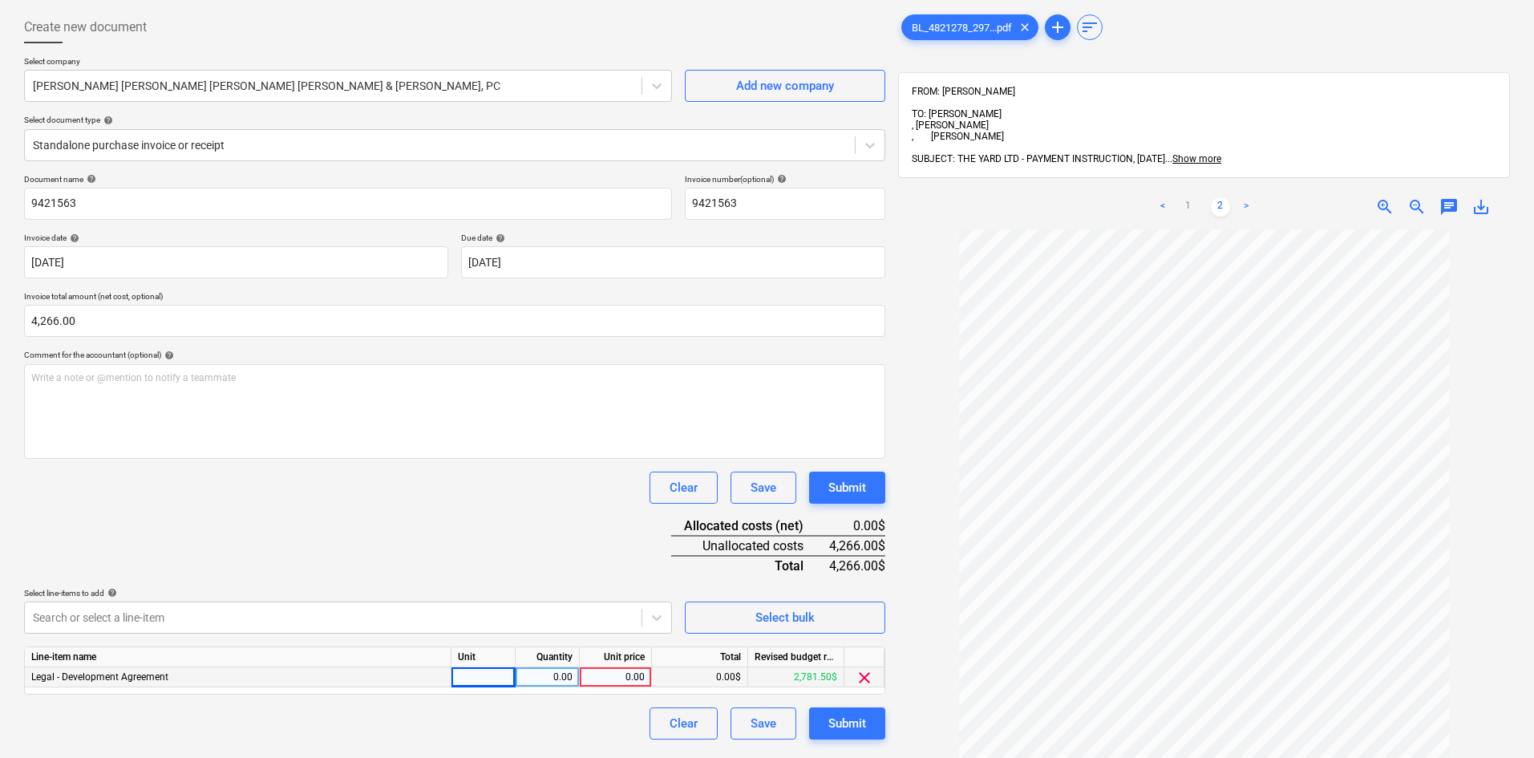
scroll to position [160, 0]
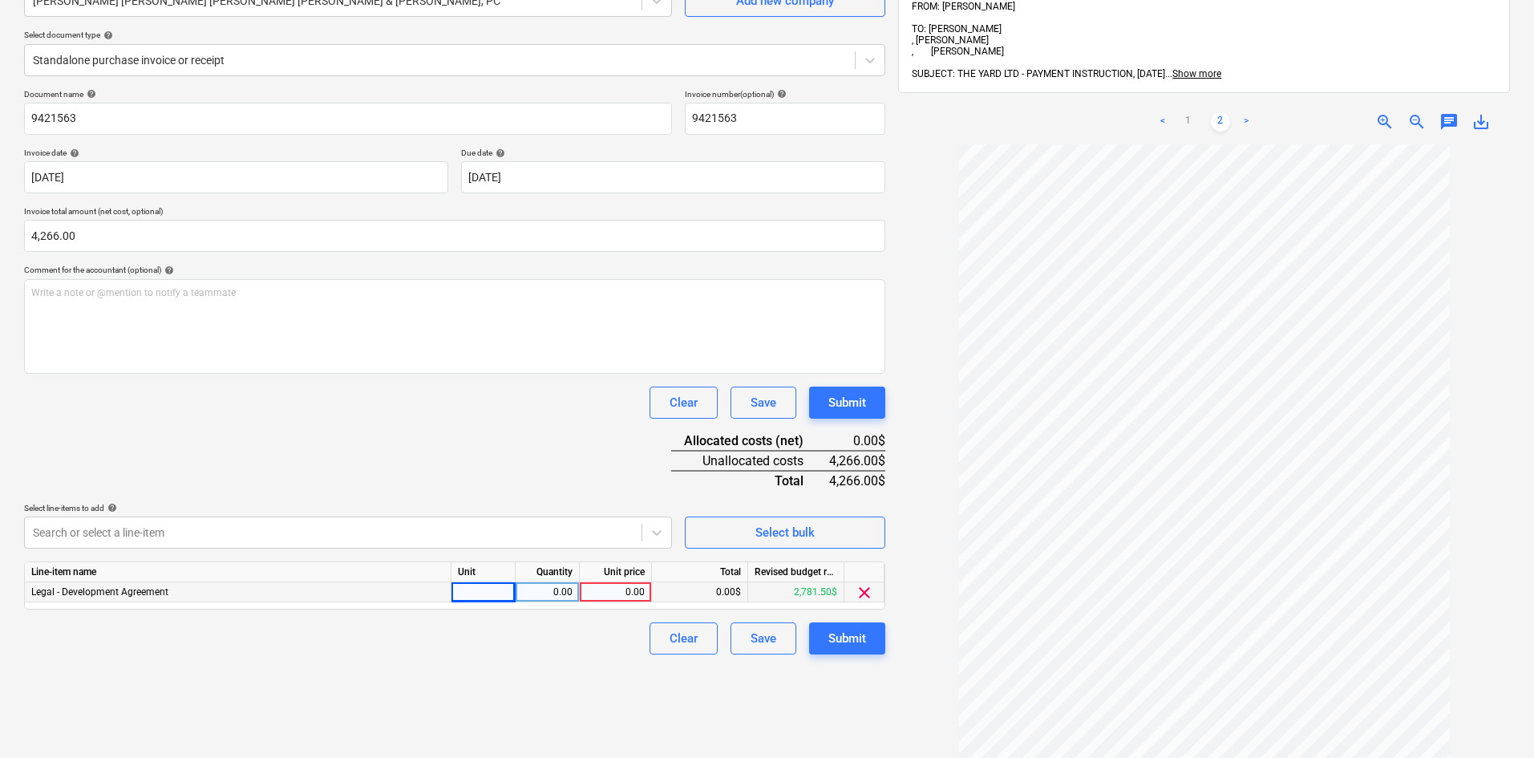
click at [494, 593] on div at bounding box center [484, 592] width 64 height 20
type input "hrs"
drag, startPoint x: 545, startPoint y: 596, endPoint x: 585, endPoint y: 596, distance: 40.9
click at [0, 0] on div "Legal - Development Agreement hrs 0.00 0.00 0.00$ 2,781.50$ clear" at bounding box center [0, 0] width 0 height 0
type input "6.80"
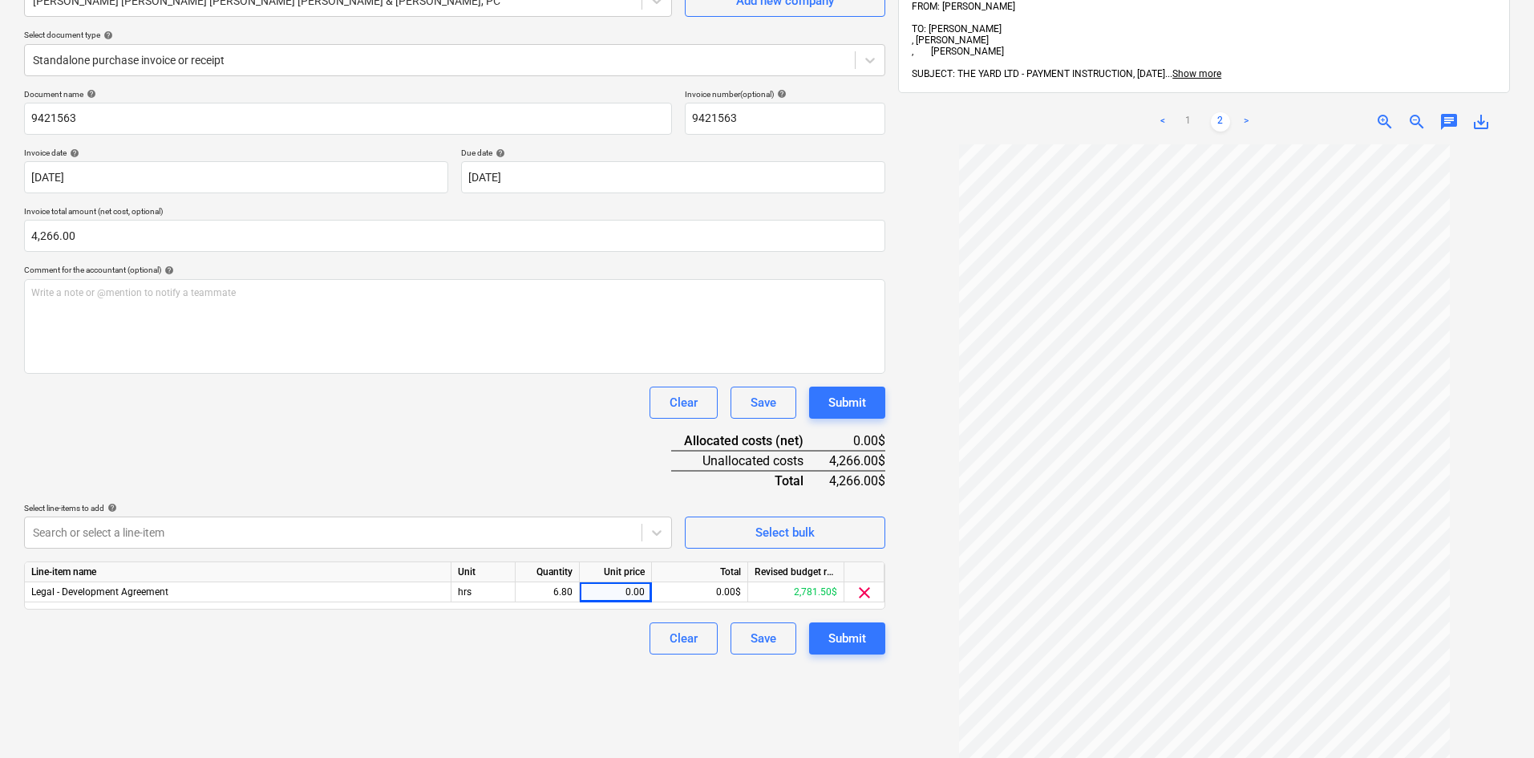
click at [582, 624] on div "Clear Save Submit" at bounding box center [454, 638] width 861 height 32
click at [611, 592] on div "0.00" at bounding box center [615, 592] width 59 height 20
click at [557, 466] on div "Document name help 9421563 Invoice number (optional) help 9421563 Invoice date …" at bounding box center [454, 371] width 861 height 565
click at [581, 599] on div "0.00" at bounding box center [616, 592] width 72 height 20
click at [586, 644] on div "Clear Save Submit" at bounding box center [454, 638] width 861 height 32
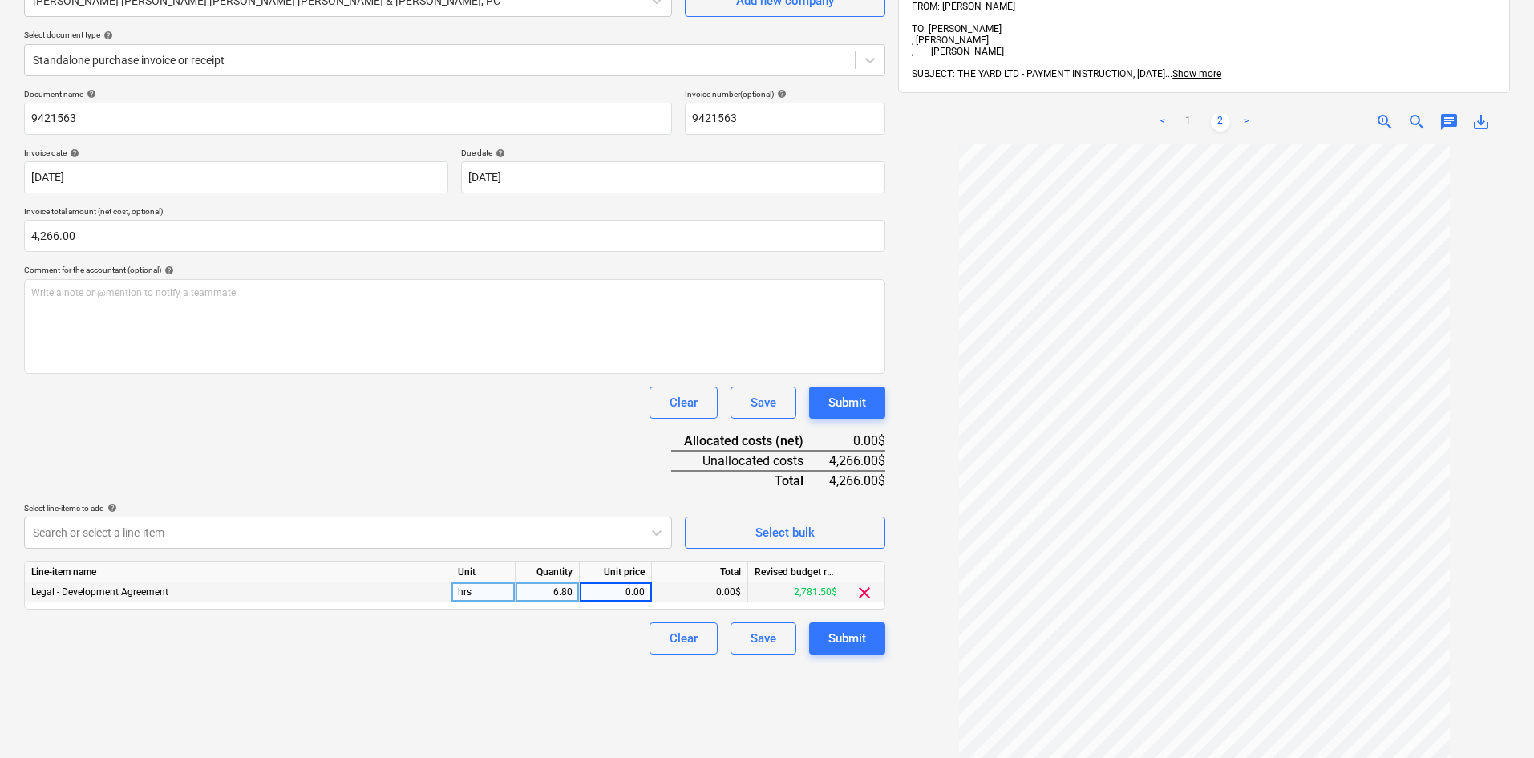
click at [609, 585] on div "0.00" at bounding box center [615, 592] width 59 height 20
click at [607, 674] on div "Create new document Select company [PERSON_NAME] [PERSON_NAME] [PERSON_NAME] [P…" at bounding box center [455, 392] width 874 height 944
click at [617, 597] on div "0.00" at bounding box center [615, 592] width 59 height 20
type input "4266"
drag, startPoint x: 545, startPoint y: 596, endPoint x: 638, endPoint y: 598, distance: 92.3
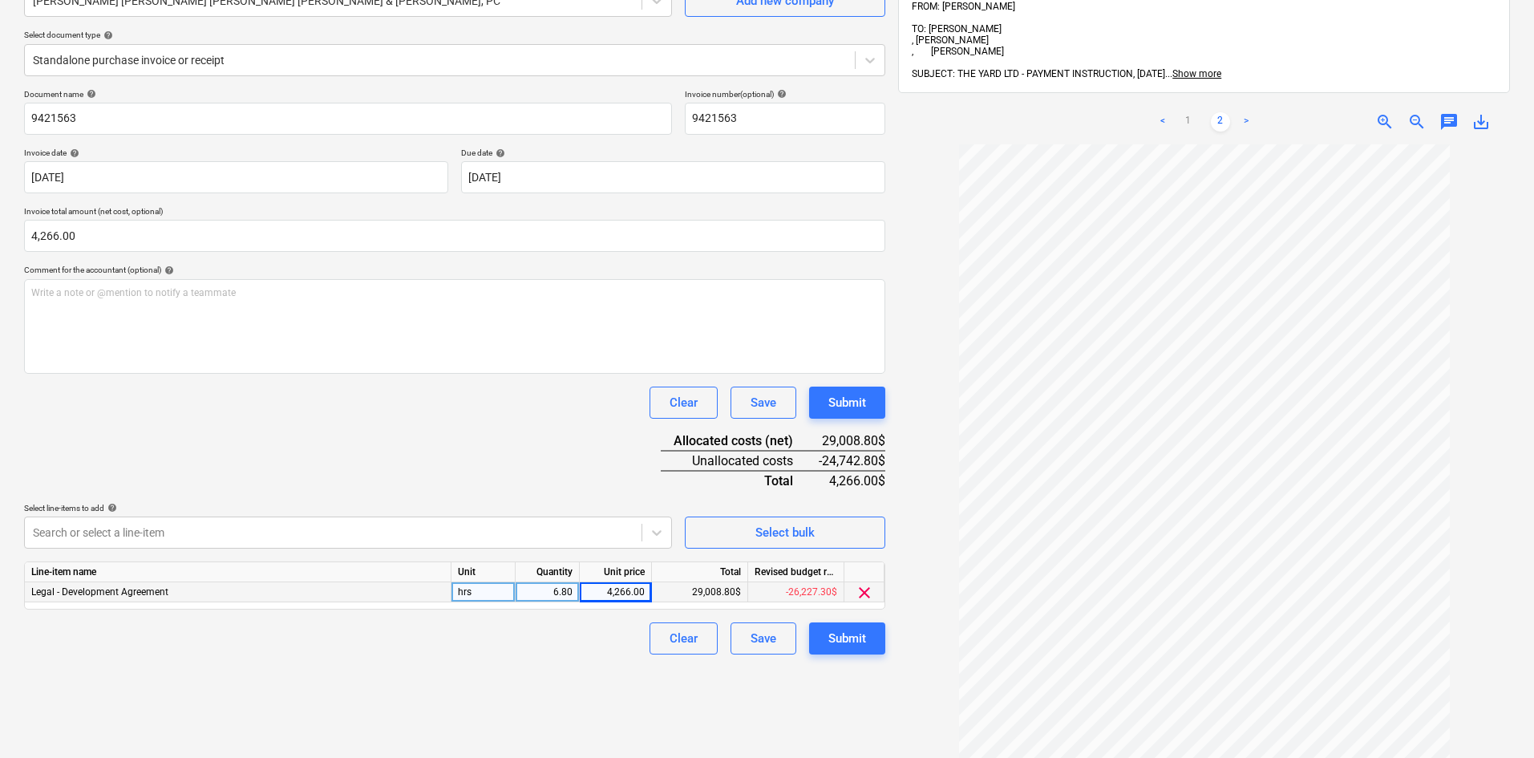
click at [0, 0] on div "Legal - Development Agreement hrs 6.80 4,266.00 29,008.80$ -26,227.30$ clear" at bounding box center [0, 0] width 0 height 0
click at [557, 598] on div "6.80" at bounding box center [547, 592] width 51 height 20
type input ".4"
type input "745"
click at [120, 534] on body "This website stores cookies on your computer. These cookies are used to collect…" at bounding box center [767, 219] width 1534 height 758
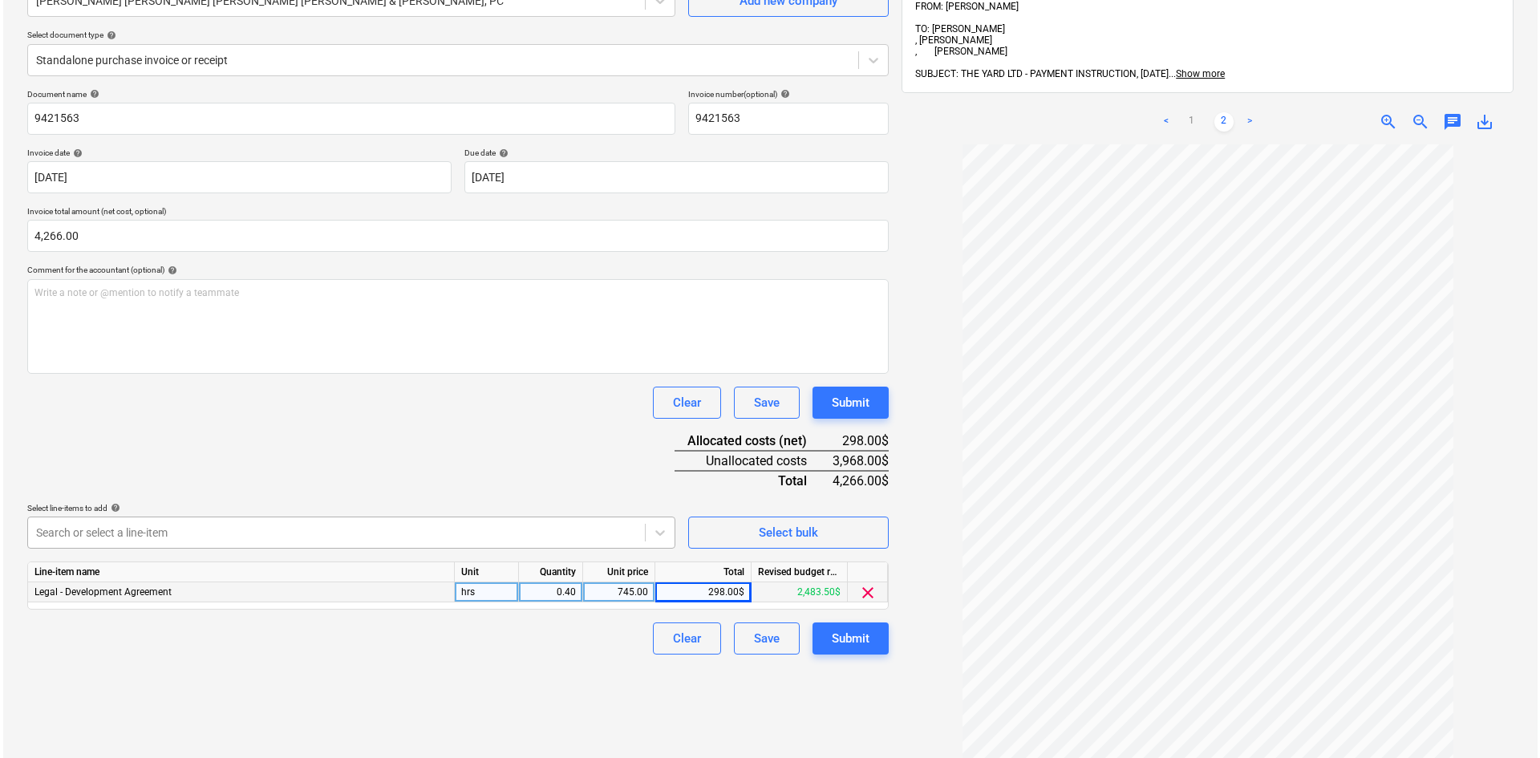
scroll to position [208, 0]
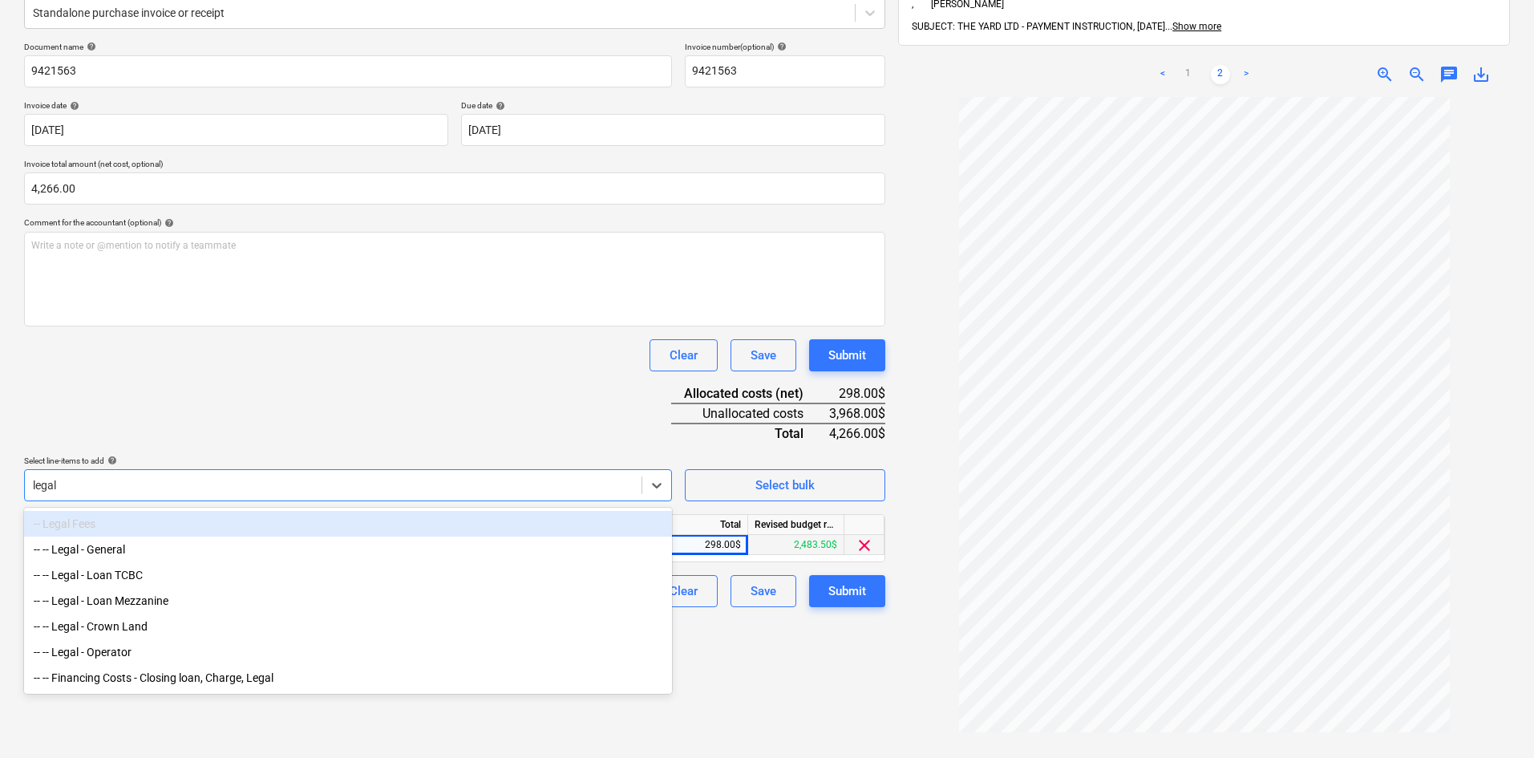
type input "legal"
click at [347, 409] on div "Document name help 9421563 Invoice number (optional) help 9421563 Invoice date …" at bounding box center [454, 324] width 861 height 565
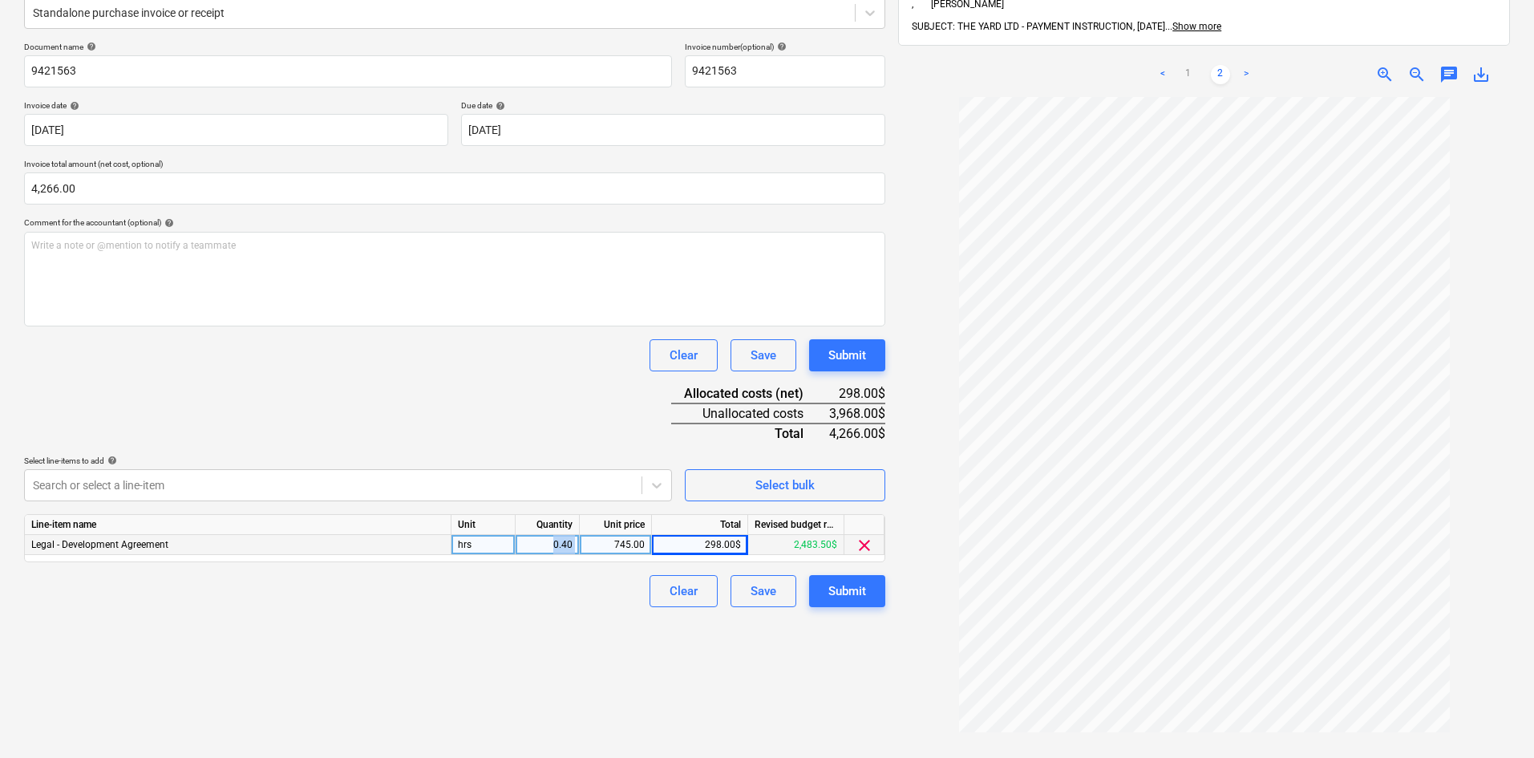
drag, startPoint x: 539, startPoint y: 545, endPoint x: 591, endPoint y: 537, distance: 52.6
click at [0, 0] on div "Legal - Development Agreement hrs 0.40 745.00 298.00$ 2,483.50$ clear" at bounding box center [0, 0] width 0 height 0
click at [553, 544] on div "0.40" at bounding box center [547, 545] width 51 height 20
click at [537, 548] on input "0.4" at bounding box center [547, 544] width 63 height 19
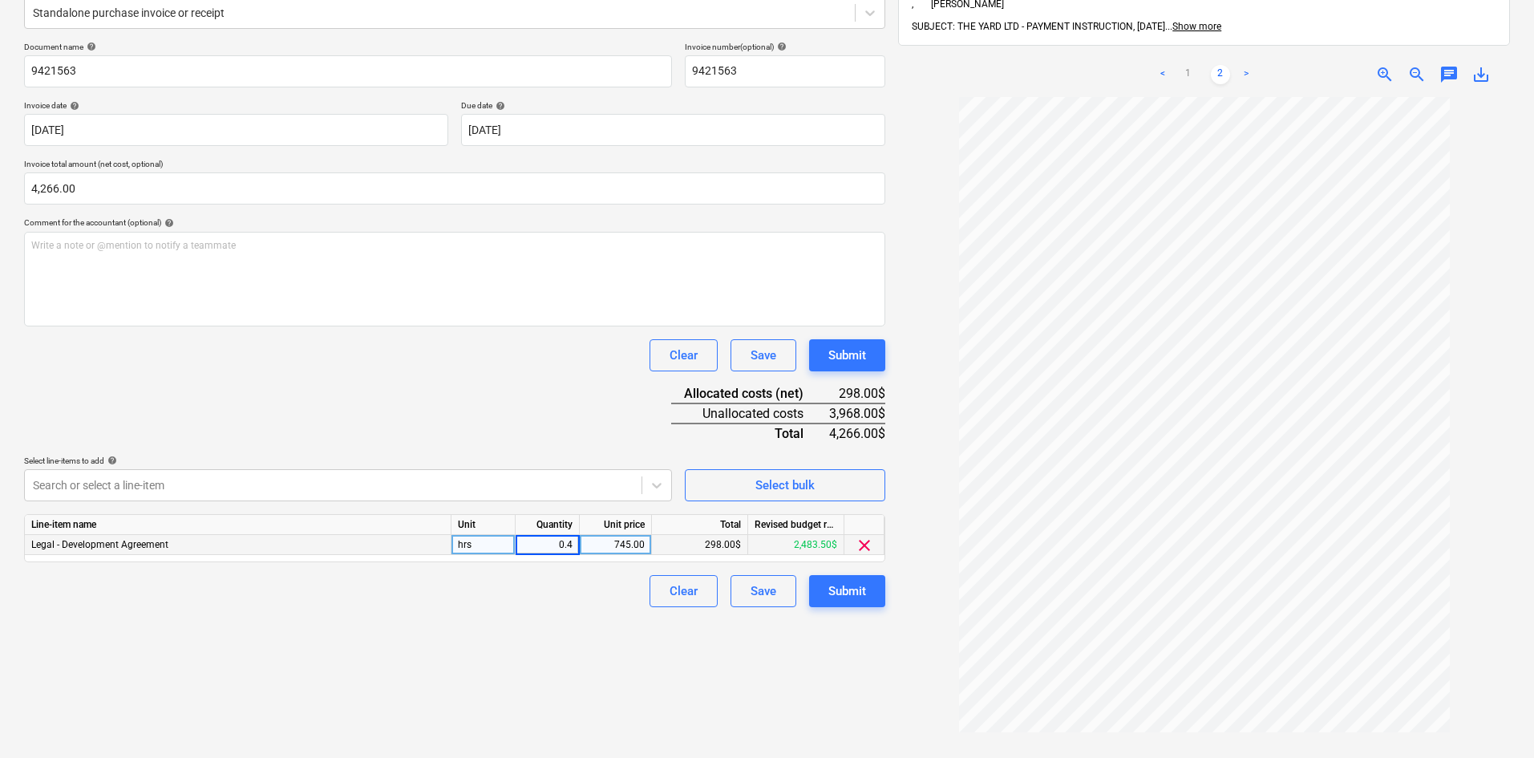
click at [537, 548] on input "0.4" at bounding box center [547, 544] width 63 height 19
type input "1"
type input "4266"
click at [565, 640] on div "Create new document Select company [PERSON_NAME] [PERSON_NAME] [PERSON_NAME] [P…" at bounding box center [455, 344] width 874 height 944
click at [853, 595] on div "Submit" at bounding box center [848, 591] width 38 height 21
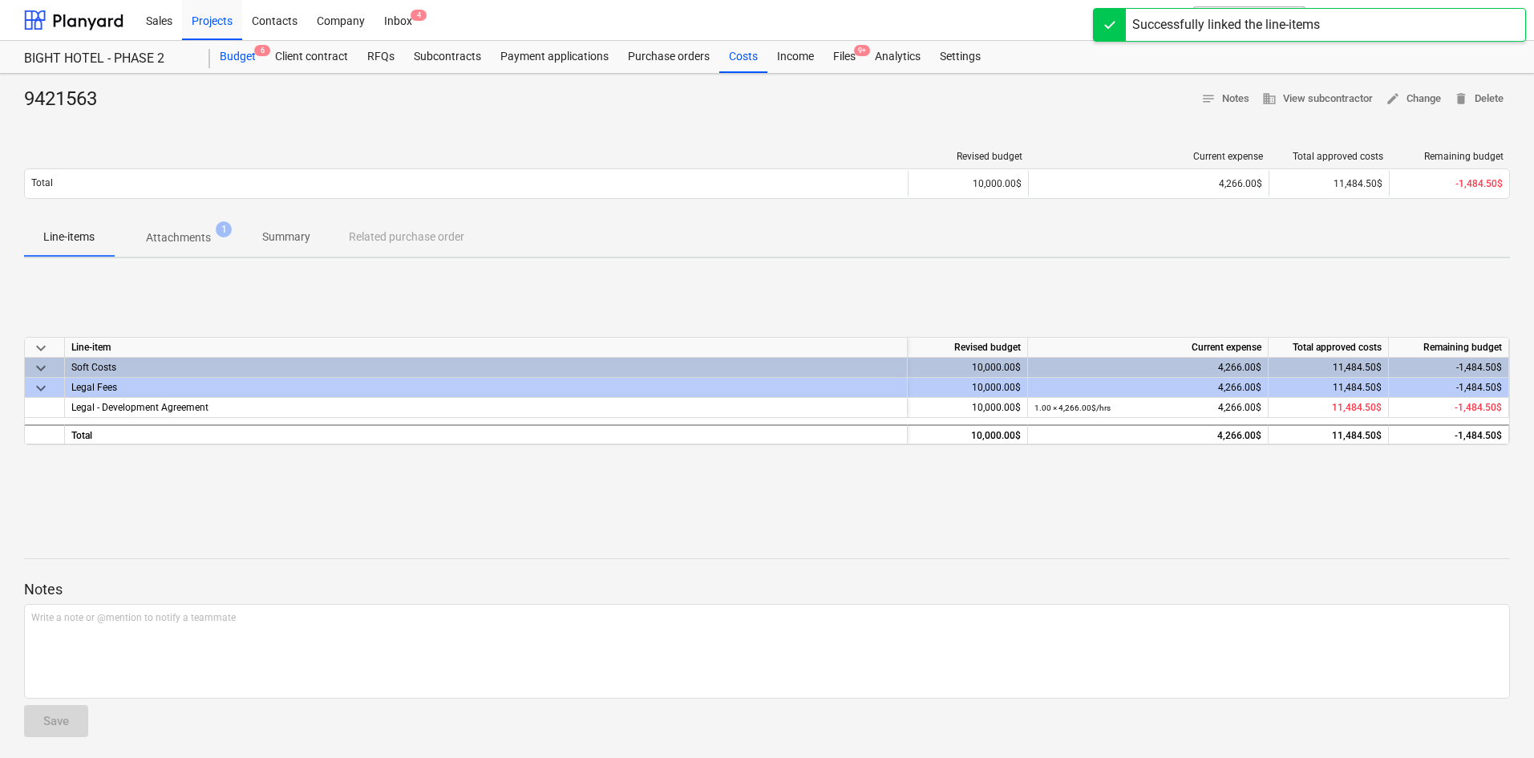
click at [261, 65] on div "Budget 6" at bounding box center [237, 57] width 55 height 32
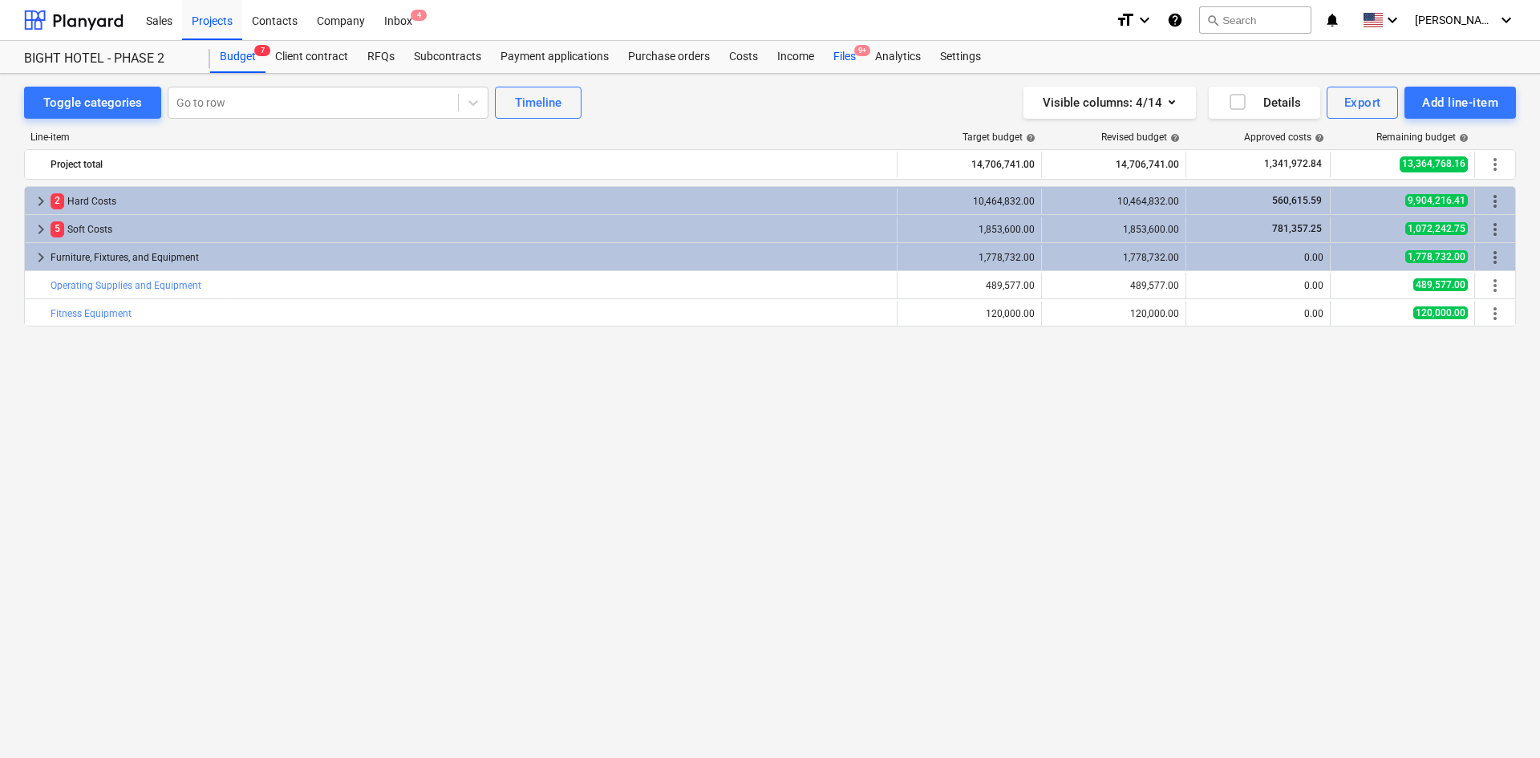
click at [845, 58] on div "Files 9+" at bounding box center [845, 57] width 42 height 32
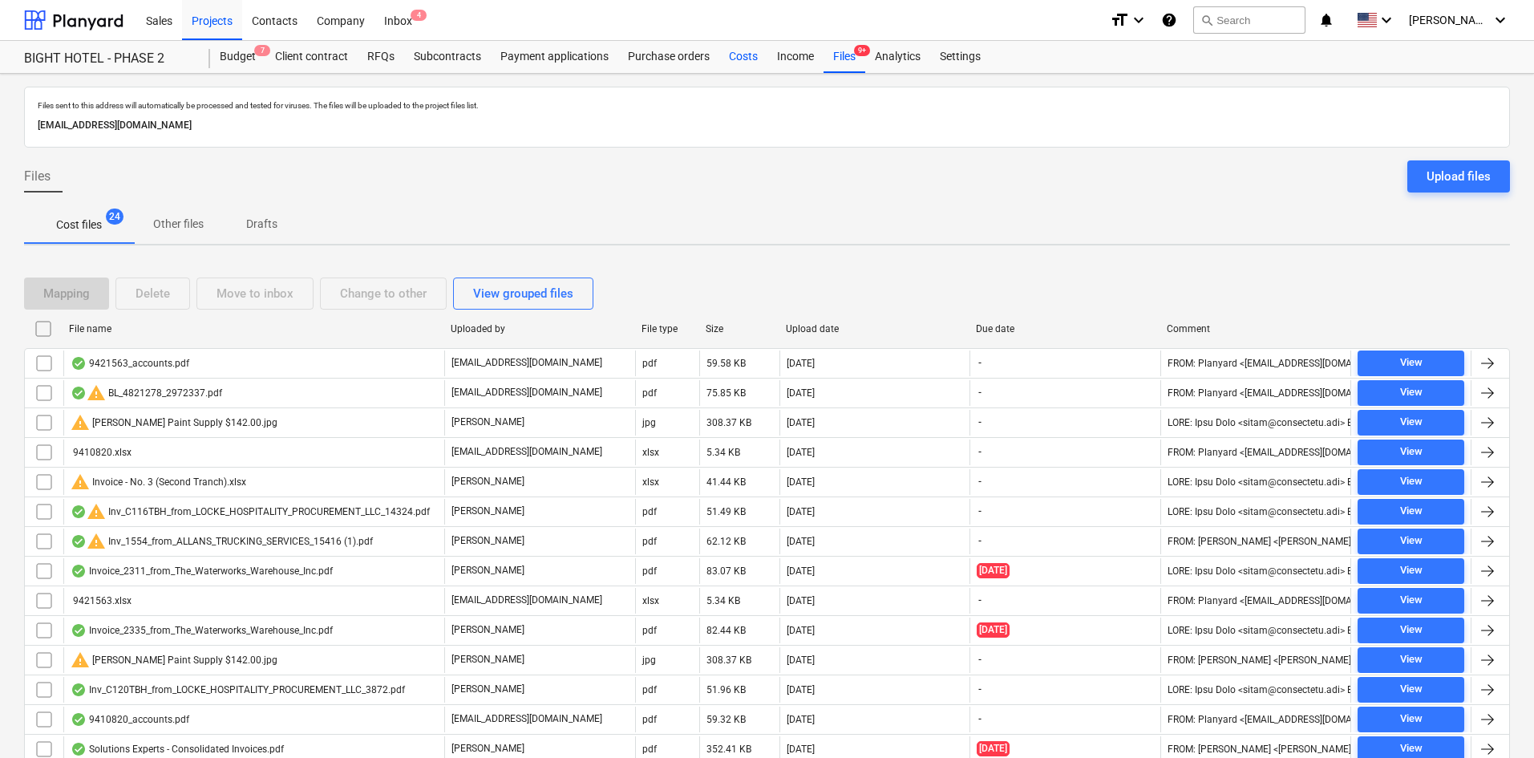
click at [740, 56] on div "Costs" at bounding box center [743, 57] width 48 height 32
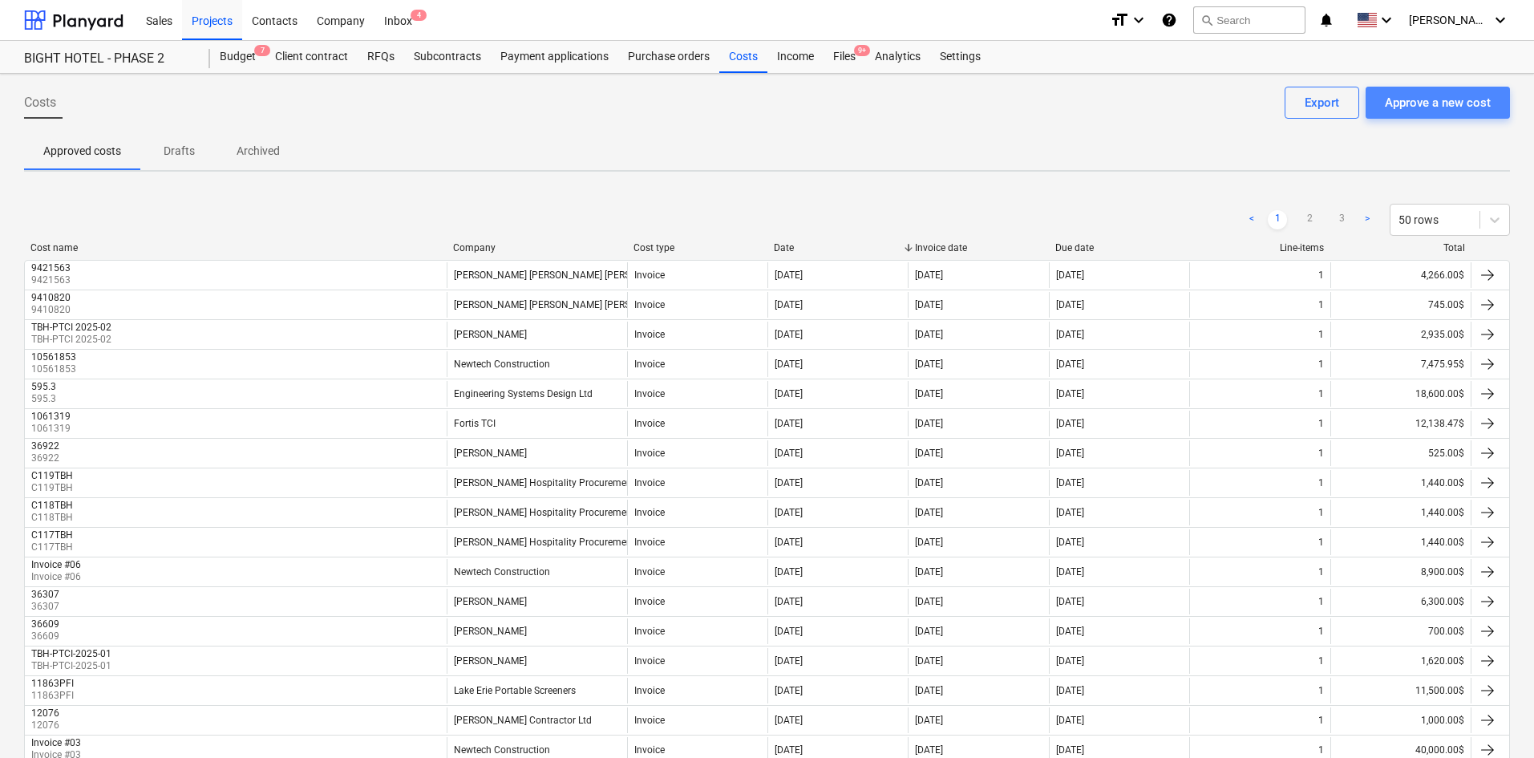
click at [1413, 105] on div "Approve a new cost" at bounding box center [1438, 102] width 106 height 21
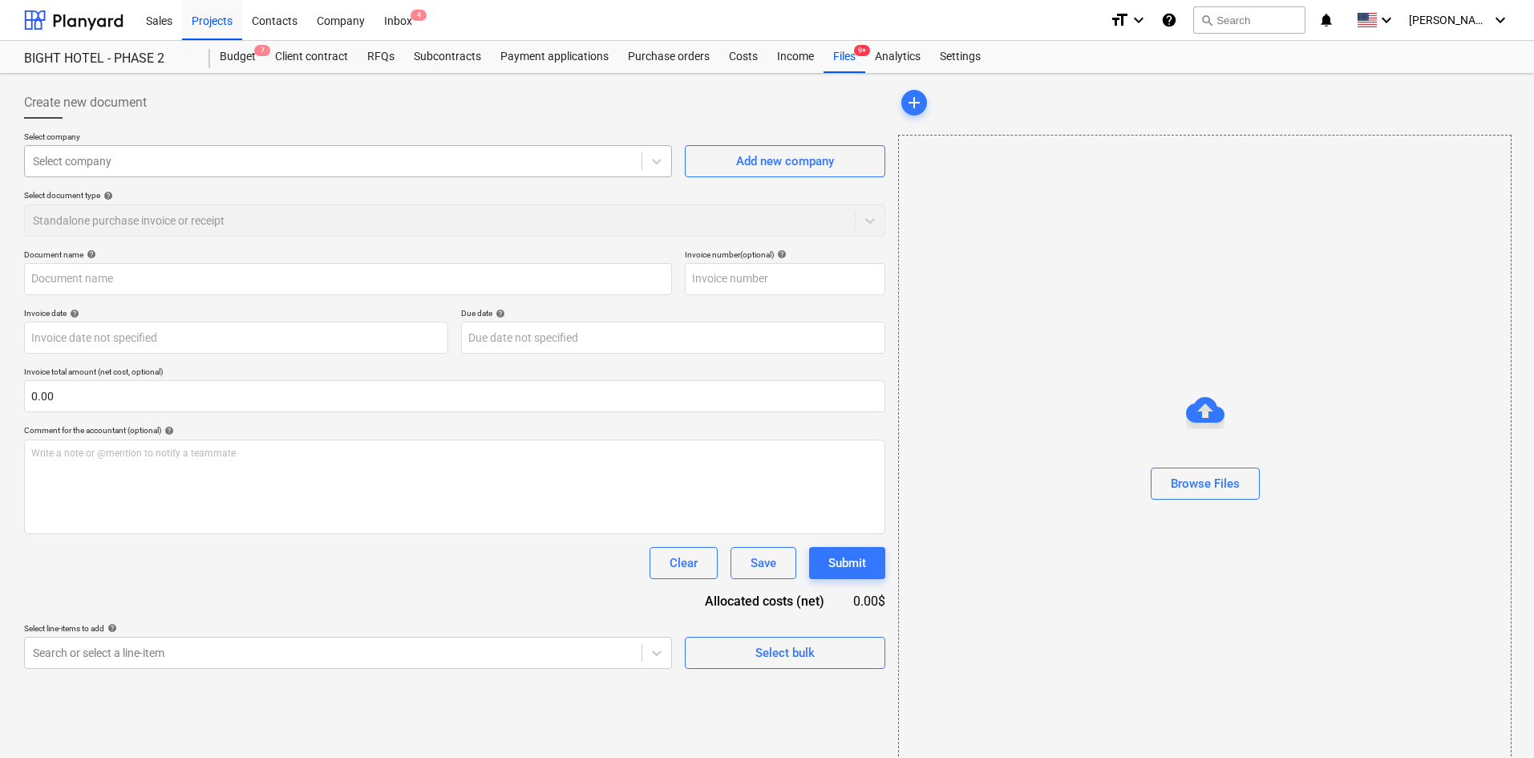
click at [254, 169] on div at bounding box center [333, 161] width 601 height 16
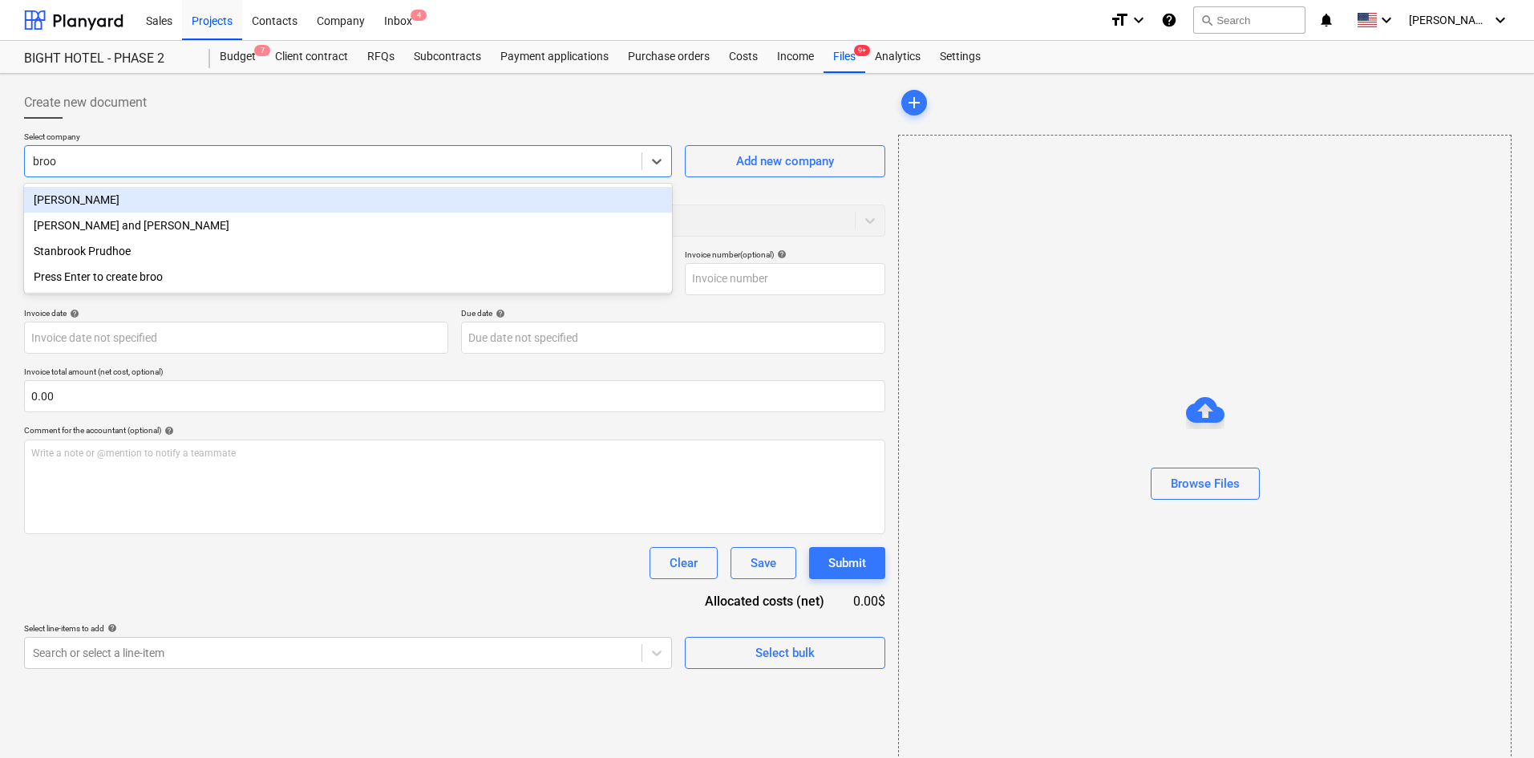
type input "brook"
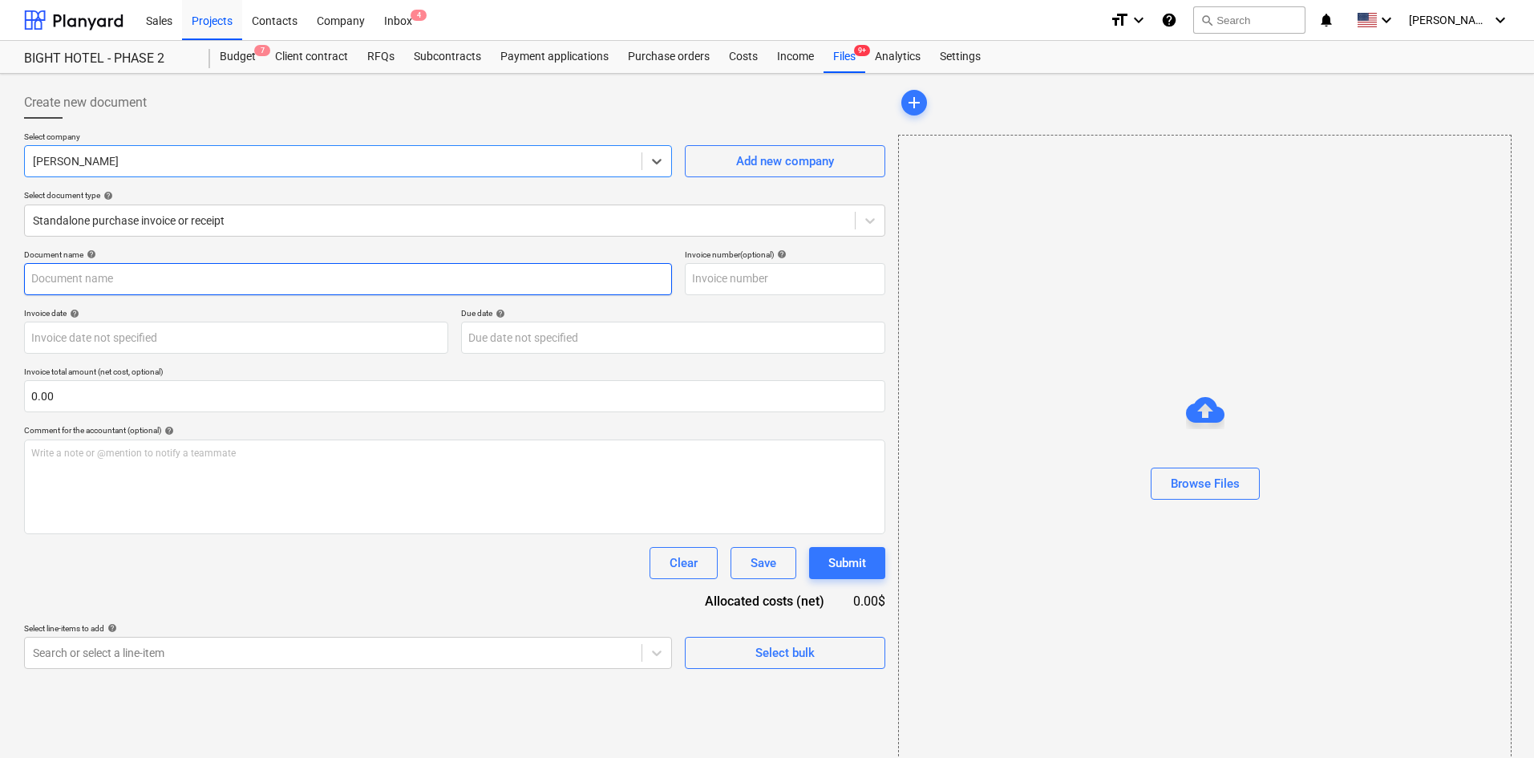
click at [359, 282] on input "text" at bounding box center [348, 279] width 648 height 32
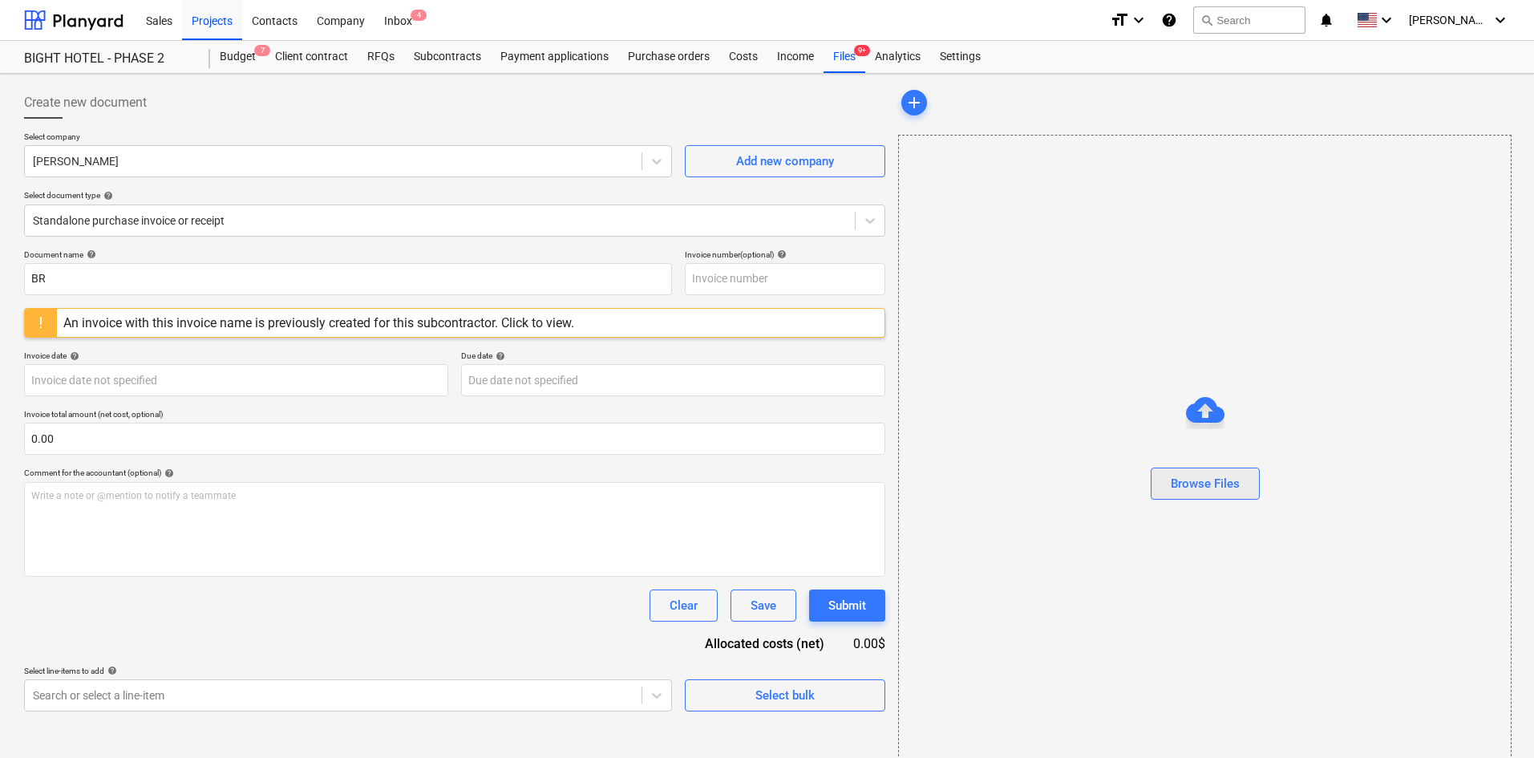
click at [1216, 482] on div "Browse Files" at bounding box center [1205, 483] width 69 height 21
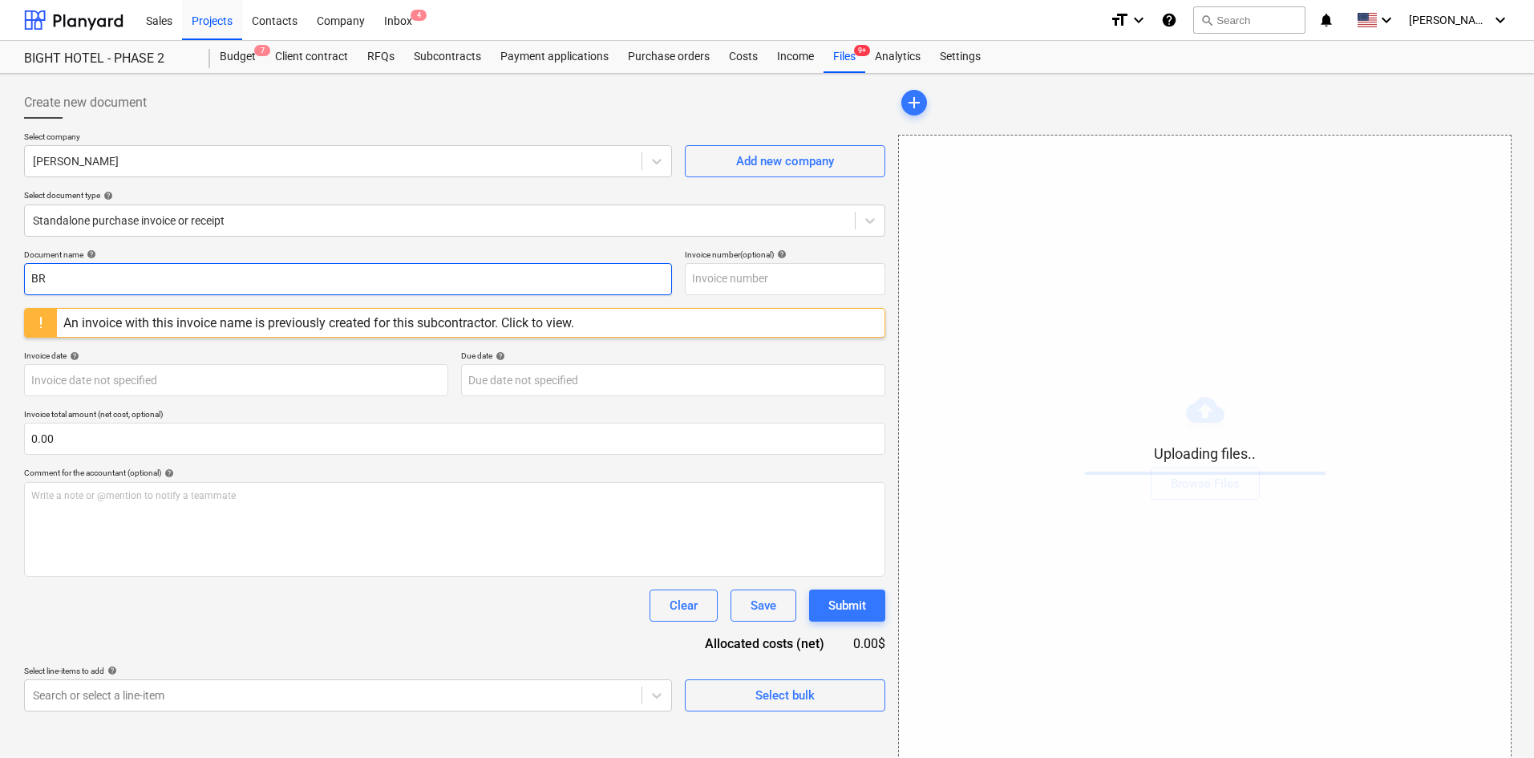
click at [159, 270] on input "BR" at bounding box center [348, 279] width 648 height 32
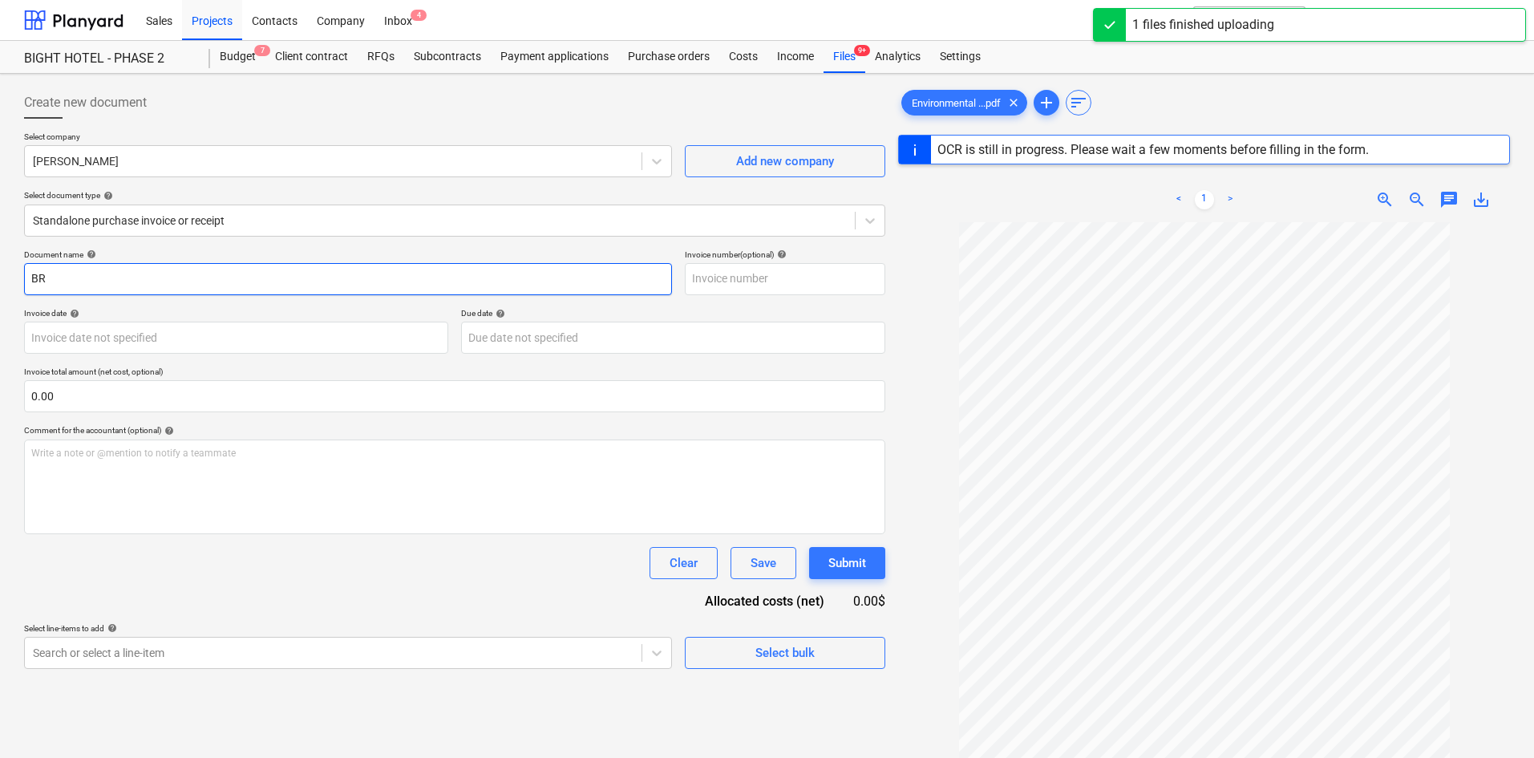
type input "B"
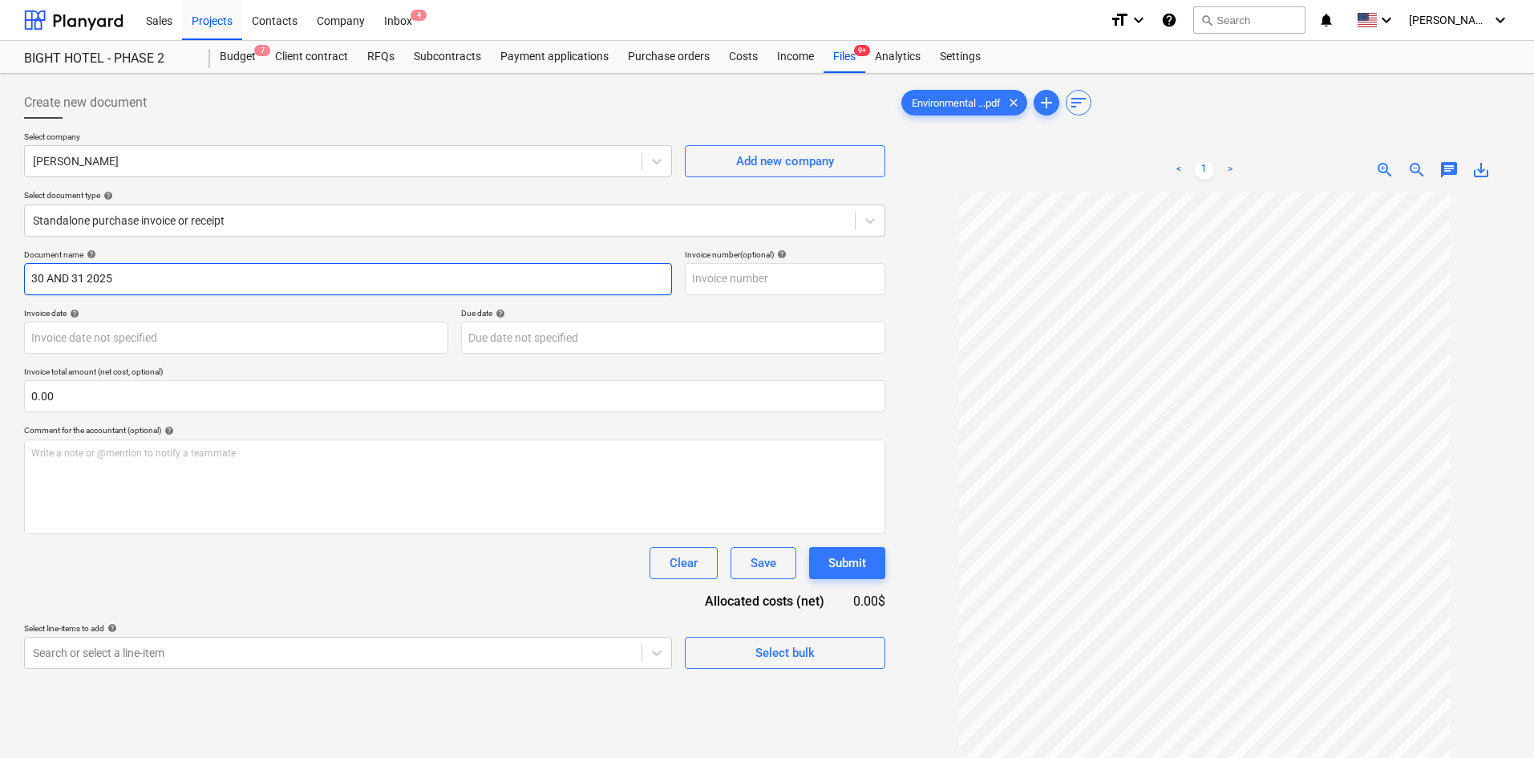
click at [30, 278] on input "30 AND 31 2025" at bounding box center [348, 279] width 648 height 32
click at [286, 276] on input "[PERSON_NAME] 30 AND 31 2025" at bounding box center [348, 279] width 648 height 32
type input "[PERSON_NAME] 30 AND 31 2025"
click at [762, 273] on input "text" at bounding box center [785, 279] width 201 height 32
drag, startPoint x: 535, startPoint y: 282, endPoint x: -102, endPoint y: 251, distance: 637.6
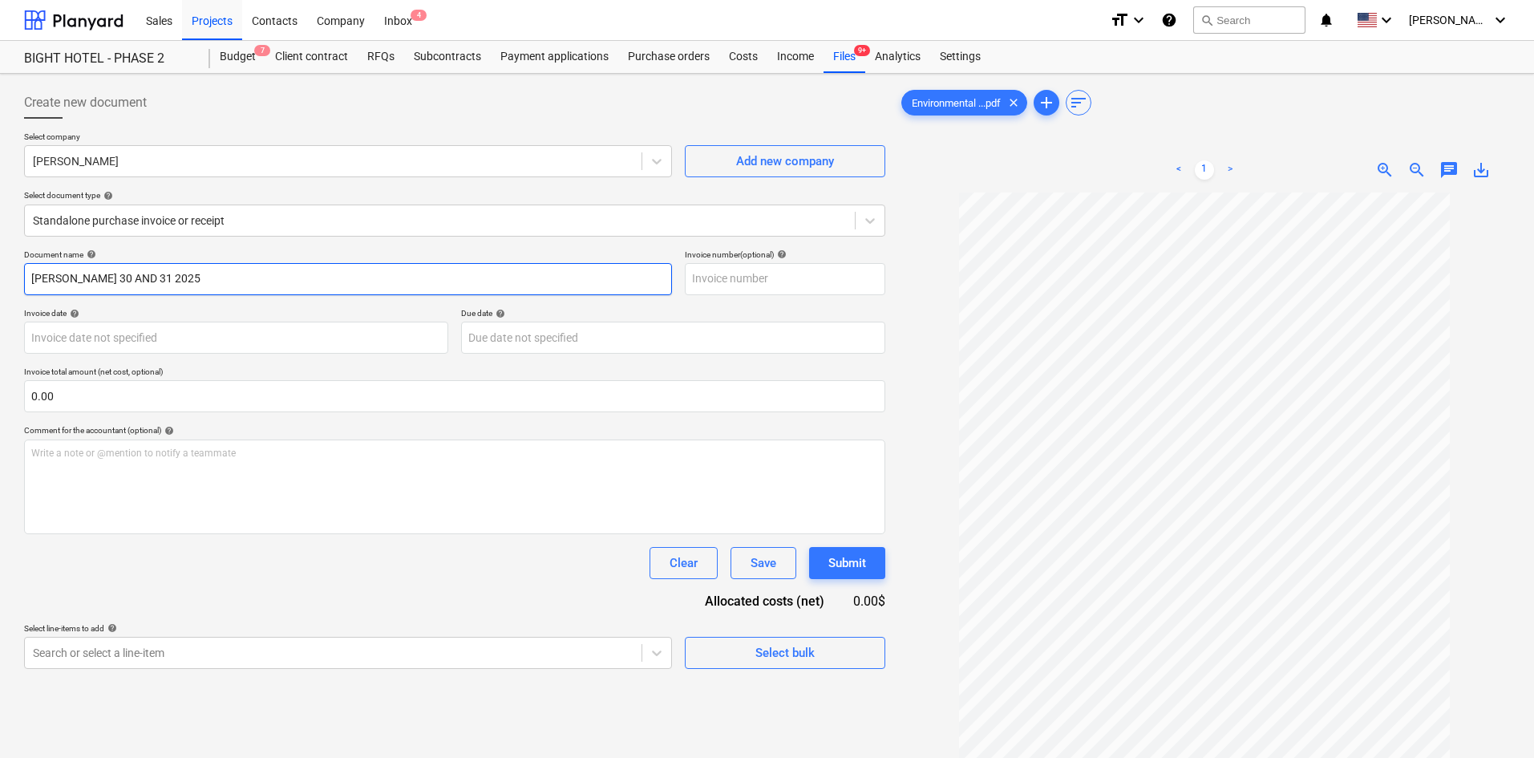
click at [0, 251] on html "This website stores cookies on your computer. These cookies are used to collect…" at bounding box center [767, 379] width 1534 height 758
click at [723, 286] on input "text" at bounding box center [785, 279] width 201 height 32
paste input "[PERSON_NAME] 30 AND 31 2025"
type input "[PERSON_NAME] 30 AND 31 2025"
click at [696, 306] on div "Document name help [PERSON_NAME] 30 AND 31 2025 Invoice number (optional) help …" at bounding box center [454, 458] width 861 height 419
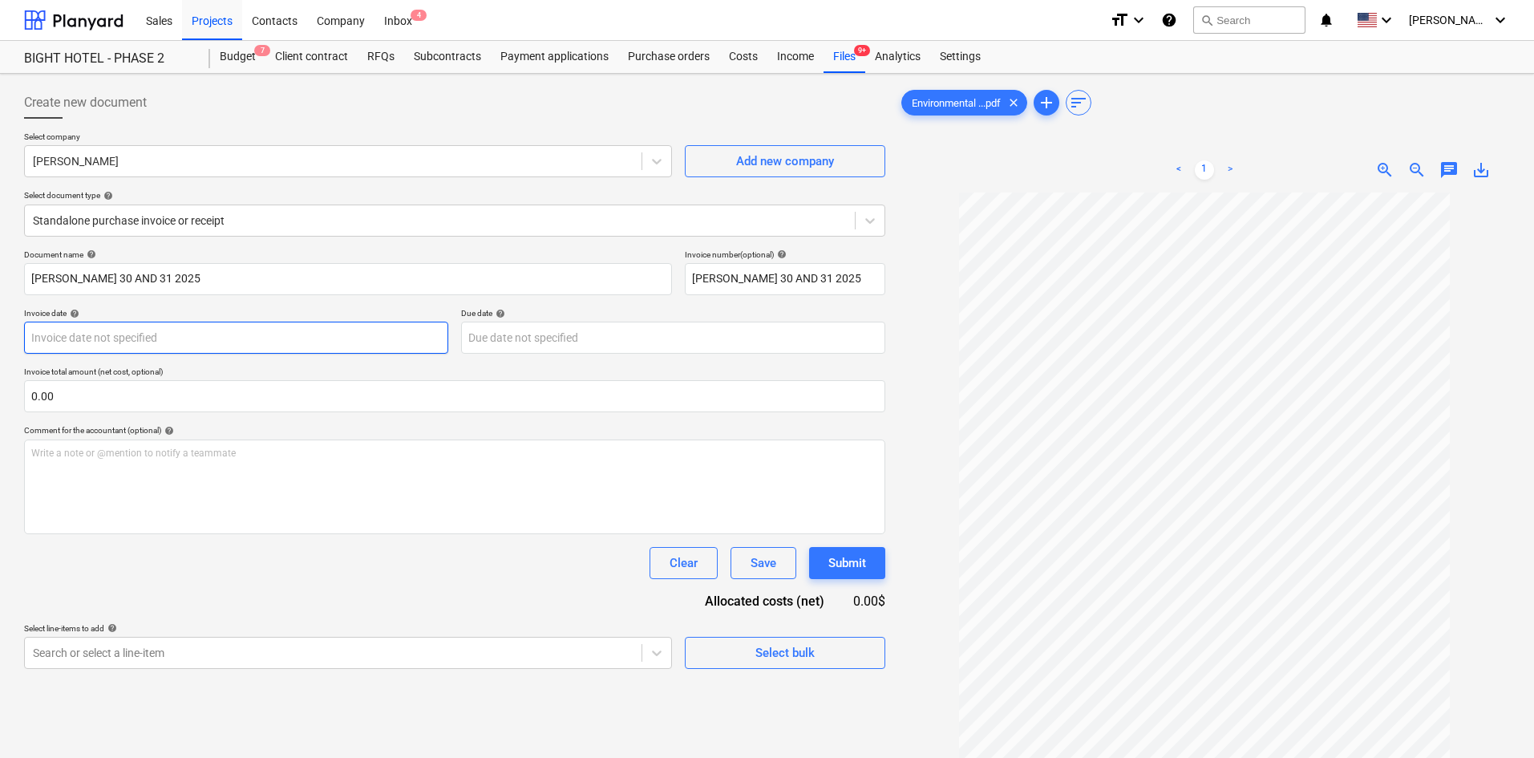
click at [269, 334] on body "This website stores cookies on your computer. These cookies are used to collect…" at bounding box center [767, 379] width 1534 height 758
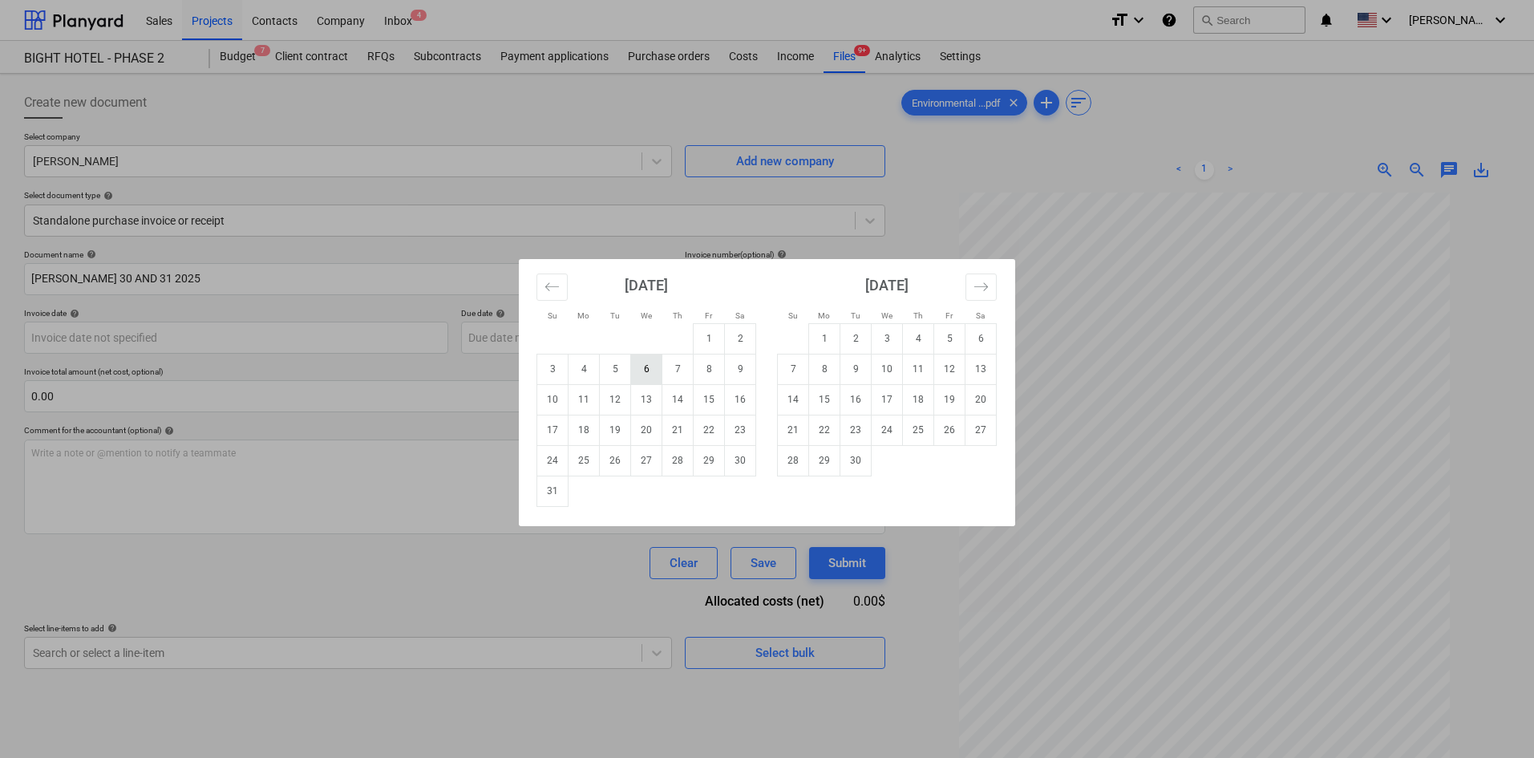
click at [648, 371] on td "6" at bounding box center [646, 369] width 31 height 30
type input "[DATE]"
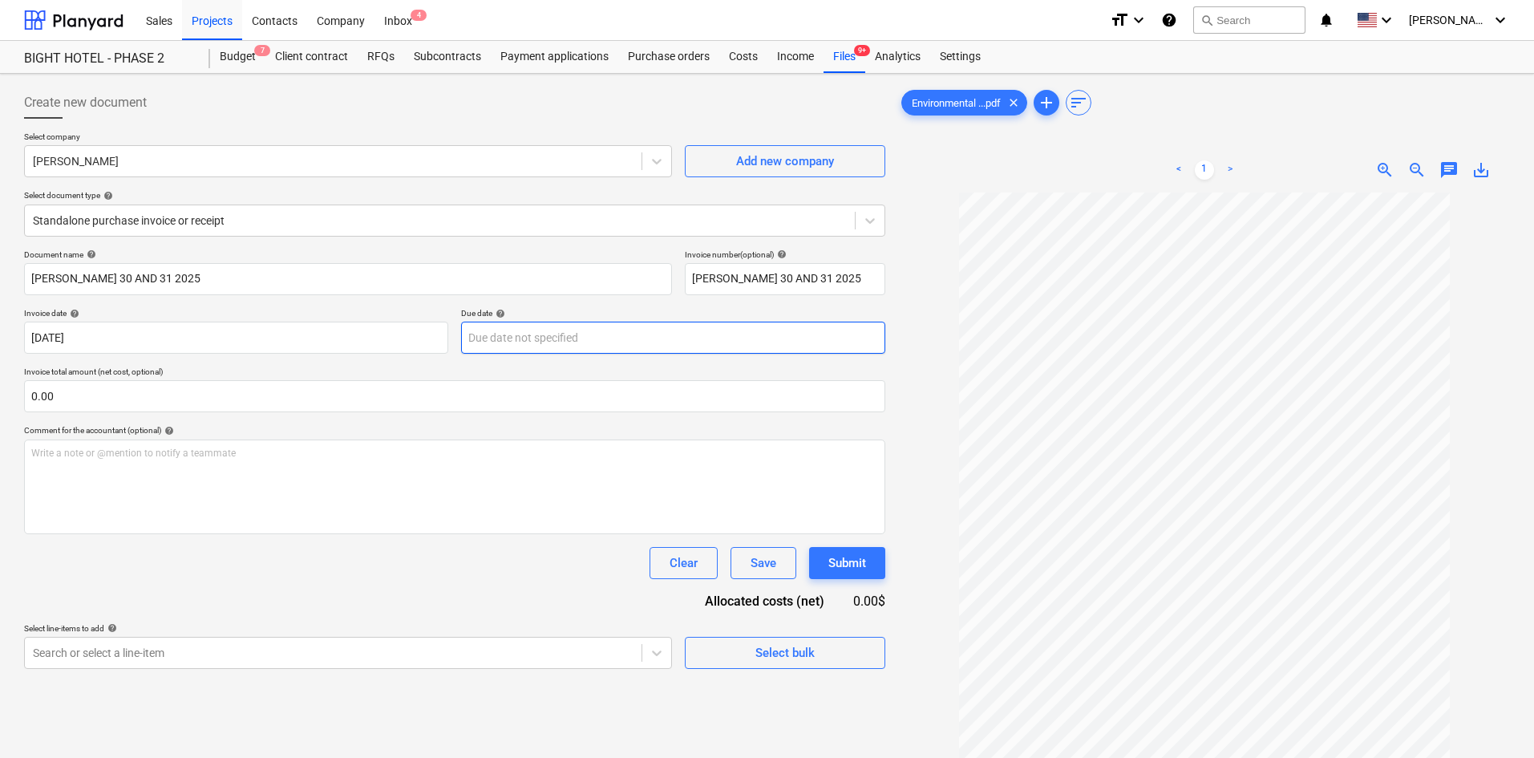
click at [569, 339] on body "This website stores cookies on your computer. These cookies are used to collect…" at bounding box center [767, 379] width 1534 height 758
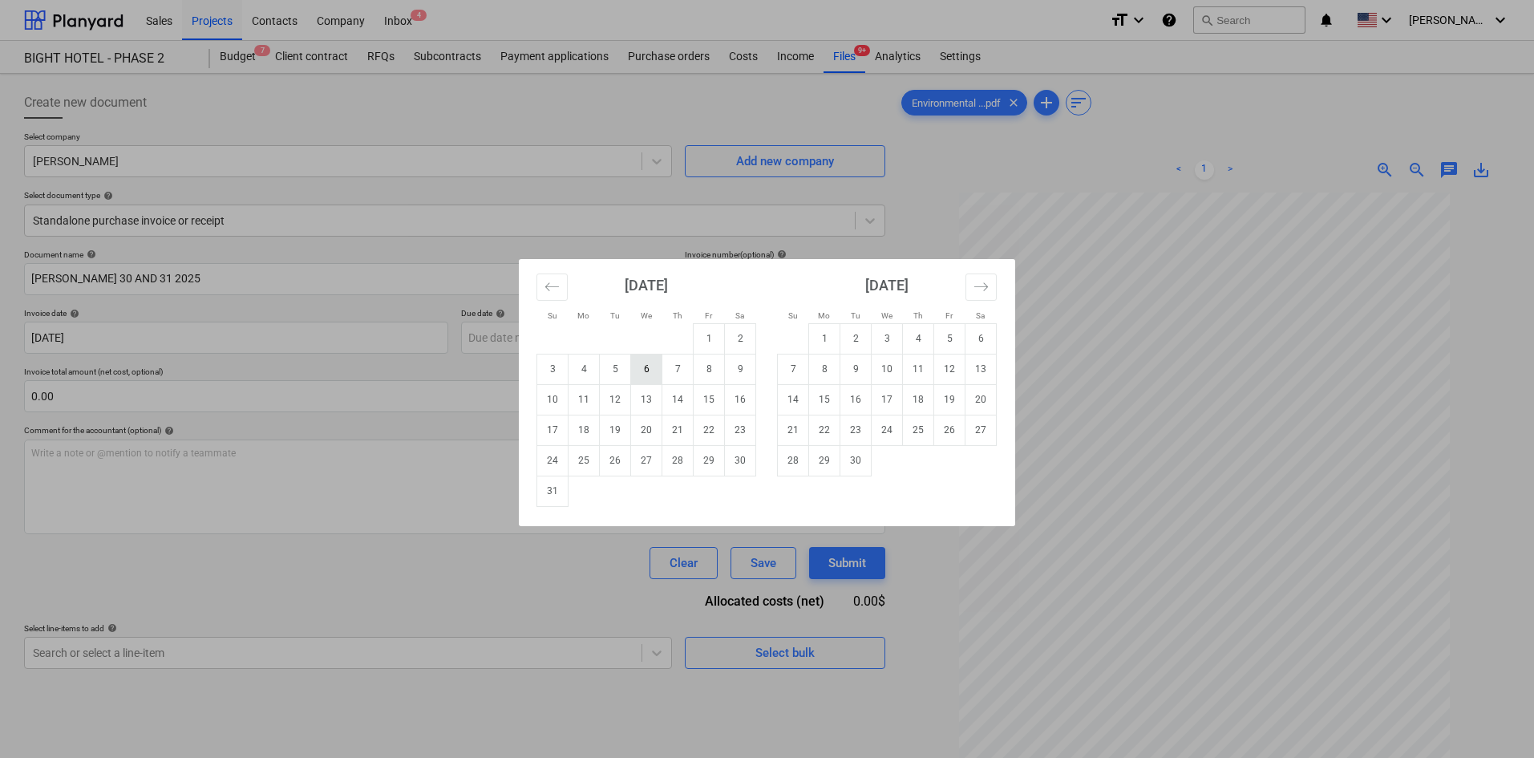
click at [643, 372] on td "6" at bounding box center [646, 369] width 31 height 30
type input "[DATE]"
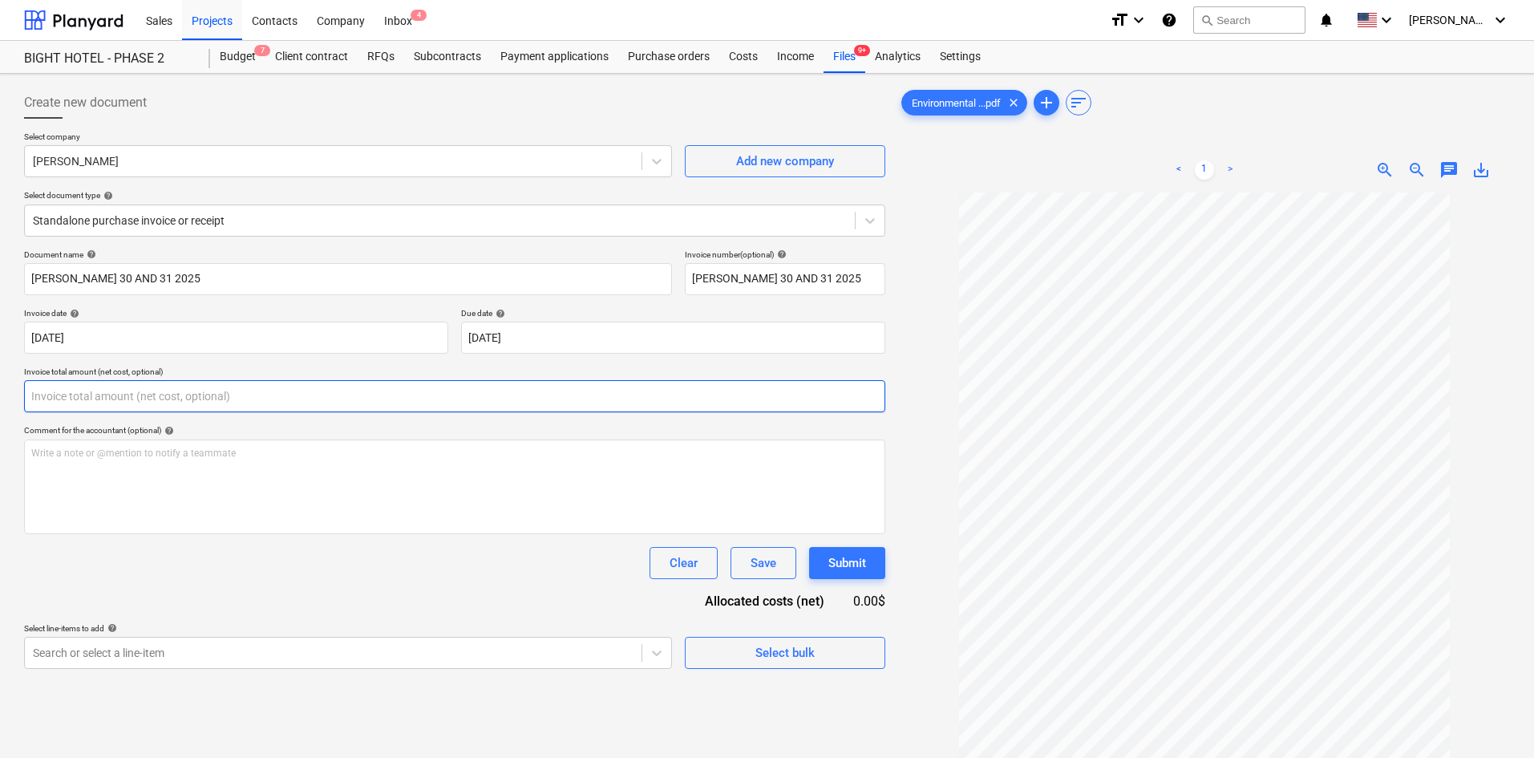
click at [436, 406] on input "text" at bounding box center [454, 396] width 861 height 32
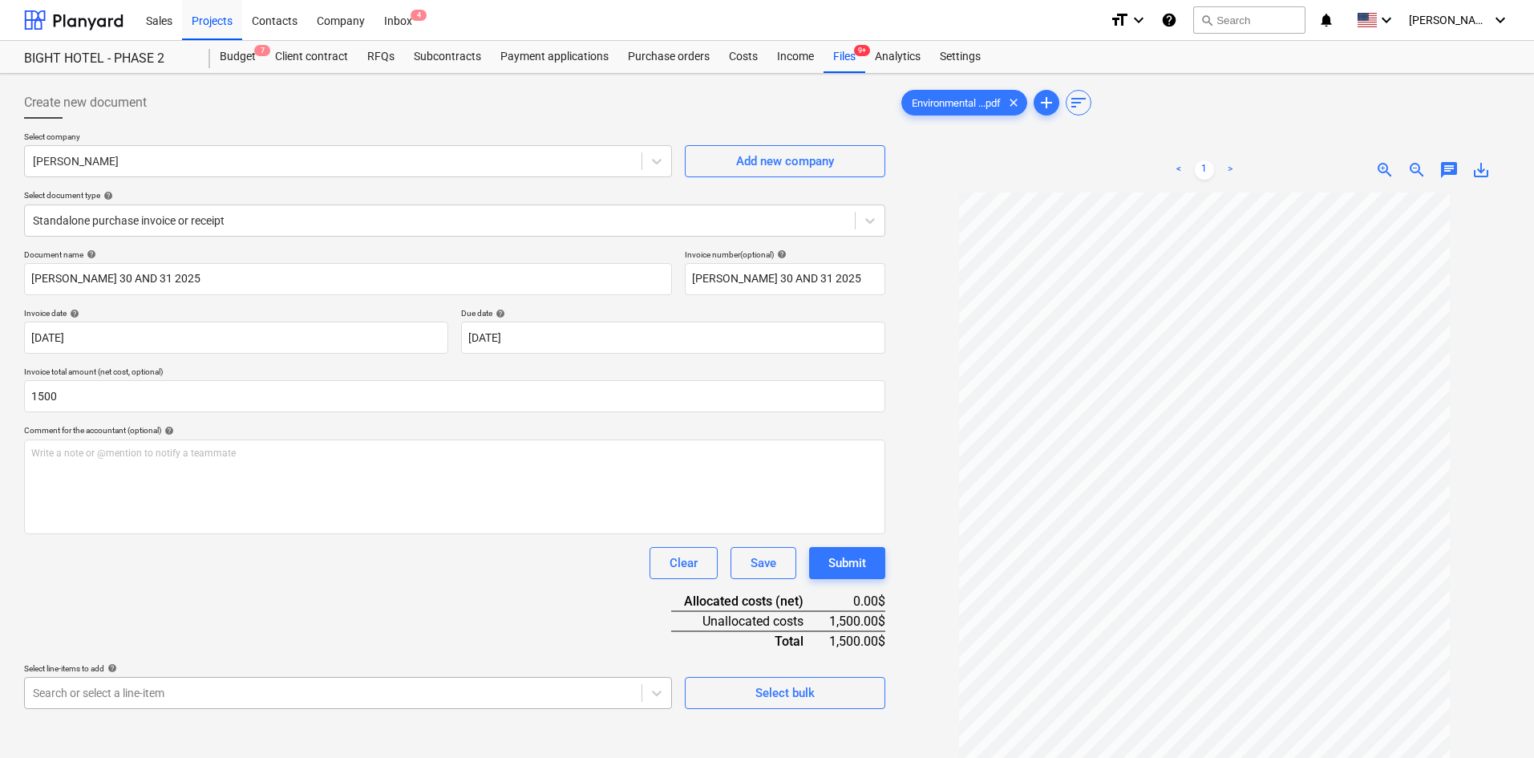
type input "1,500.00"
click at [255, 707] on body "This website stores cookies on your computer. These cookies are used to collect…" at bounding box center [767, 379] width 1534 height 758
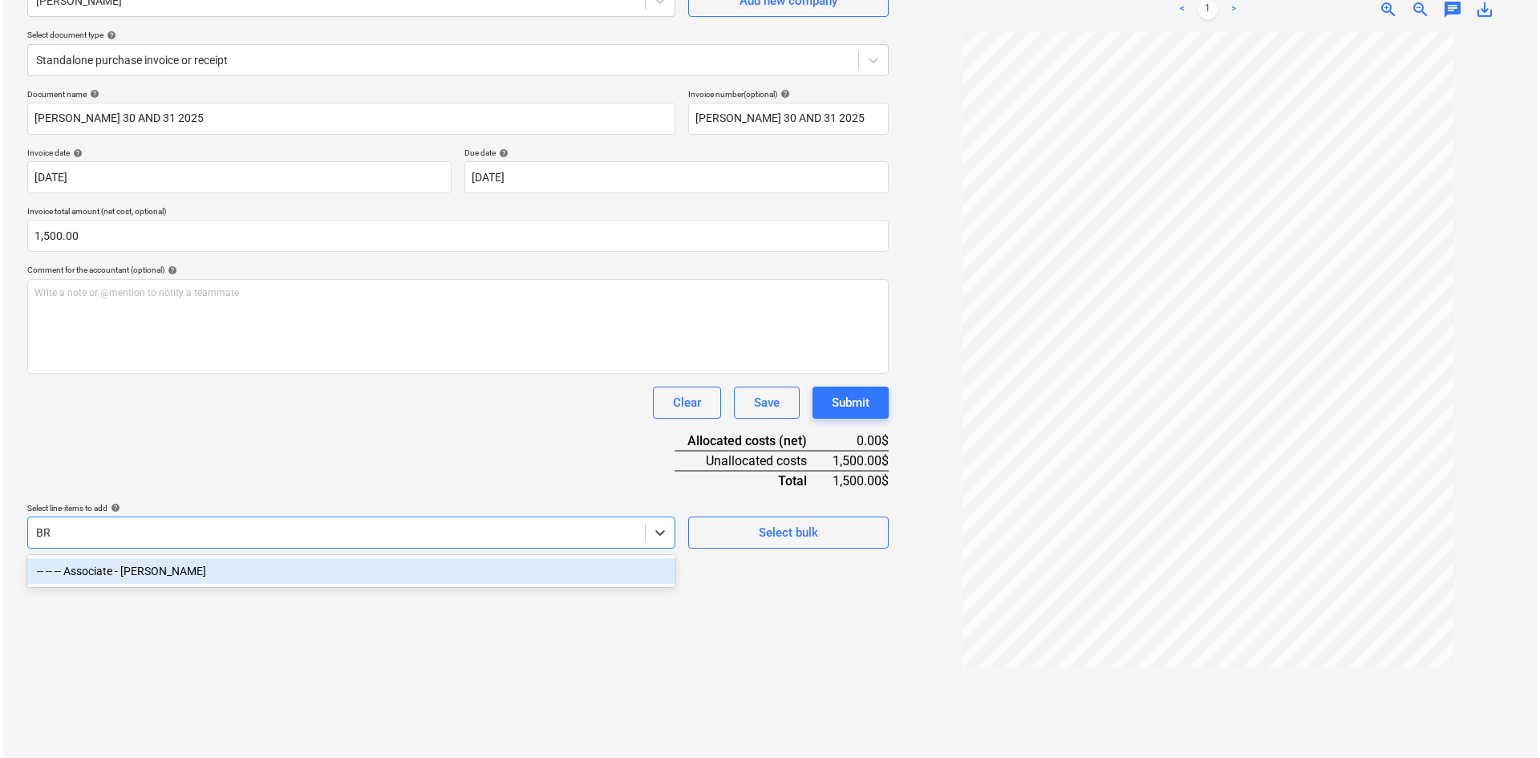
scroll to position [160, 0]
type input "BROO"
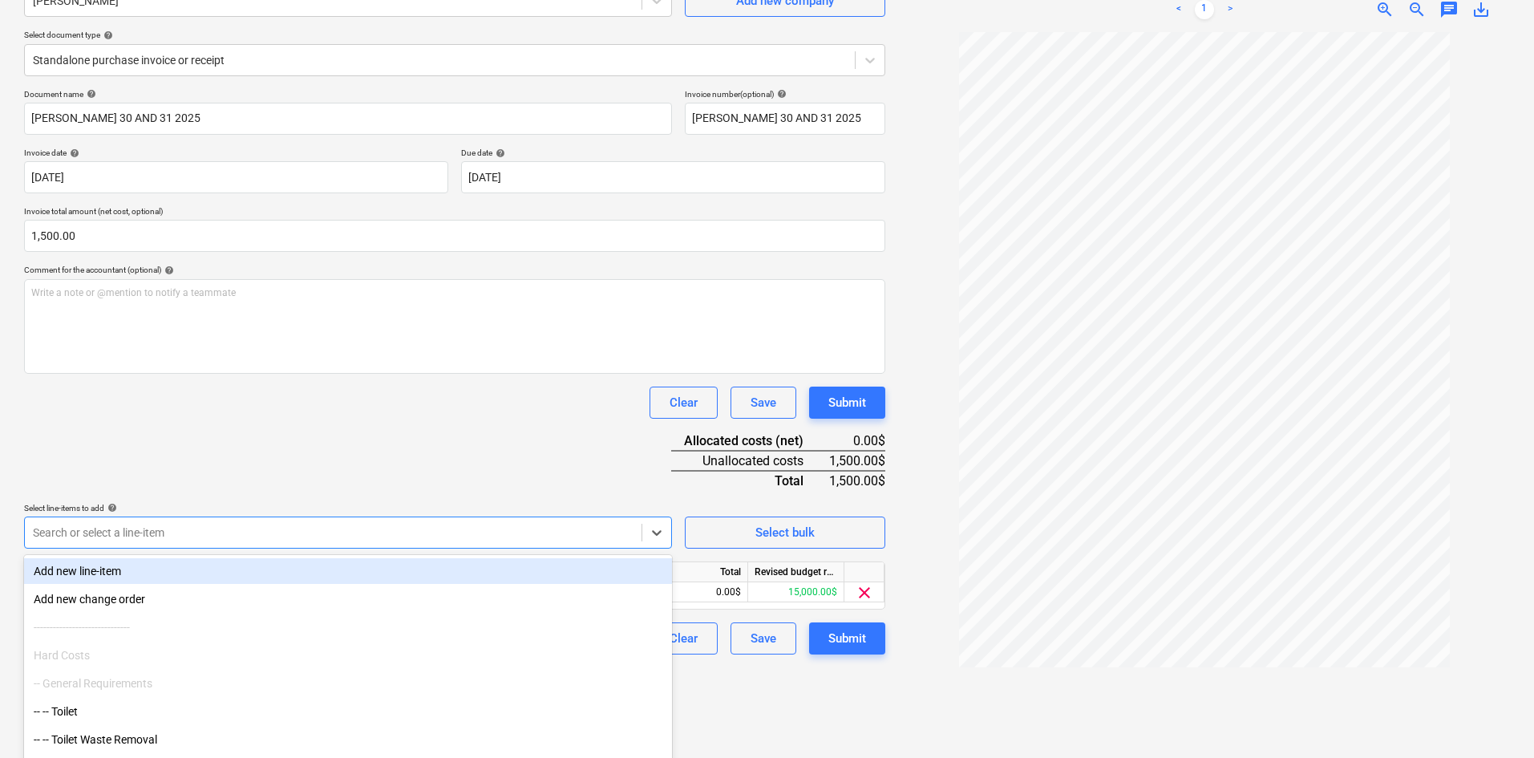
click at [329, 484] on div "Document name help [PERSON_NAME] 30 AND 31 2025 Invoice number (optional) help …" at bounding box center [454, 371] width 861 height 565
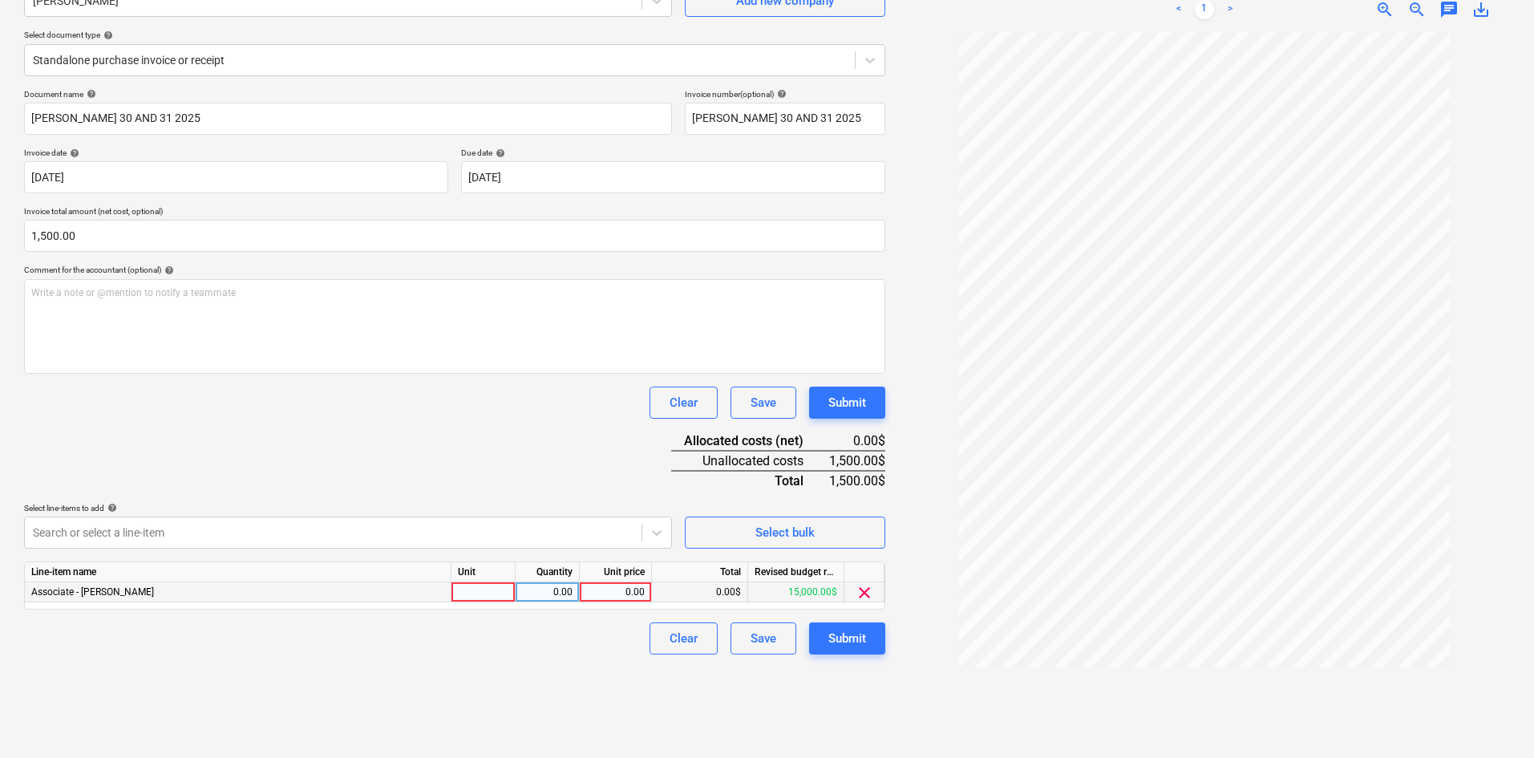
click at [486, 592] on div at bounding box center [484, 592] width 64 height 20
type input "HRS"
type input "1500"
click at [516, 638] on div "Clear Save Submit" at bounding box center [454, 638] width 861 height 32
click at [872, 631] on button "Submit" at bounding box center [847, 638] width 76 height 32
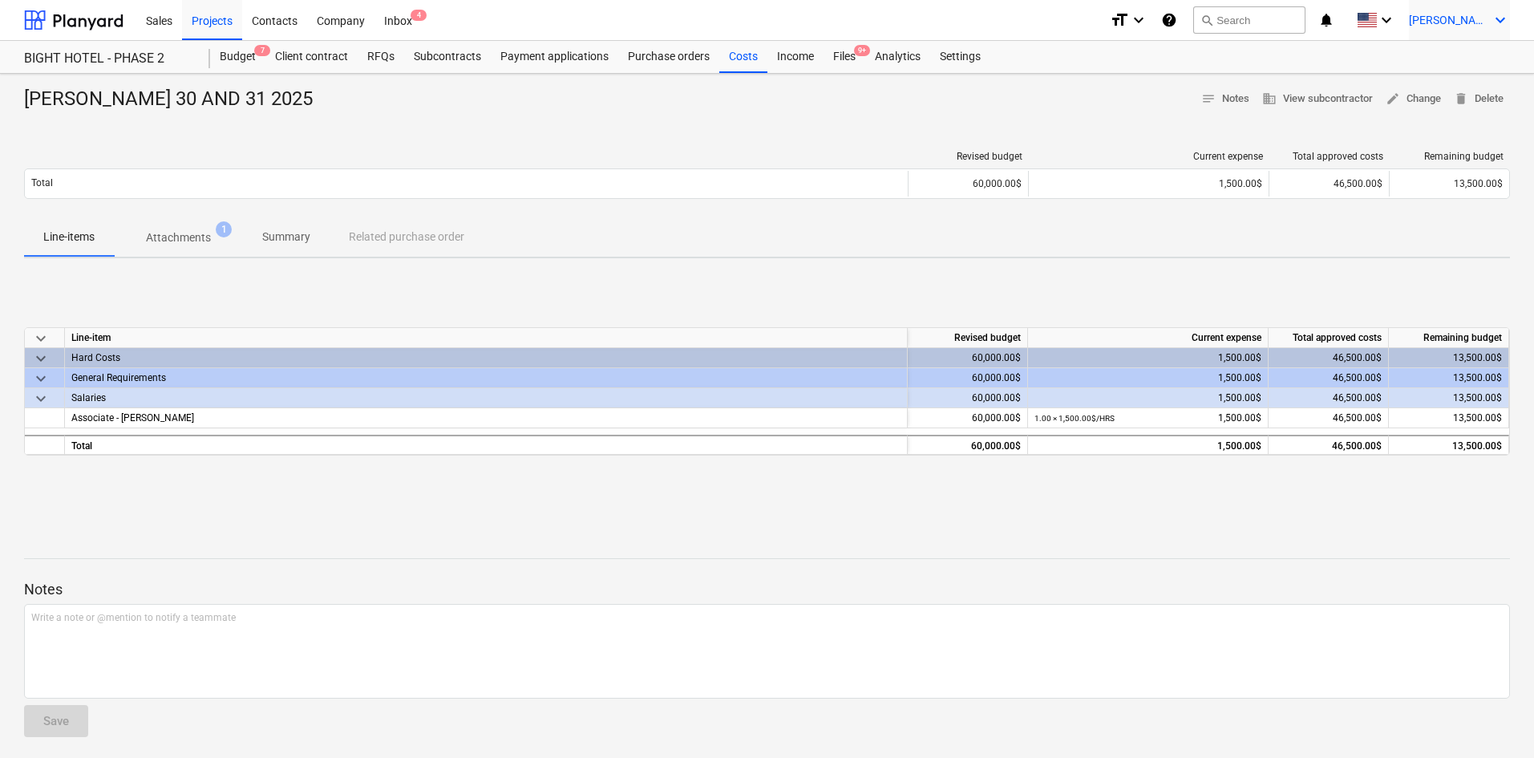
click at [1476, 27] on div "[PERSON_NAME] keyboard_arrow_down" at bounding box center [1459, 20] width 101 height 40
click at [1451, 55] on div "Settings" at bounding box center [1462, 63] width 96 height 26
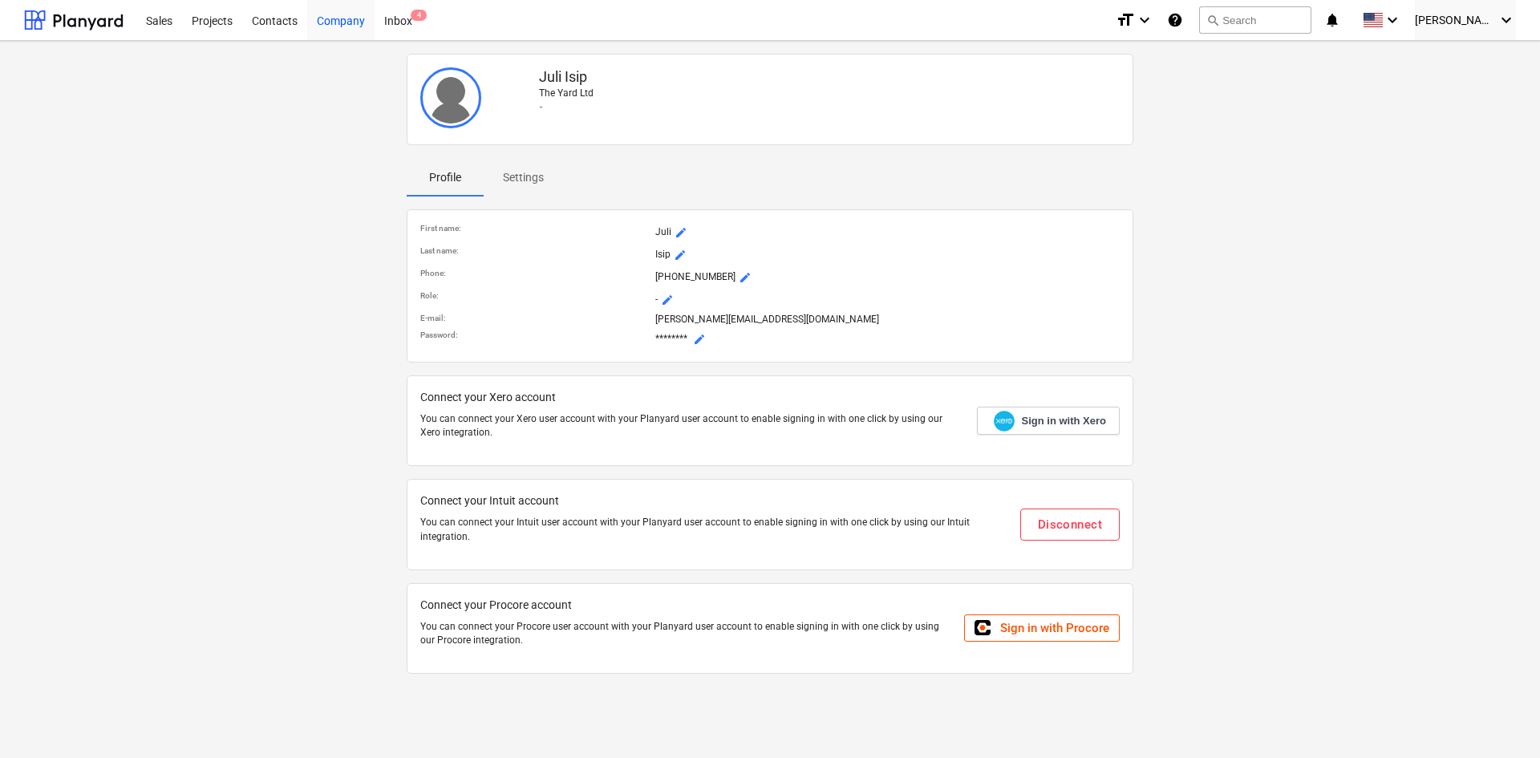
click at [333, 22] on div "Company" at bounding box center [340, 19] width 67 height 41
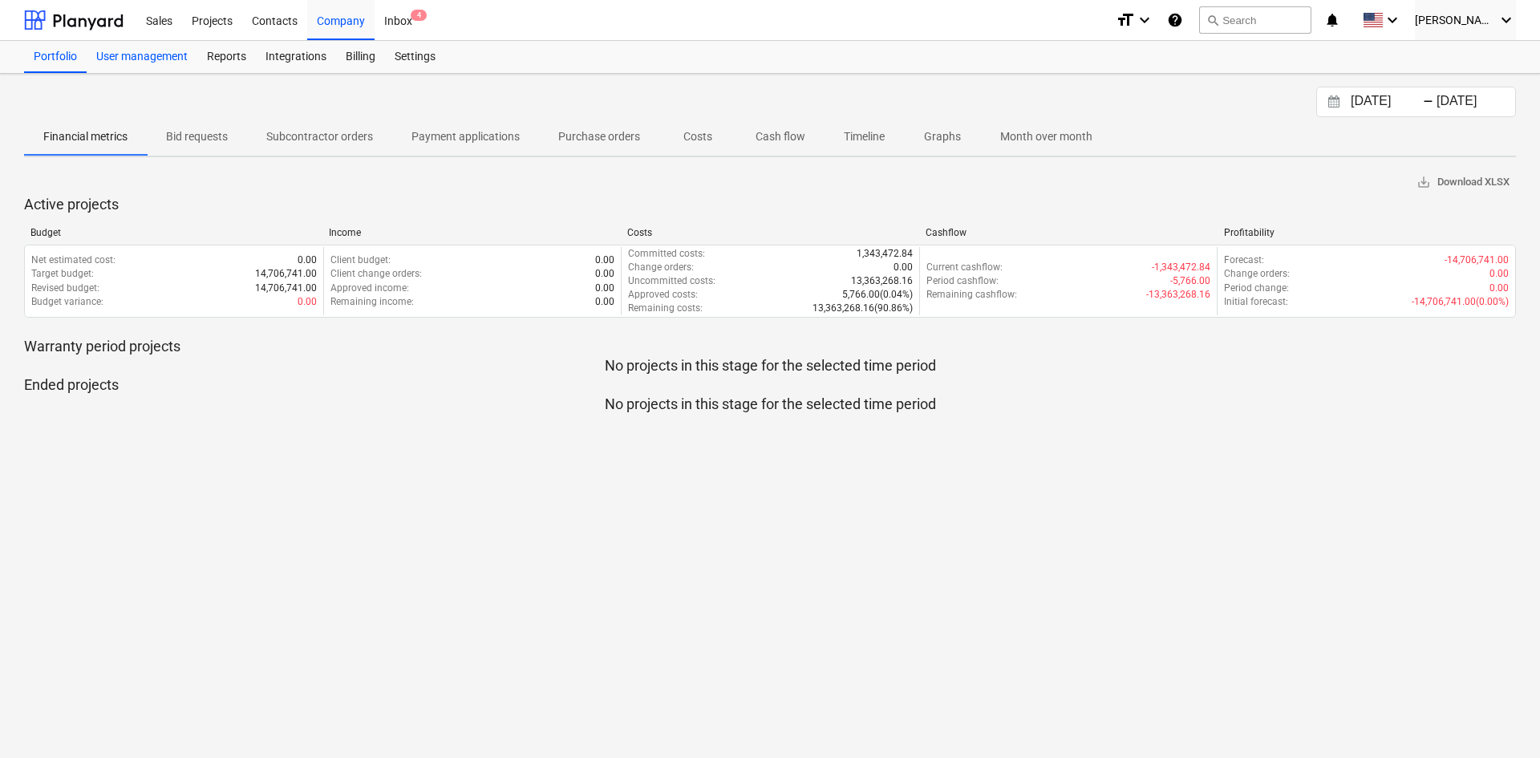
click at [138, 64] on div "User management" at bounding box center [142, 57] width 111 height 32
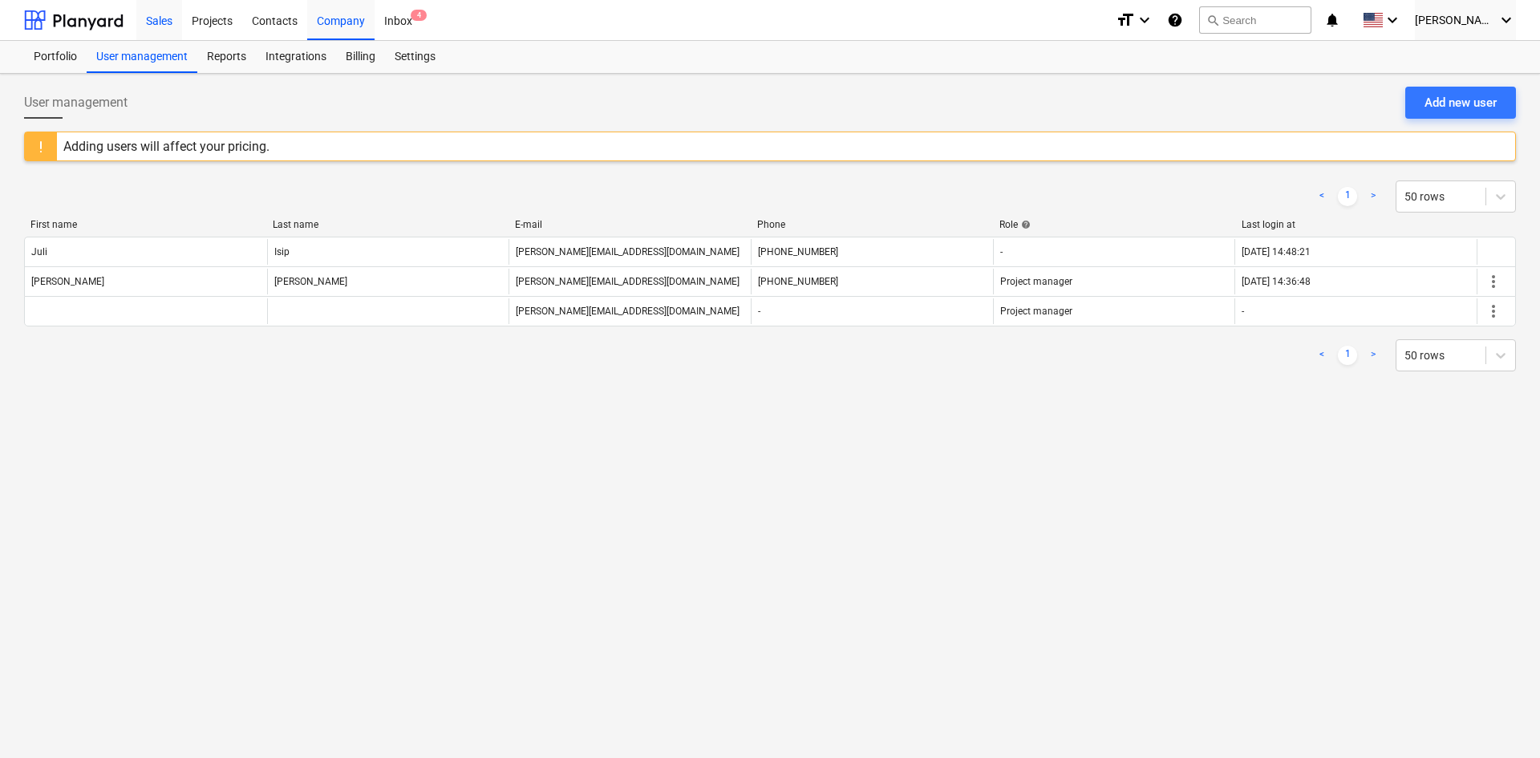
click at [137, 22] on div "Sales" at bounding box center [159, 19] width 46 height 41
